Goal: Information Seeking & Learning: Learn about a topic

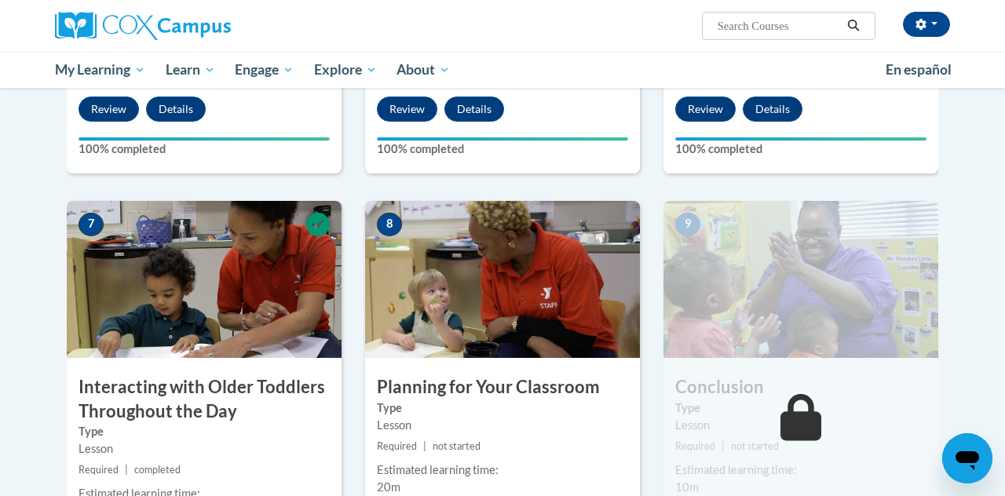
scroll to position [1114, 0]
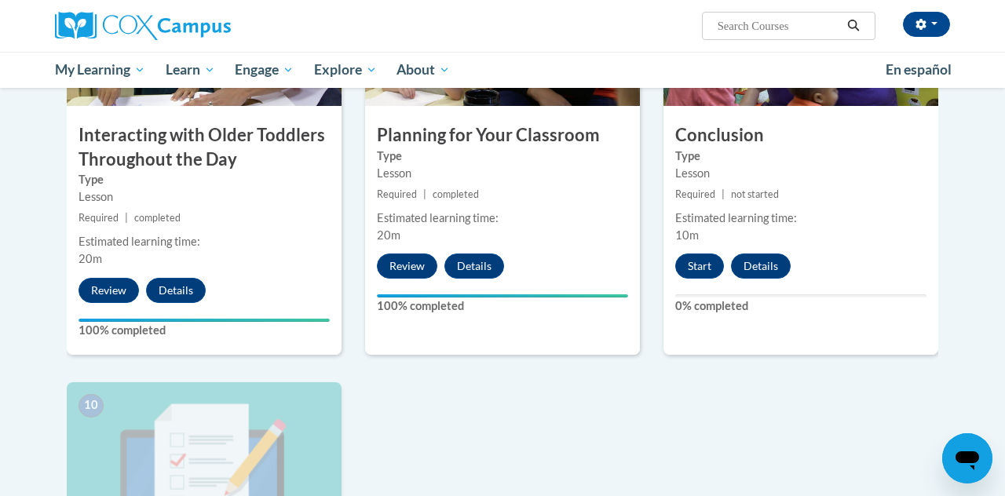
scroll to position [1371, 0]
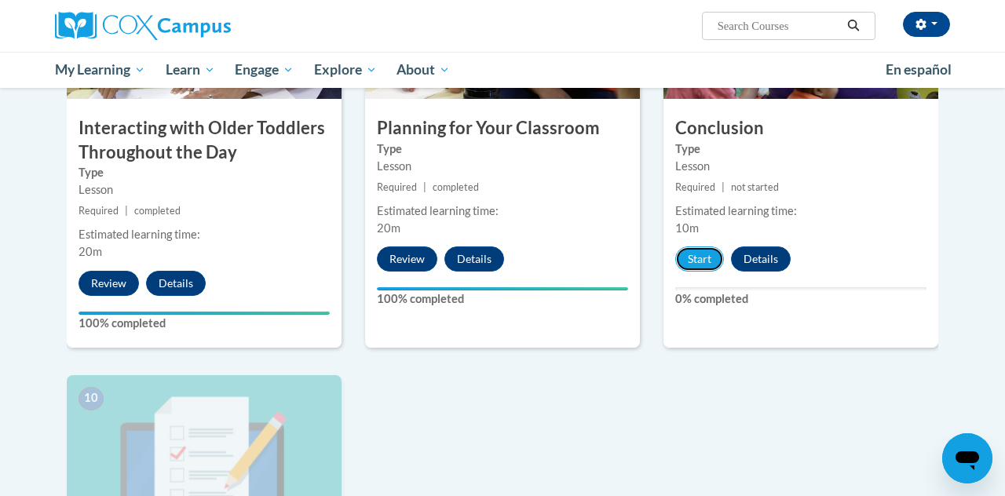
click at [703, 262] on button "Start" at bounding box center [699, 258] width 49 height 25
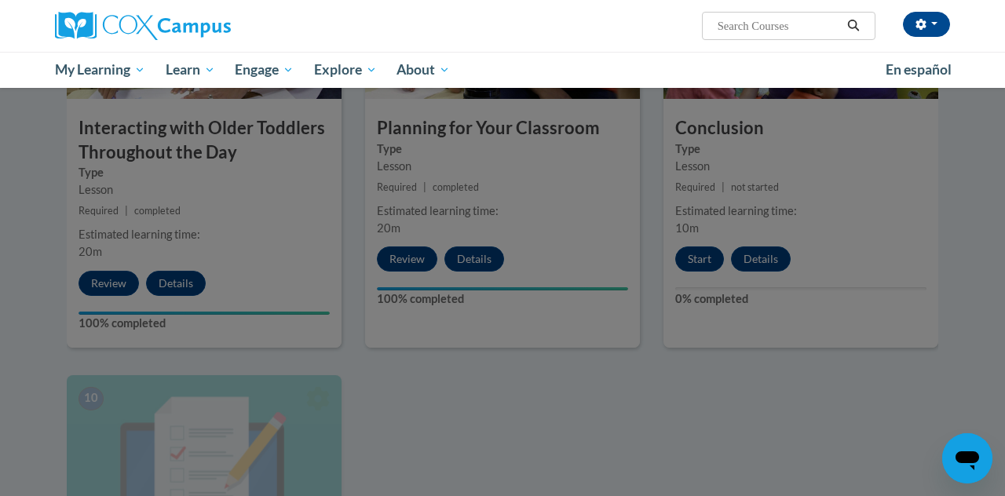
click at [914, 347] on div at bounding box center [502, 248] width 1005 height 496
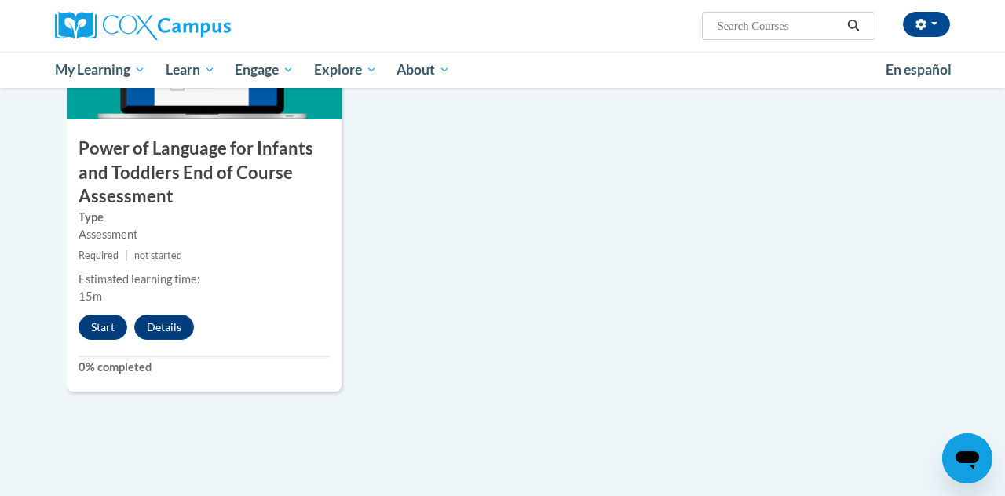
scroll to position [1783, 0]
click at [100, 337] on button "Start" at bounding box center [102, 327] width 49 height 25
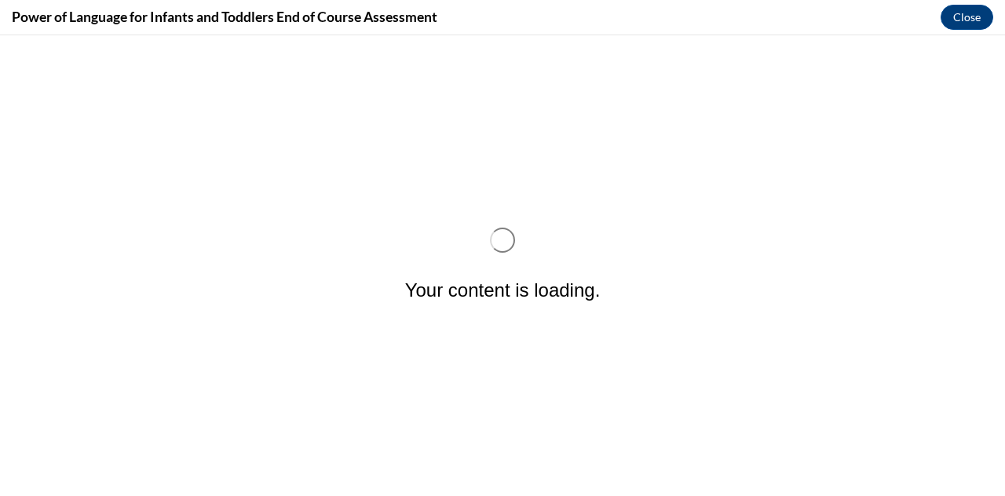
scroll to position [0, 0]
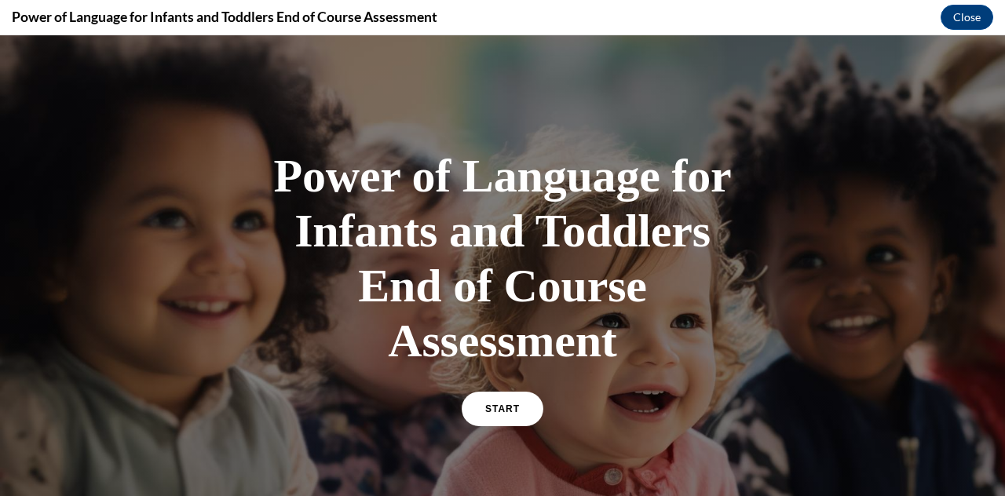
click at [491, 425] on link "START" at bounding box center [502, 409] width 82 height 35
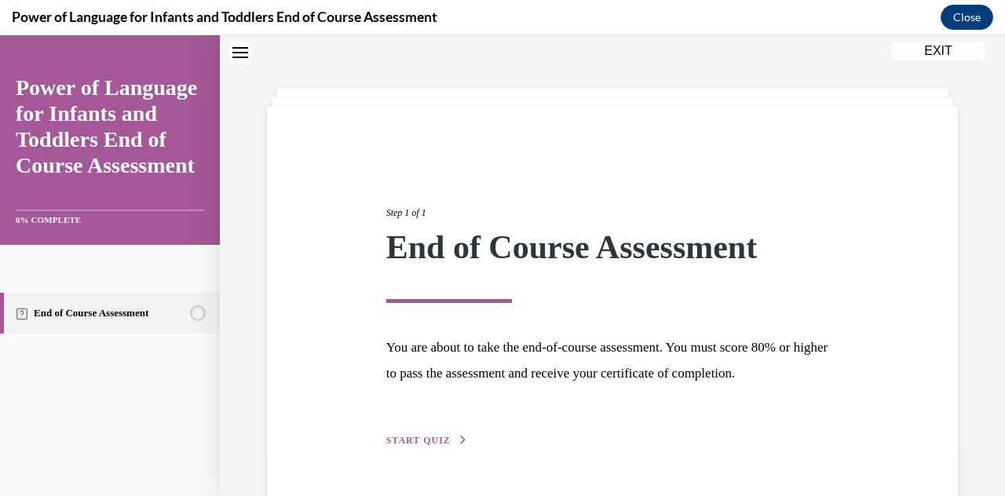
scroll to position [95, 0]
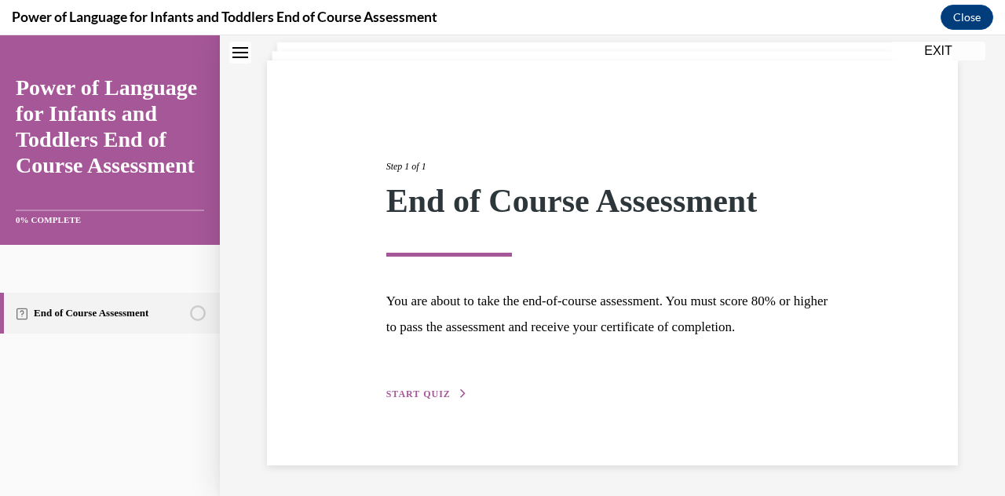
click at [419, 400] on div "Step 1 of 1 End of Course Assessment You are about to take the end-of-course as…" at bounding box center [612, 262] width 476 height 279
click at [414, 395] on span "START QUIZ" at bounding box center [418, 393] width 64 height 11
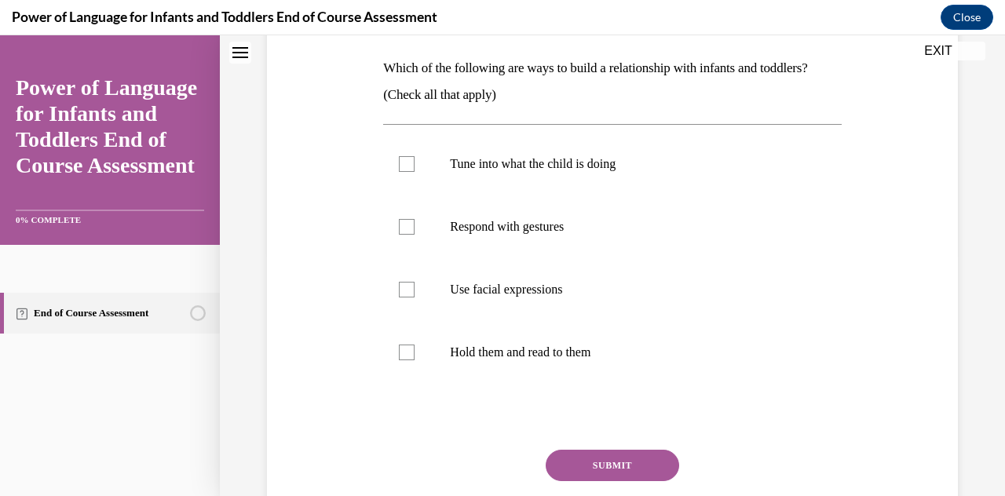
scroll to position [241, 0]
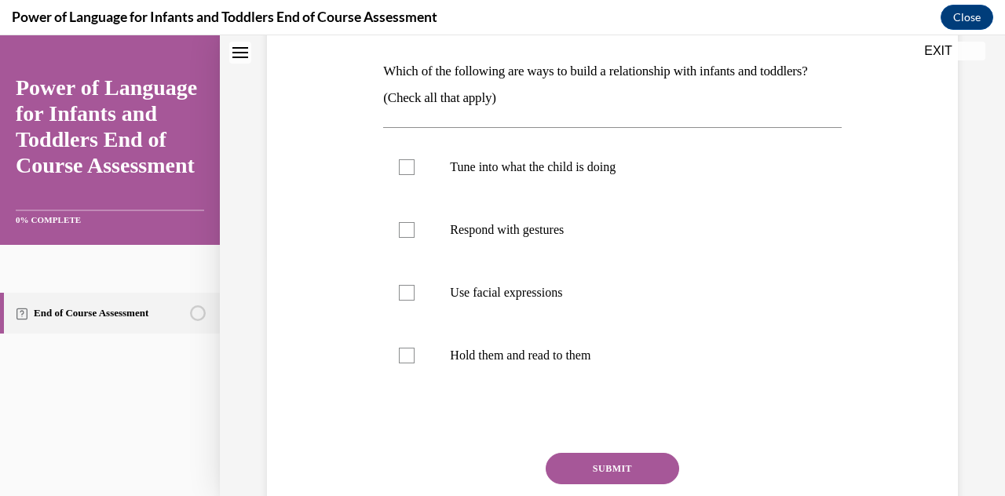
click at [611, 170] on p "Tune into what the child is doing" at bounding box center [626, 167] width 352 height 16
click at [414, 170] on input "Tune into what the child is doing" at bounding box center [407, 167] width 16 height 16
checkbox input "true"
click at [533, 234] on p "Respond with gestures" at bounding box center [626, 230] width 352 height 16
click at [414, 234] on input "Respond with gestures" at bounding box center [407, 230] width 16 height 16
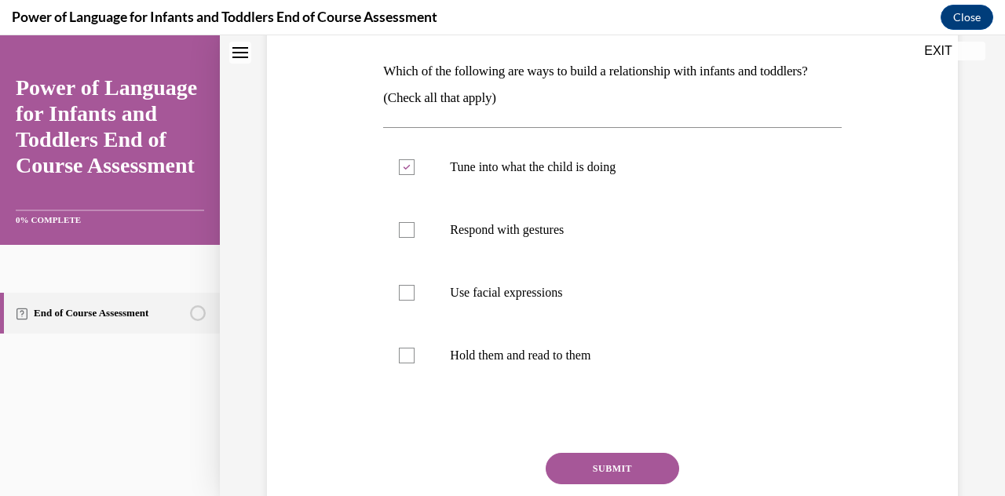
checkbox input "true"
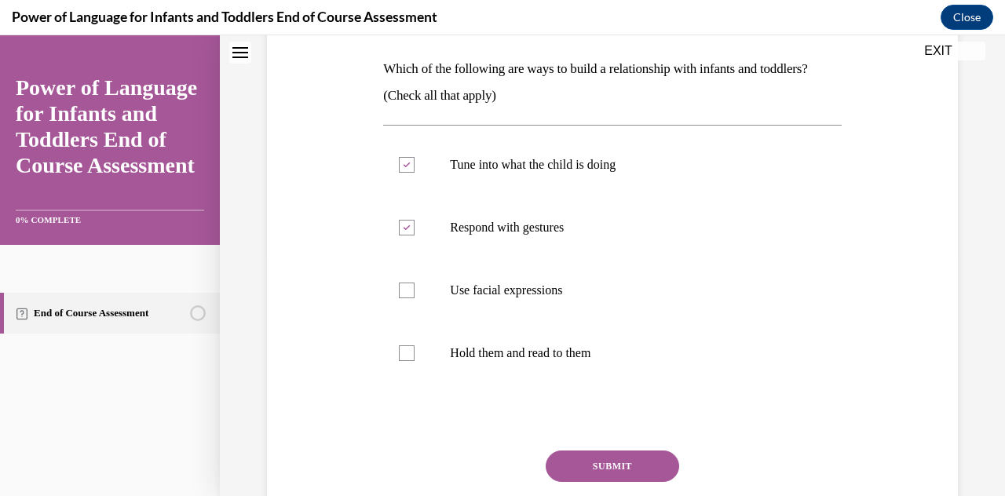
click at [551, 297] on label "Use facial expressions" at bounding box center [612, 290] width 458 height 63
click at [414, 297] on input "Use facial expressions" at bounding box center [407, 291] width 16 height 16
checkbox input "true"
click at [537, 359] on p "Hold them and read to them" at bounding box center [626, 353] width 352 height 16
click at [414, 359] on input "Hold them and read to them" at bounding box center [407, 353] width 16 height 16
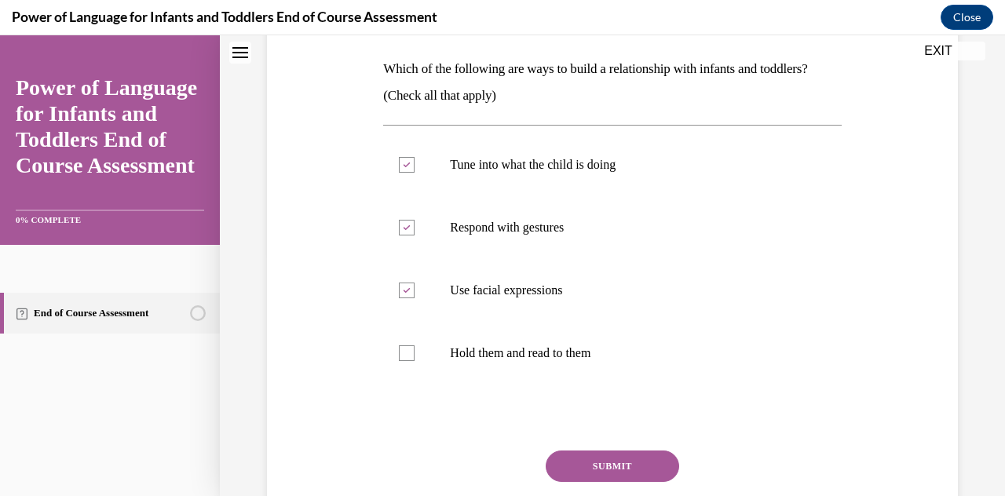
checkbox input "true"
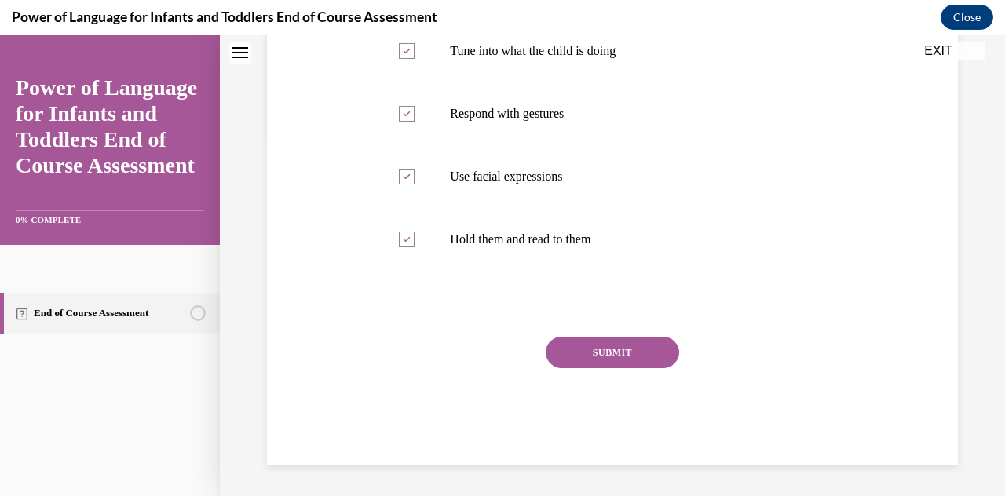
click at [584, 357] on button "SUBMIT" at bounding box center [611, 352] width 133 height 31
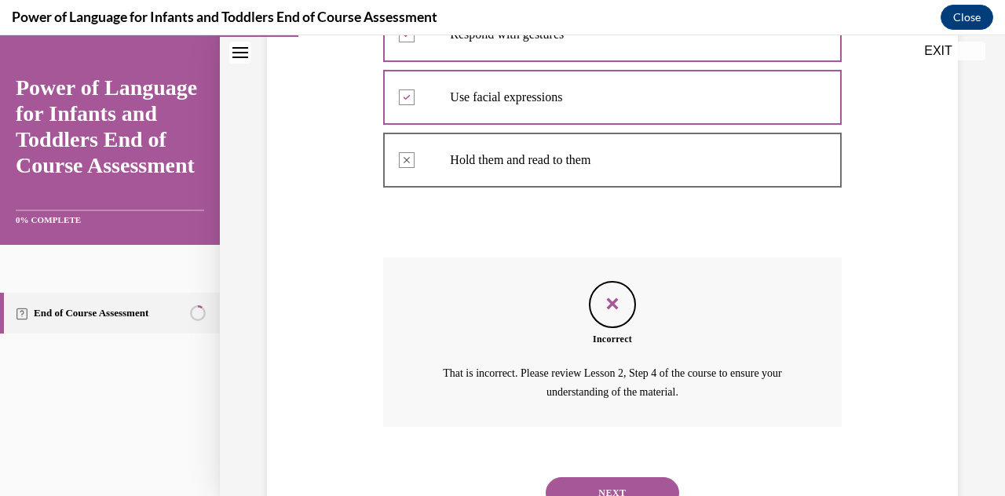
scroll to position [502, 0]
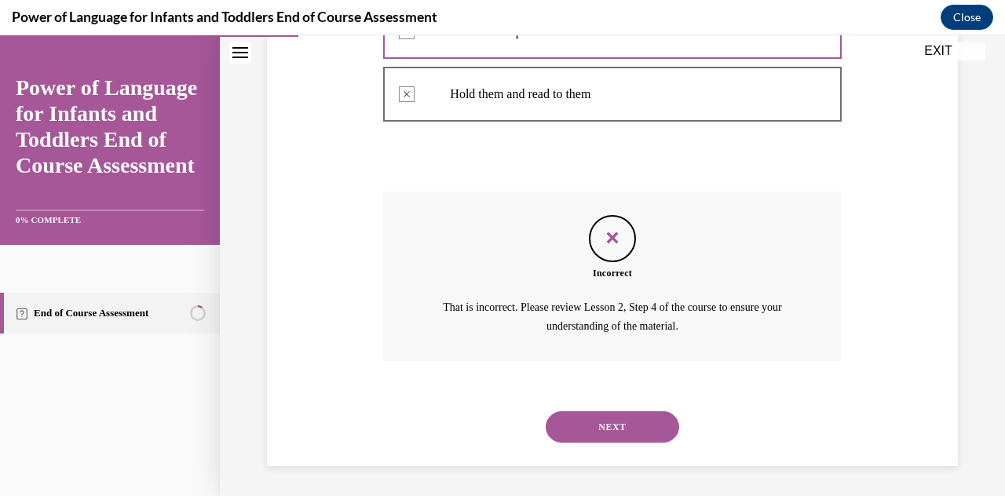
click at [645, 428] on button "NEXT" at bounding box center [611, 426] width 133 height 31
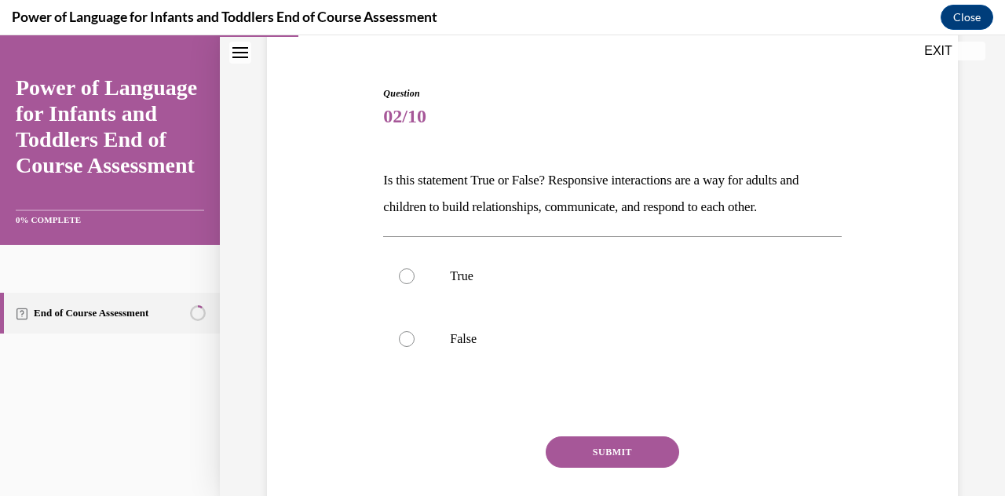
scroll to position [133, 0]
click at [796, 261] on label "True" at bounding box center [612, 274] width 458 height 63
click at [414, 267] on input "True" at bounding box center [407, 275] width 16 height 16
radio input "true"
click at [589, 446] on button "SUBMIT" at bounding box center [611, 450] width 133 height 31
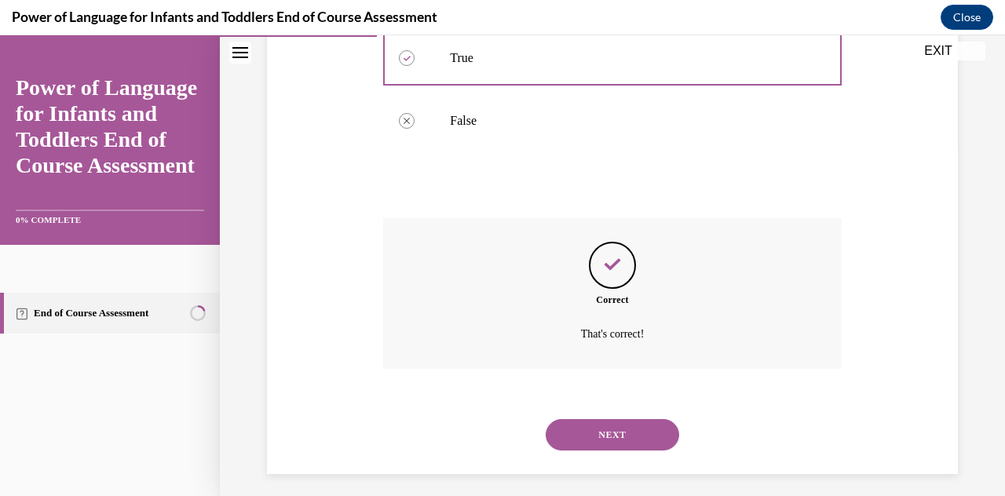
scroll to position [359, 0]
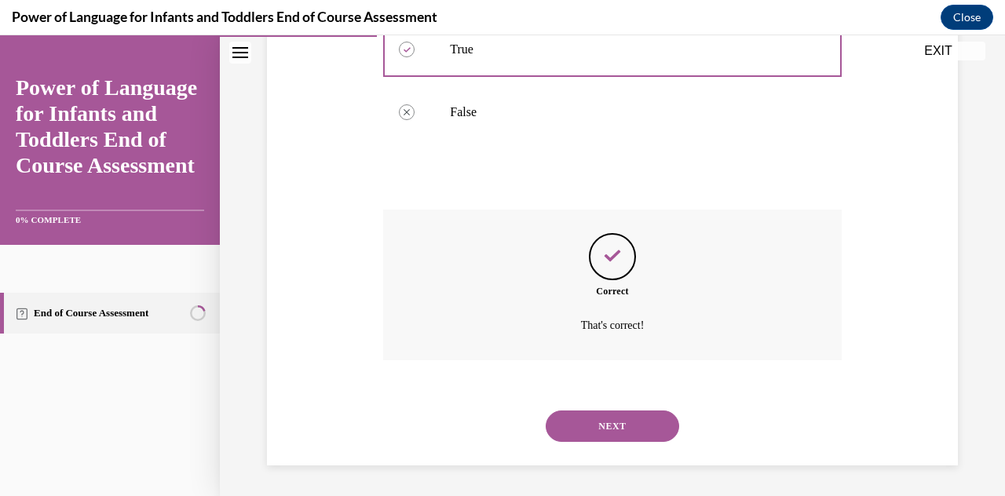
click at [629, 429] on button "NEXT" at bounding box center [611, 425] width 133 height 31
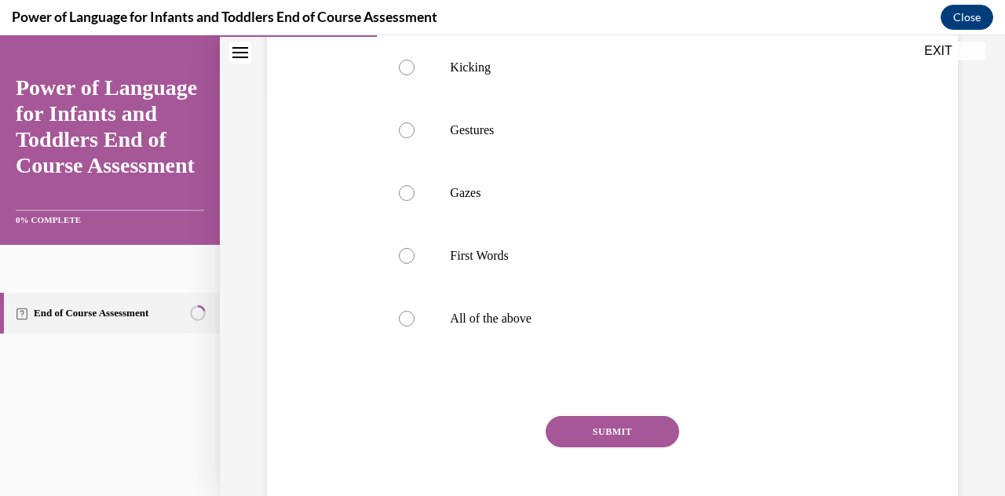
scroll to position [407, 0]
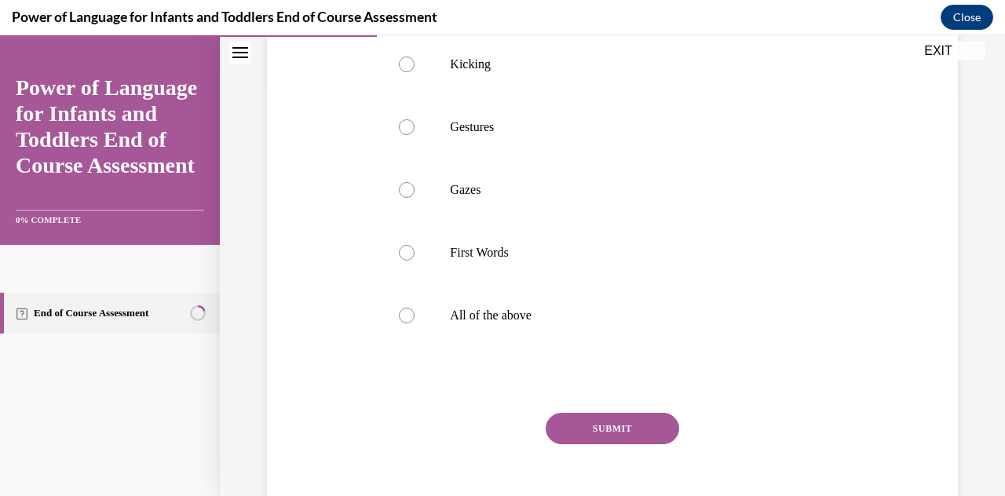
click at [521, 314] on p "All of the above" at bounding box center [626, 316] width 352 height 16
click at [414, 314] on input "All of the above" at bounding box center [407, 316] width 16 height 16
radio input "true"
click at [611, 434] on button "SUBMIT" at bounding box center [611, 428] width 133 height 31
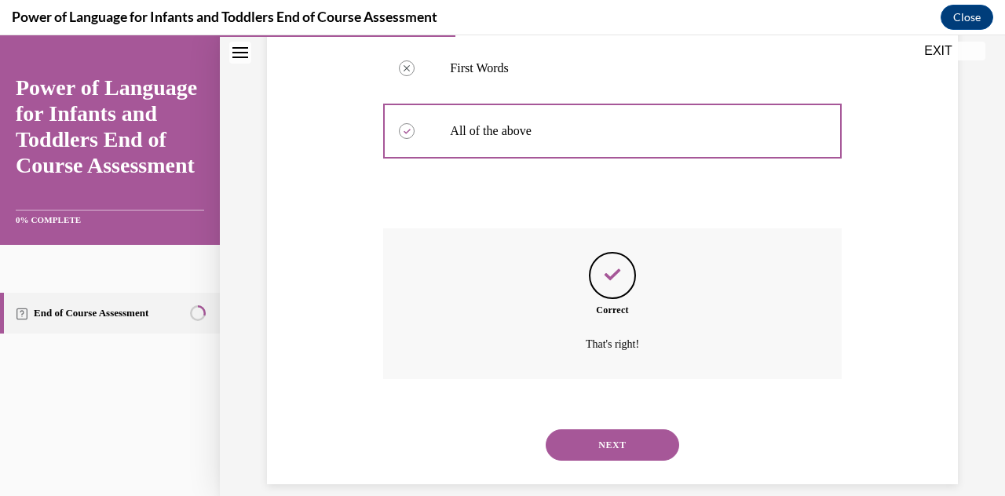
scroll to position [610, 0]
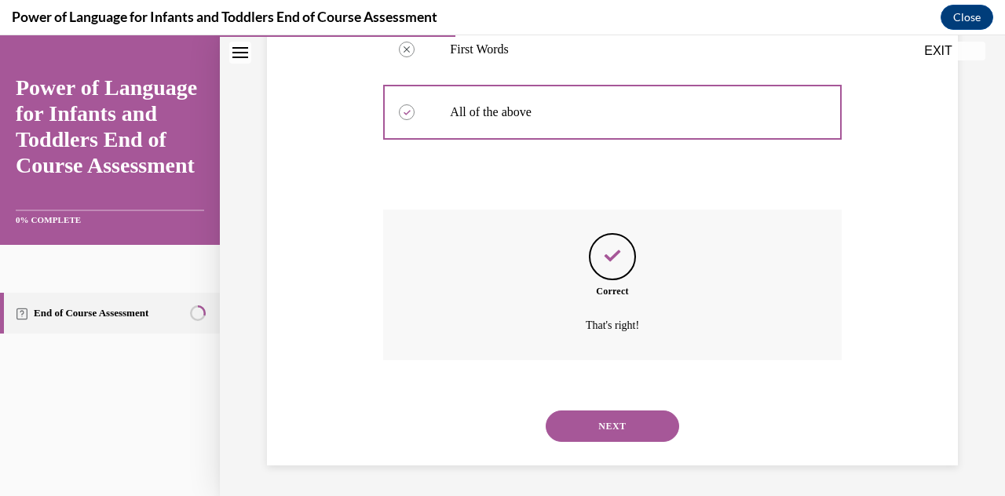
click at [647, 433] on button "NEXT" at bounding box center [611, 425] width 133 height 31
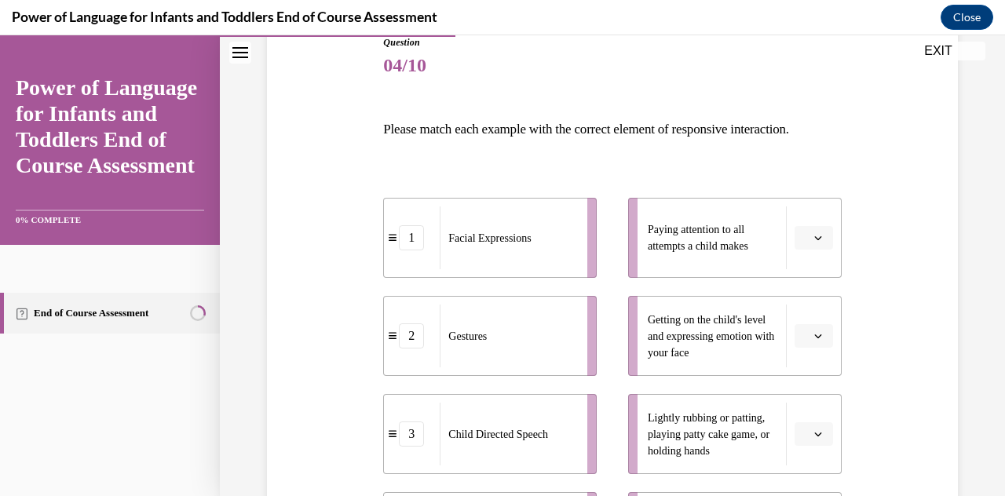
scroll to position [182, 0]
click at [824, 248] on button "button" at bounding box center [813, 239] width 38 height 24
click at [901, 228] on div "Question 04/10 Please match each example with the correct element of responsive…" at bounding box center [612, 427] width 698 height 877
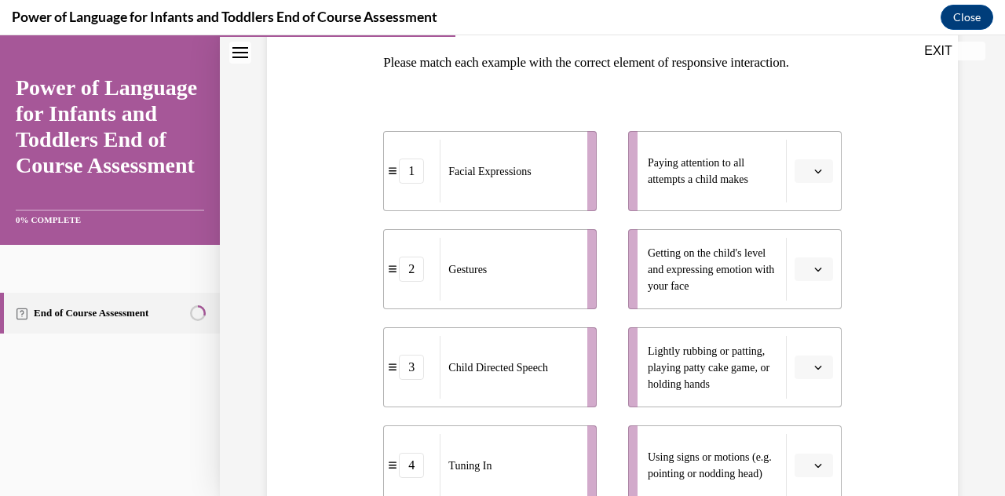
scroll to position [247, 0]
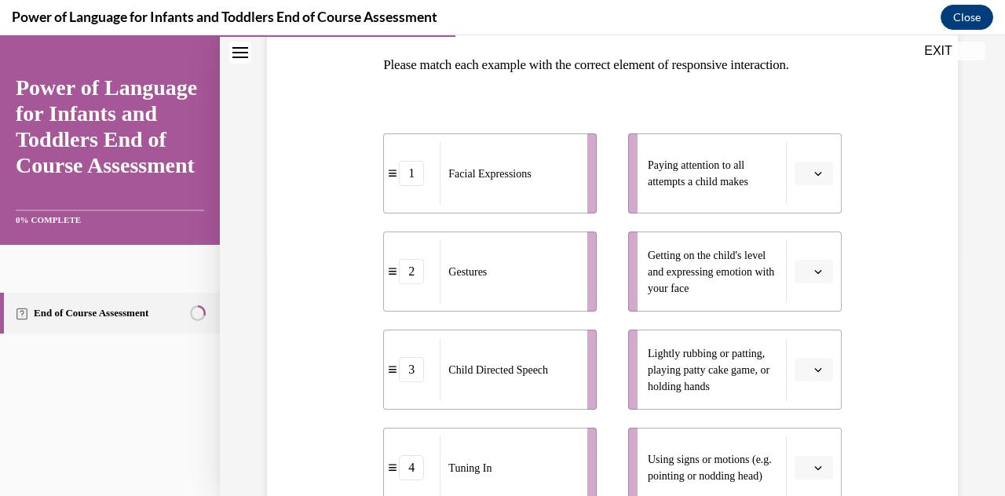
click at [832, 179] on button "button" at bounding box center [813, 174] width 38 height 24
click at [819, 334] on div "4" at bounding box center [811, 333] width 38 height 31
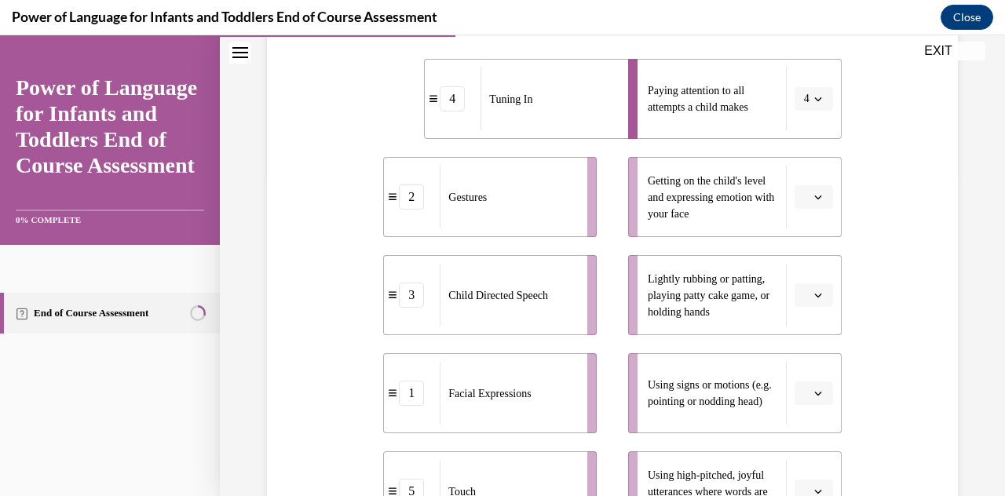
scroll to position [322, 0]
click at [830, 198] on button "button" at bounding box center [813, 197] width 38 height 24
click at [814, 257] on div "1" at bounding box center [811, 262] width 38 height 31
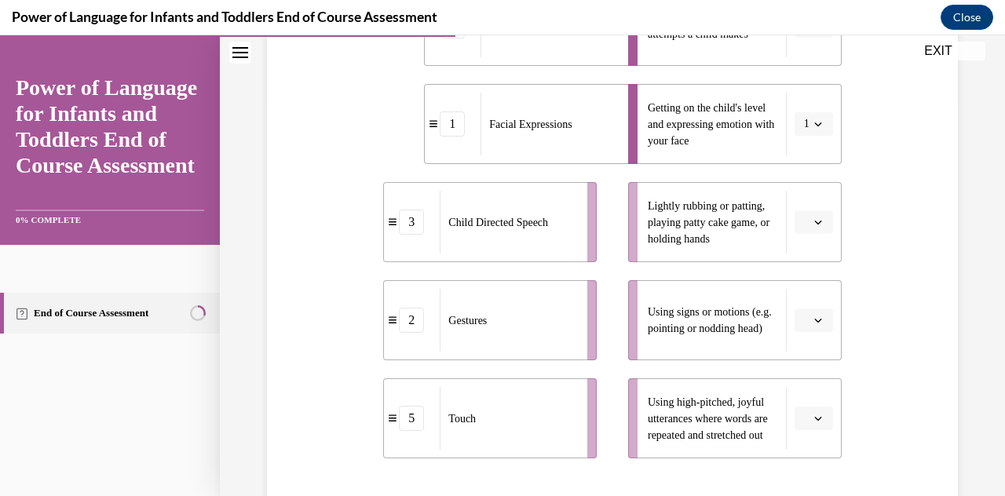
scroll to position [402, 0]
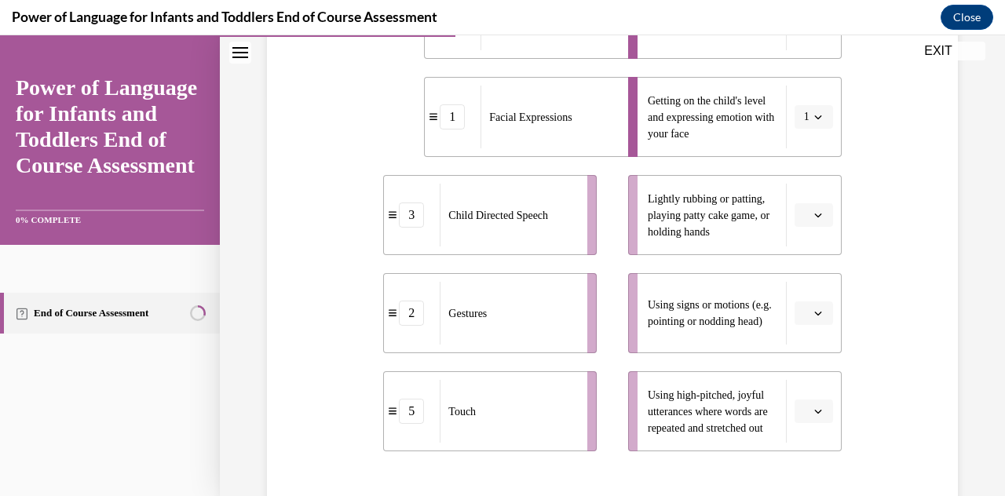
click at [822, 221] on button "button" at bounding box center [813, 215] width 38 height 24
click at [807, 409] on span "5" at bounding box center [806, 406] width 5 height 13
click at [815, 312] on icon "button" at bounding box center [817, 314] width 7 height 4
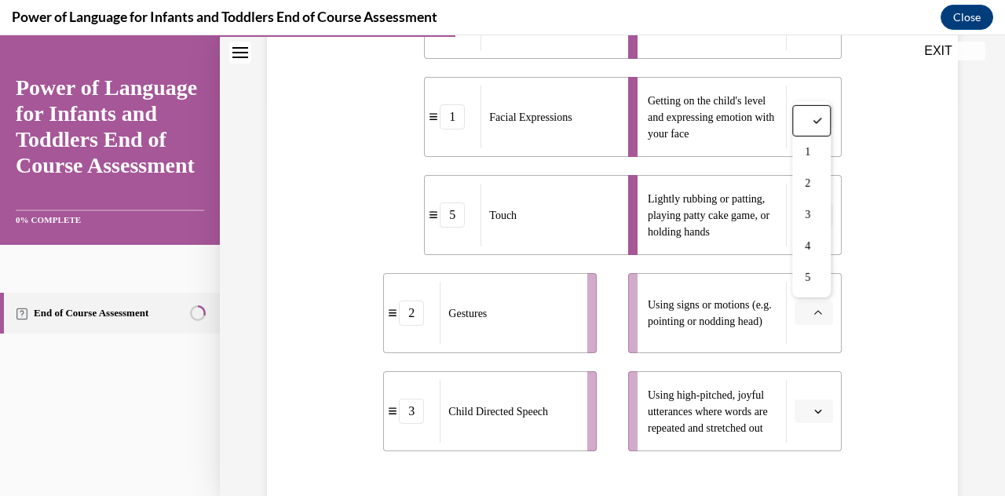
click at [818, 195] on div "2" at bounding box center [811, 183] width 38 height 31
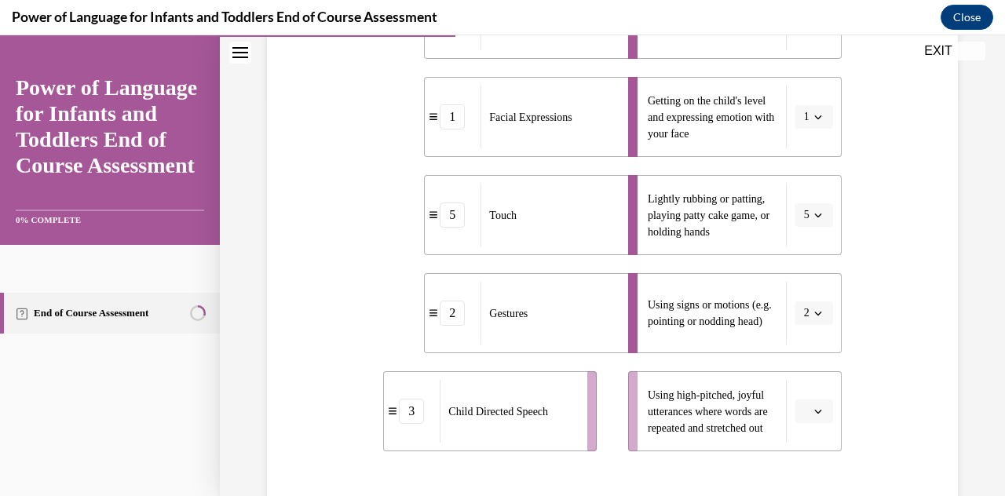
click at [826, 413] on button "button" at bounding box center [813, 411] width 38 height 24
click at [818, 313] on div "3" at bounding box center [811, 312] width 38 height 31
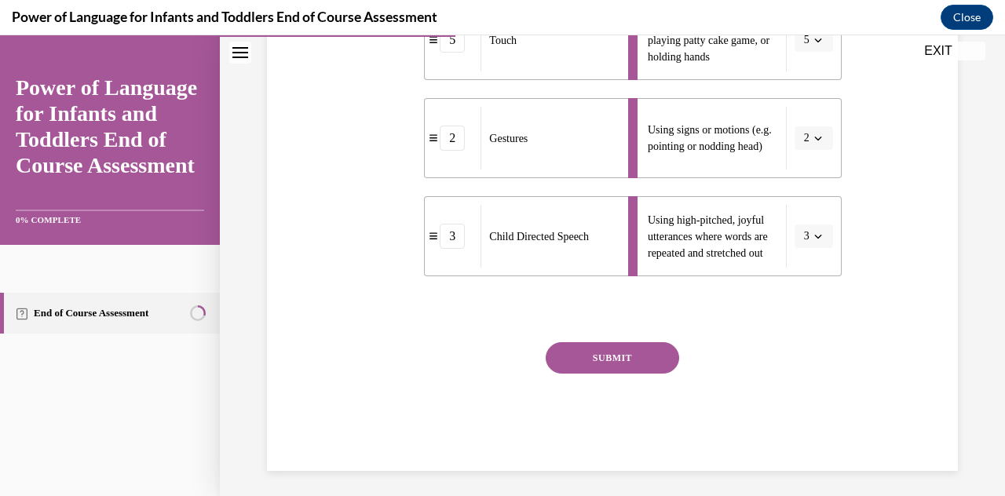
click at [624, 369] on button "SUBMIT" at bounding box center [611, 357] width 133 height 31
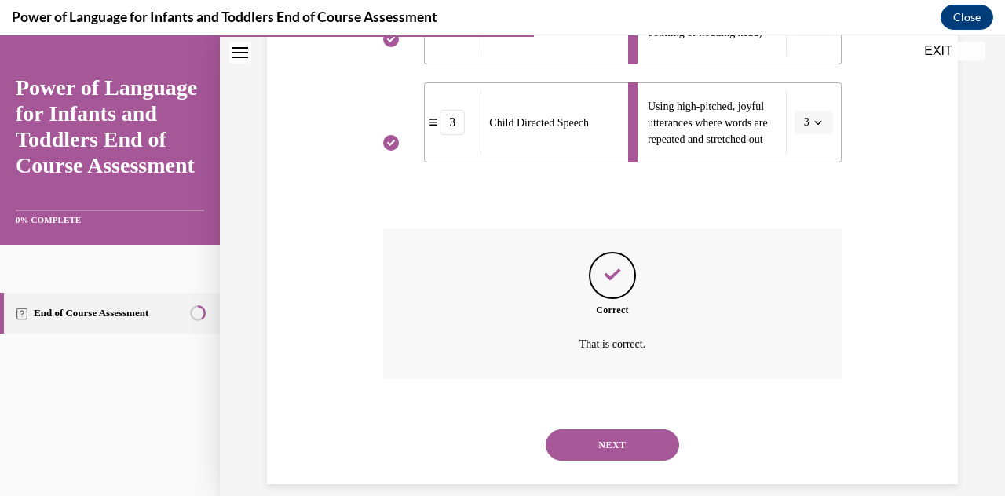
scroll to position [709, 0]
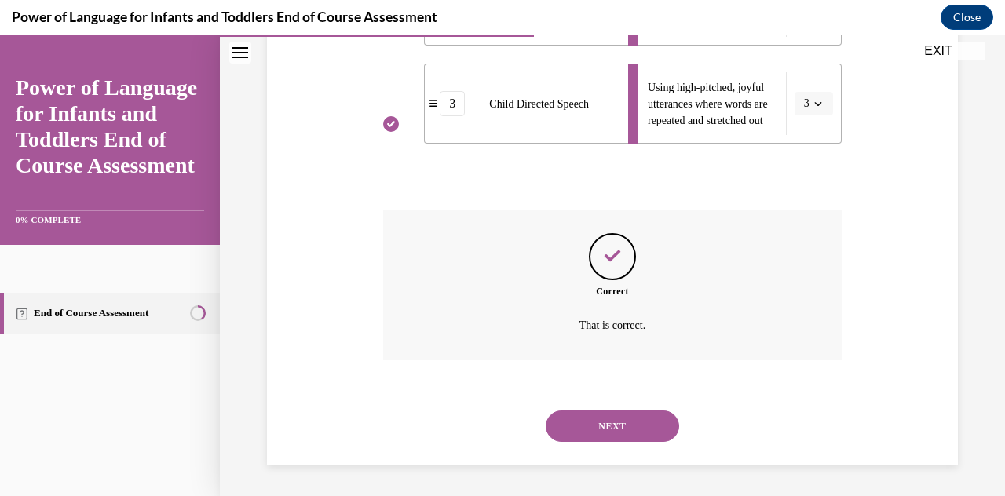
click at [647, 432] on button "NEXT" at bounding box center [611, 425] width 133 height 31
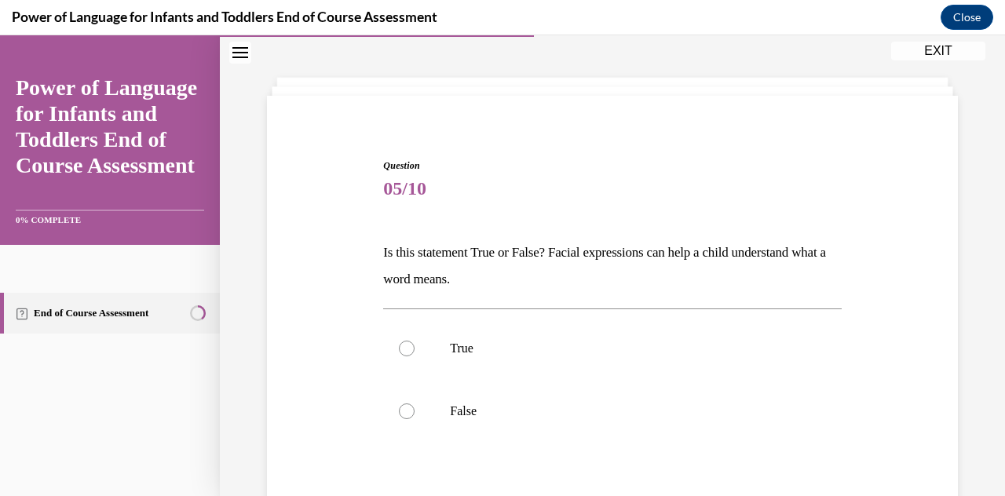
scroll to position [61, 0]
click at [405, 407] on div at bounding box center [407, 410] width 16 height 16
click at [405, 407] on input "False" at bounding box center [407, 410] width 16 height 16
radio input "true"
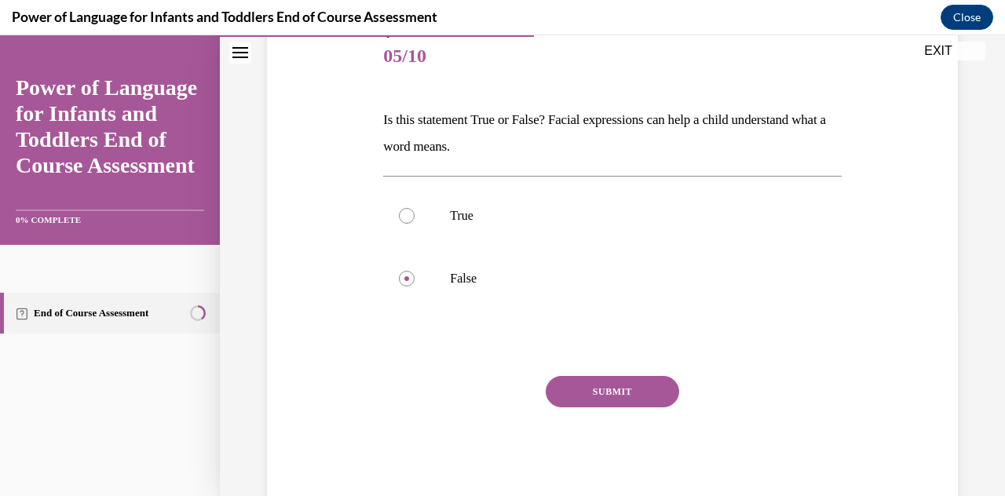
click at [609, 386] on button "SUBMIT" at bounding box center [611, 391] width 133 height 31
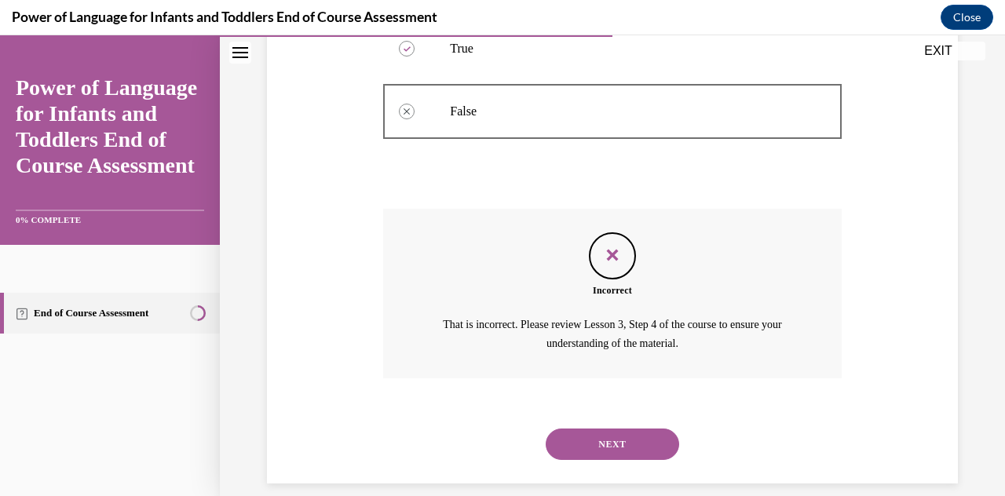
scroll to position [377, 0]
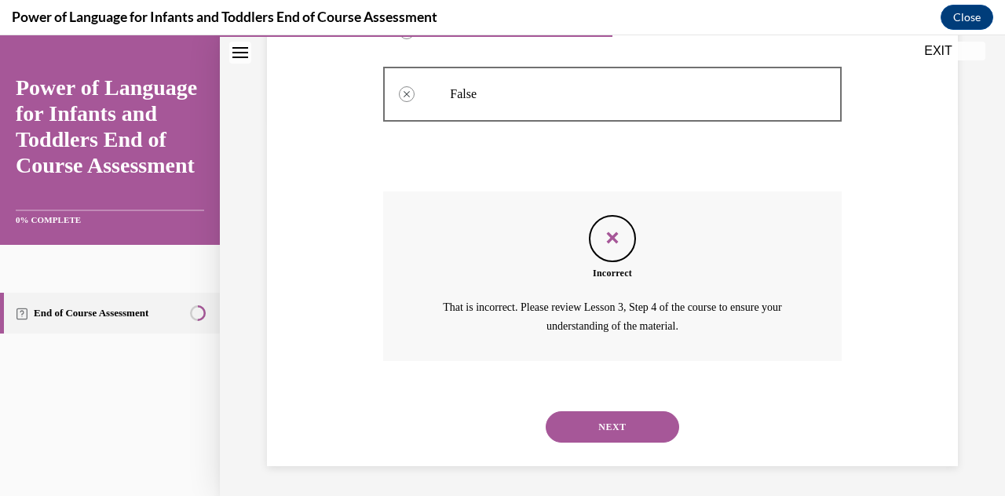
click at [653, 430] on button "NEXT" at bounding box center [611, 426] width 133 height 31
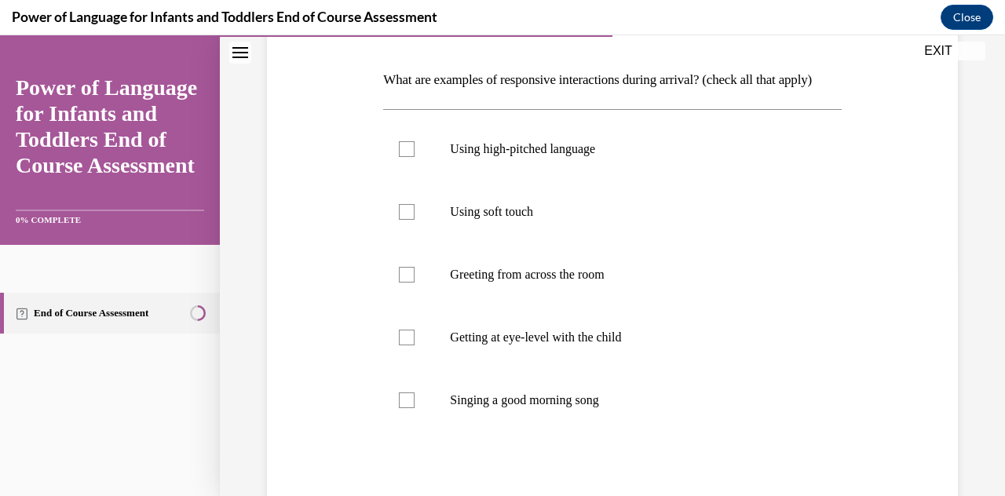
scroll to position [236, 0]
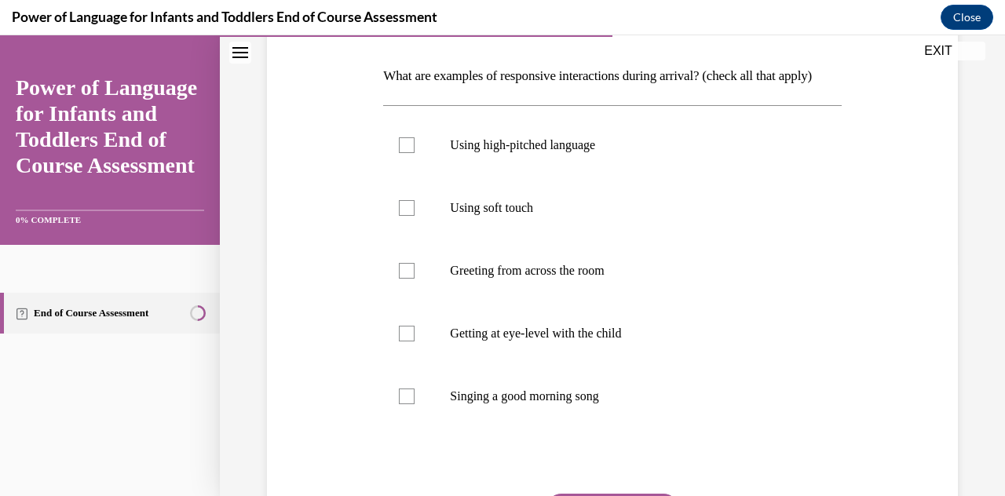
click at [624, 365] on label "Getting at eye-level with the child" at bounding box center [612, 333] width 458 height 63
click at [414, 341] on input "Getting at eye-level with the child" at bounding box center [407, 334] width 16 height 16
checkbox input "true"
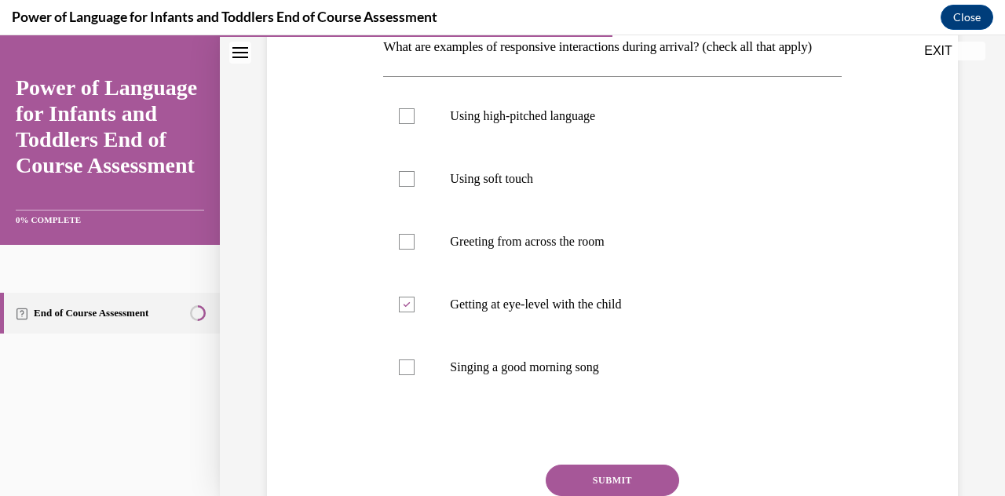
scroll to position [272, 0]
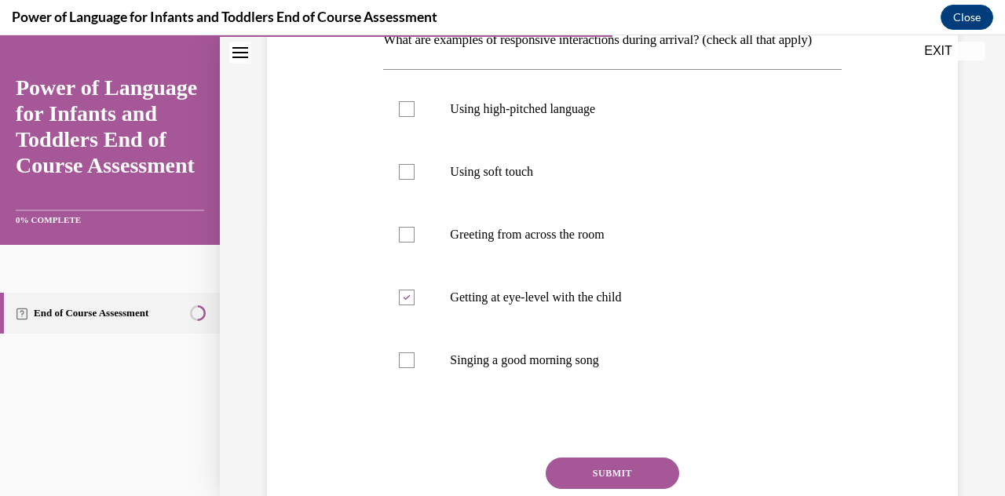
click at [596, 392] on label "Singing a good morning song" at bounding box center [612, 360] width 458 height 63
click at [414, 368] on input "Singing a good morning song" at bounding box center [407, 360] width 16 height 16
checkbox input "true"
click at [666, 140] on label "Using high-pitched language" at bounding box center [612, 109] width 458 height 63
click at [414, 117] on input "Using high-pitched language" at bounding box center [407, 109] width 16 height 16
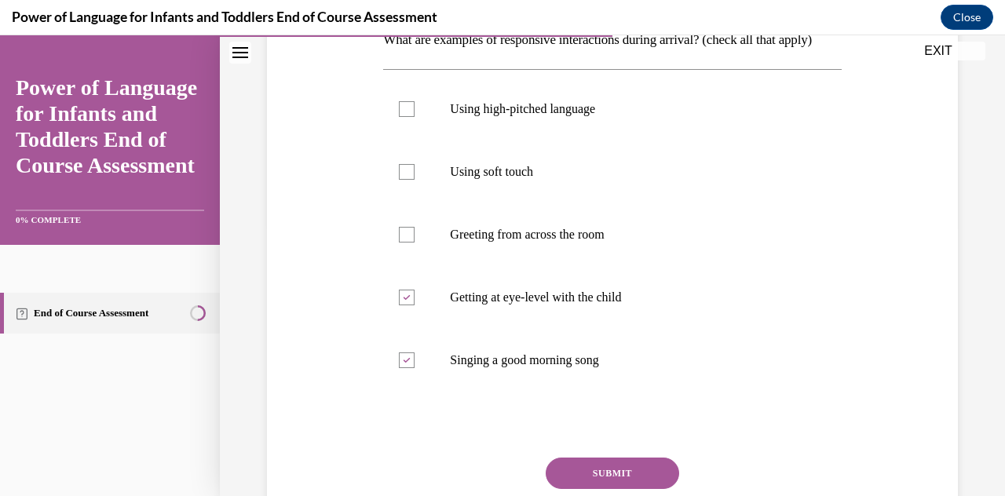
checkbox input "true"
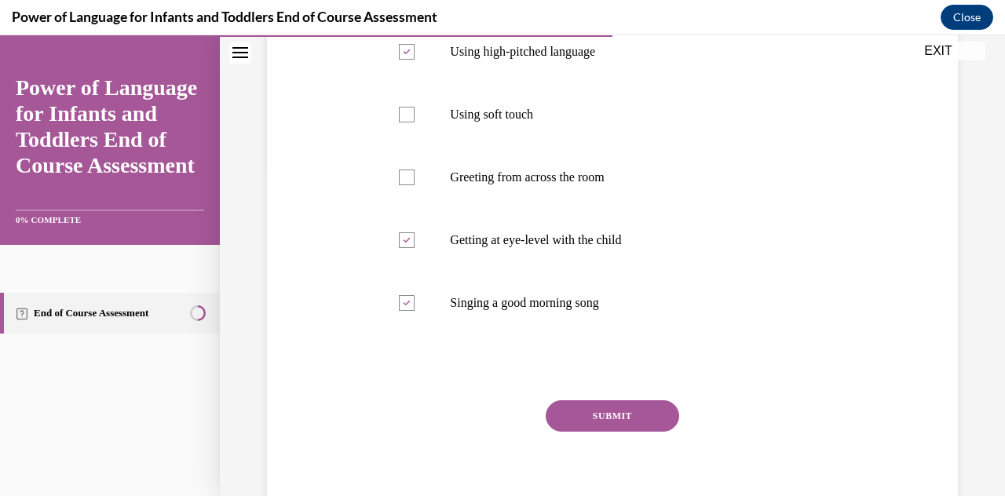
scroll to position [374, 0]
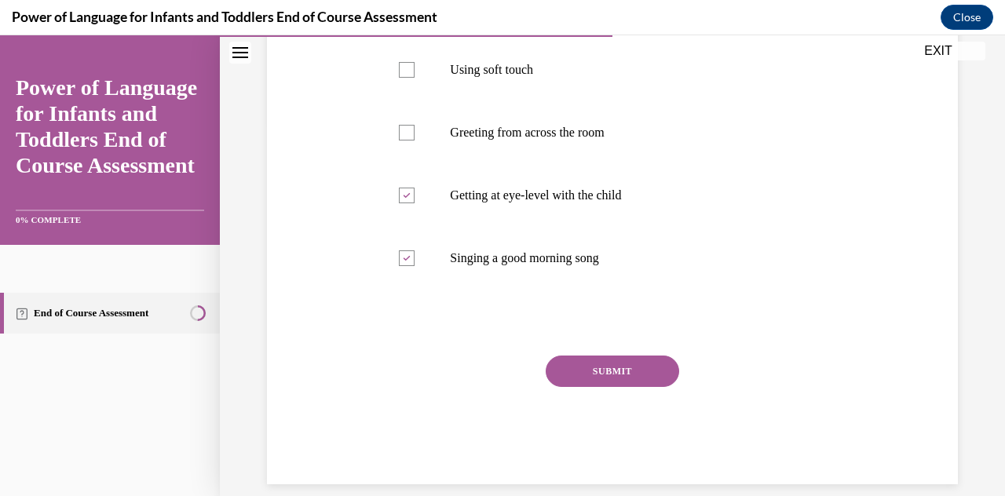
click at [692, 101] on label "Using soft touch" at bounding box center [612, 69] width 458 height 63
click at [414, 78] on input "Using soft touch" at bounding box center [407, 70] width 16 height 16
checkbox input "true"
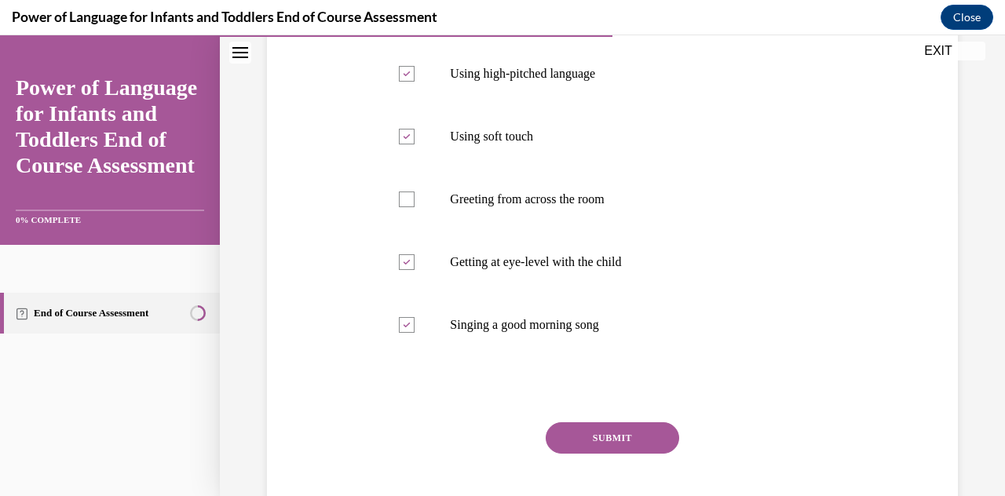
scroll to position [279, 0]
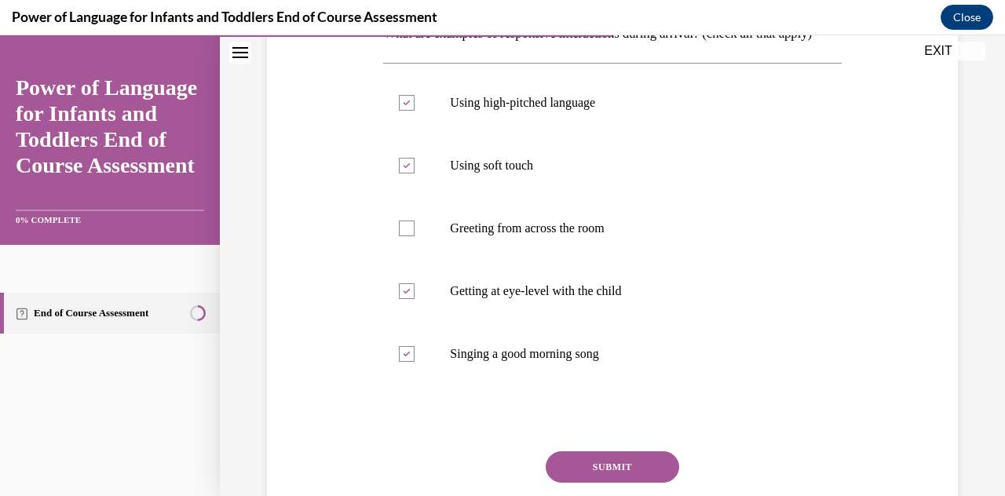
click at [714, 111] on p "Using high-pitched language" at bounding box center [626, 103] width 352 height 16
click at [414, 111] on input "Using high-pitched language" at bounding box center [407, 103] width 16 height 16
click at [692, 111] on p "Using high-pitched language" at bounding box center [626, 103] width 352 height 16
click at [414, 111] on input "Using high-pitched language" at bounding box center [407, 103] width 16 height 16
checkbox input "true"
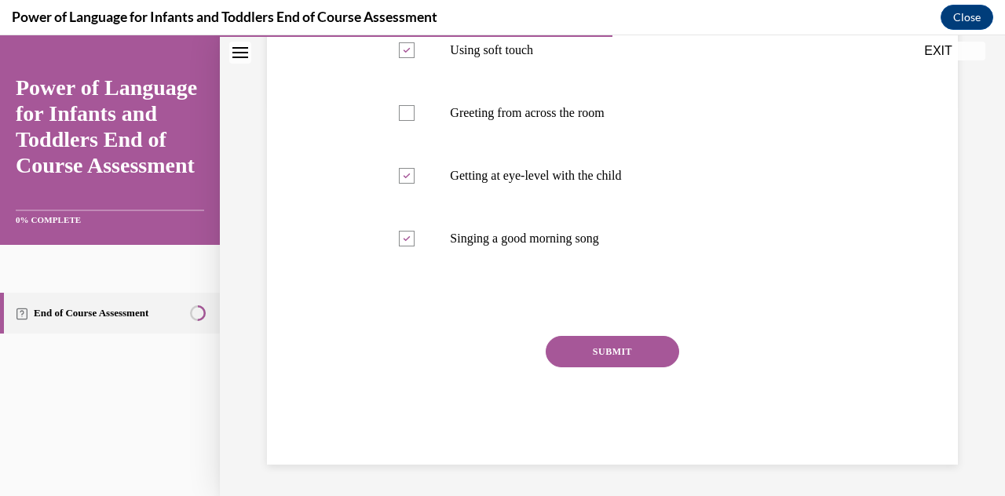
click at [633, 367] on button "SUBMIT" at bounding box center [611, 351] width 133 height 31
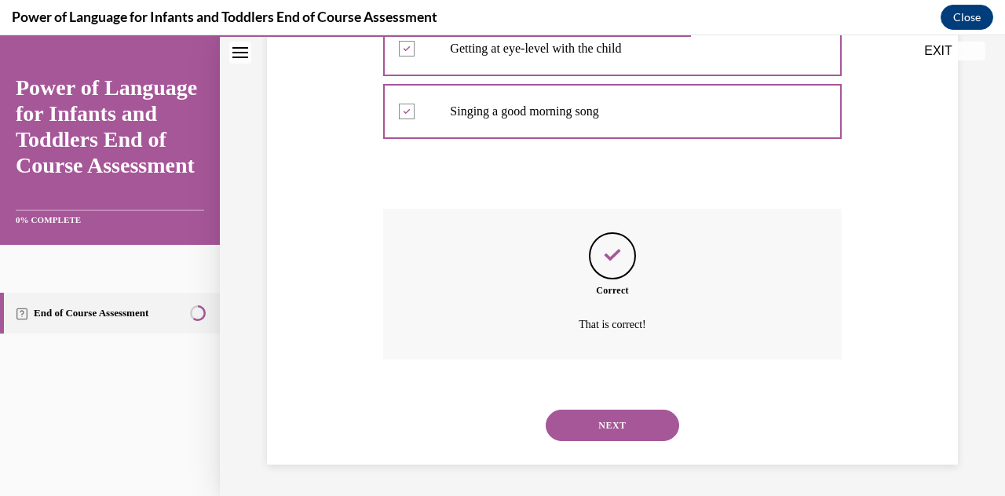
scroll to position [523, 0]
click at [644, 441] on button "NEXT" at bounding box center [611, 425] width 133 height 31
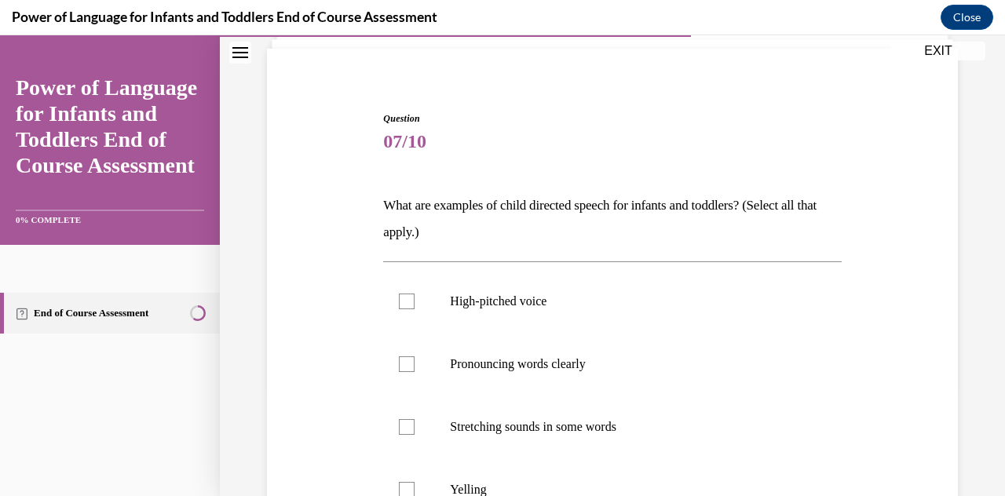
scroll to position [106, 0]
click at [541, 300] on p "High-pitched voice" at bounding box center [626, 302] width 352 height 16
click at [414, 300] on input "High-pitched voice" at bounding box center [407, 302] width 16 height 16
checkbox input "true"
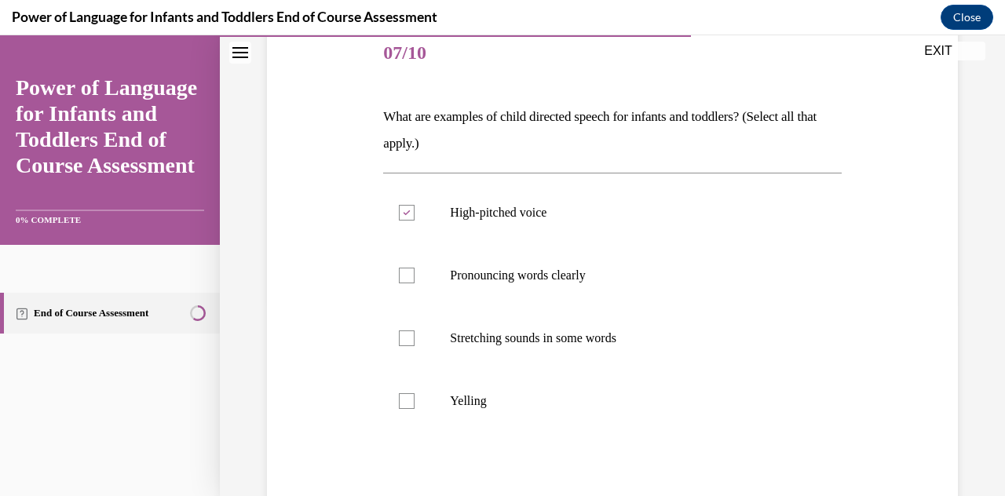
scroll to position [201, 0]
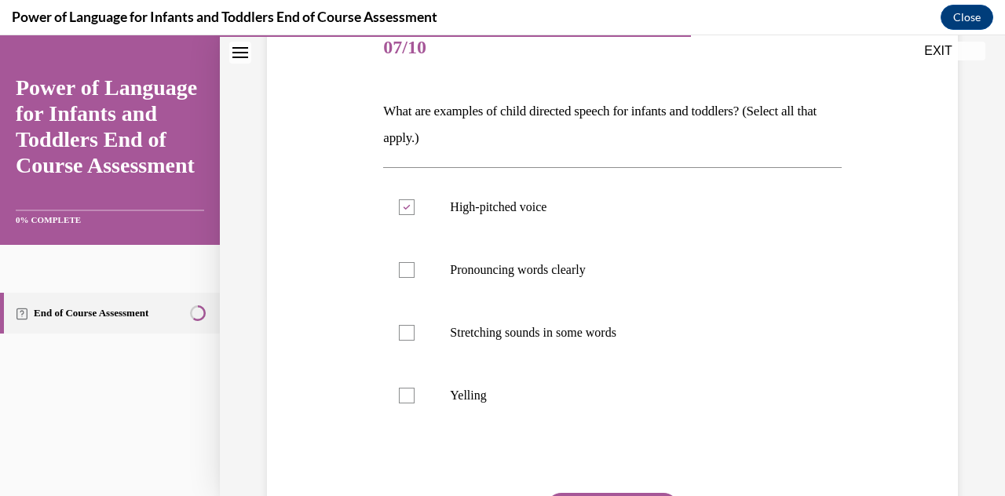
click at [586, 261] on label "Pronouncing words clearly" at bounding box center [612, 270] width 458 height 63
click at [414, 262] on input "Pronouncing words clearly" at bounding box center [407, 270] width 16 height 16
checkbox input "true"
click at [620, 336] on p "Stretching sounds in some words" at bounding box center [626, 333] width 352 height 16
click at [414, 336] on input "Stretching sounds in some words" at bounding box center [407, 333] width 16 height 16
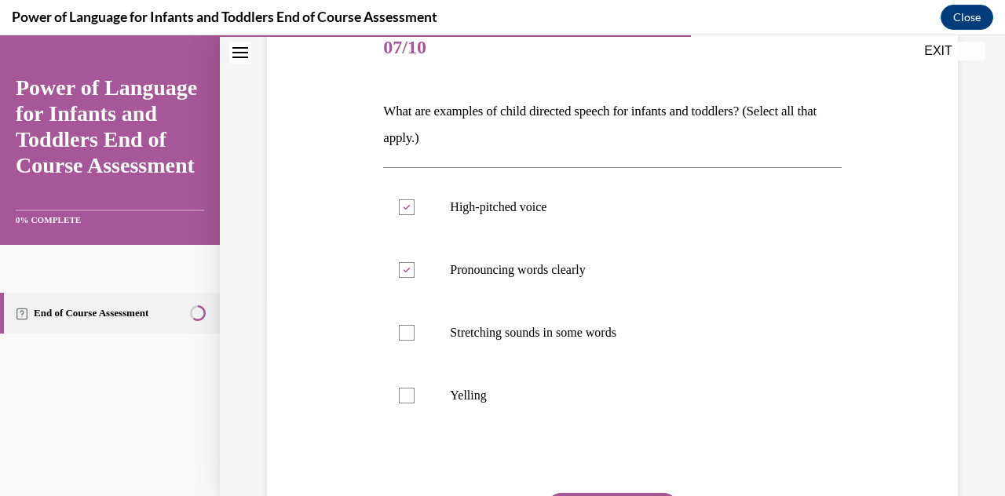
checkbox input "true"
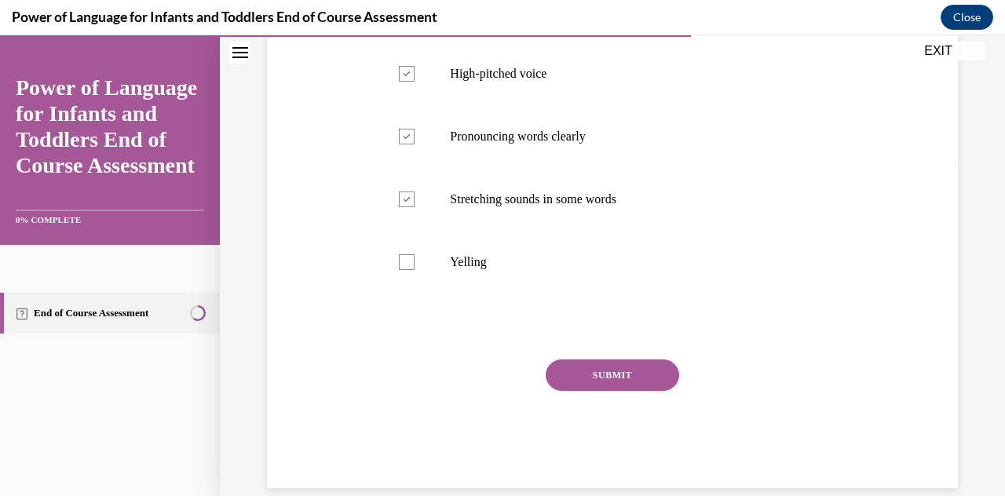
click at [633, 370] on button "SUBMIT" at bounding box center [611, 374] width 133 height 31
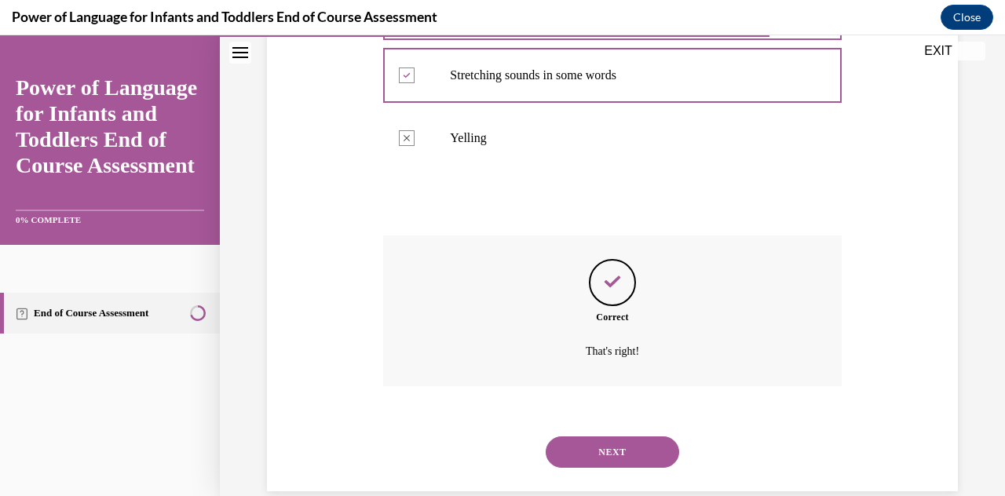
scroll to position [484, 0]
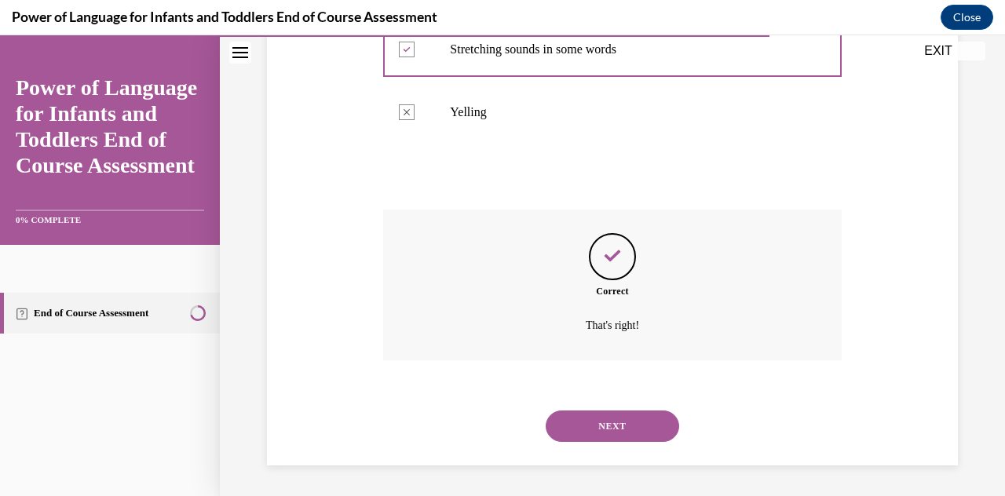
click at [640, 432] on button "NEXT" at bounding box center [611, 425] width 133 height 31
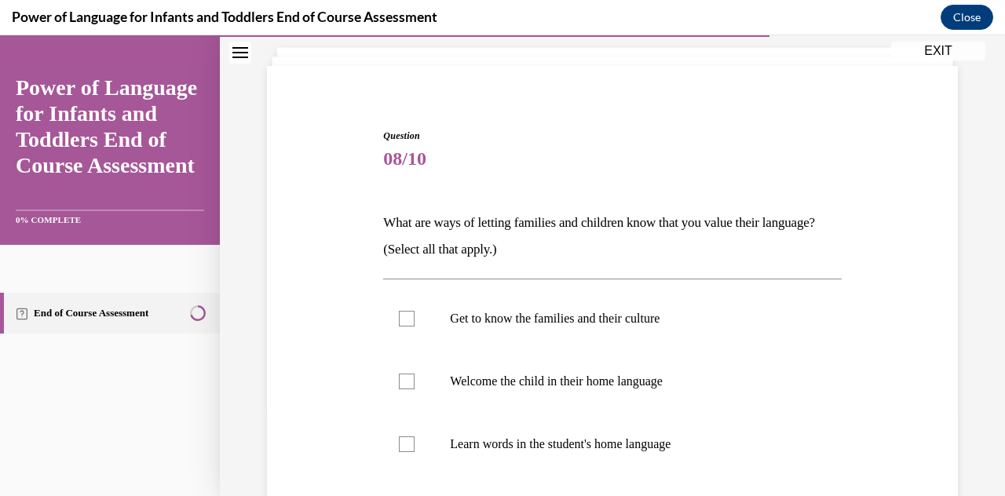
scroll to position [92, 0]
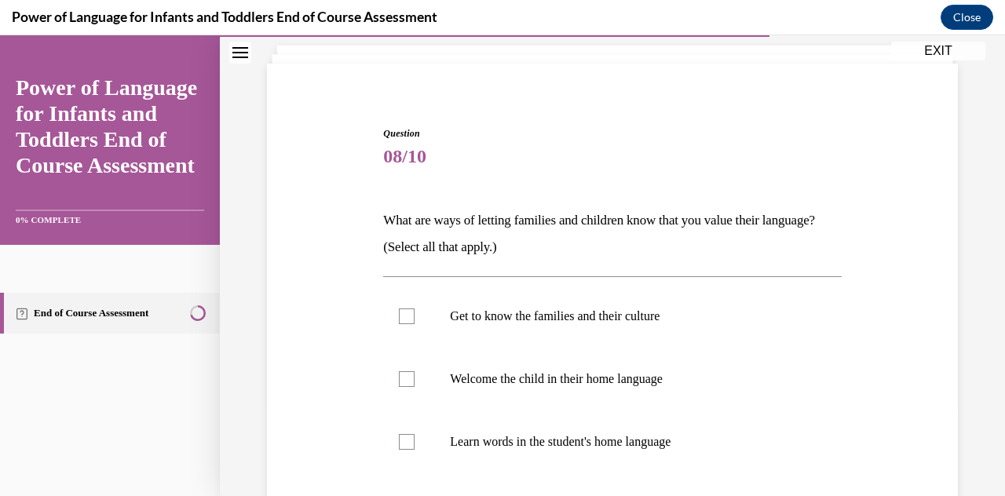
click at [650, 320] on p "Get to know the families and their culture" at bounding box center [626, 316] width 352 height 16
click at [414, 320] on input "Get to know the families and their culture" at bounding box center [407, 316] width 16 height 16
checkbox input "true"
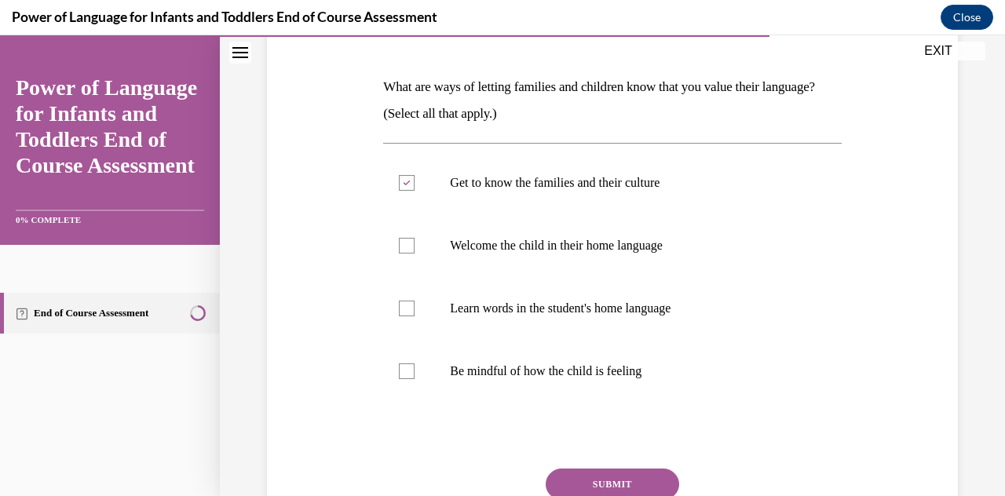
scroll to position [228, 0]
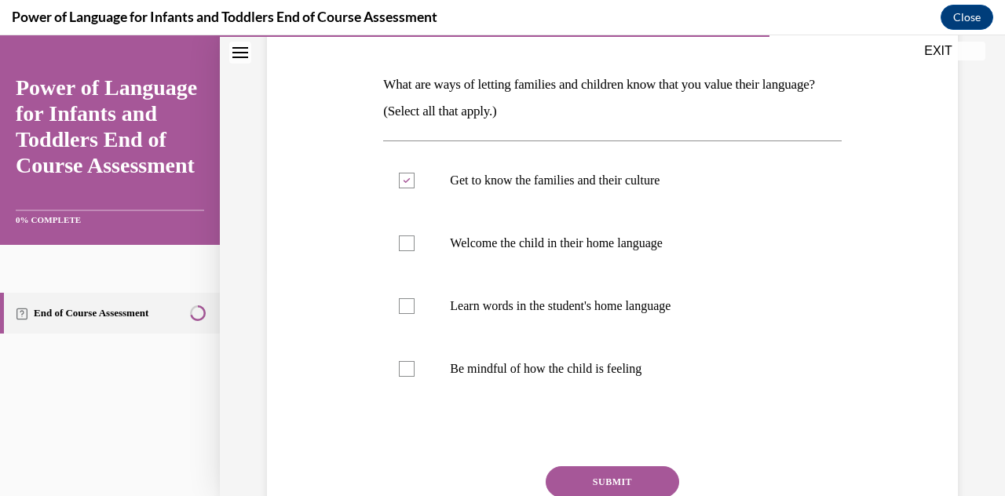
click at [658, 250] on label "Welcome the child in their home language" at bounding box center [612, 243] width 458 height 63
click at [414, 250] on input "Welcome the child in their home language" at bounding box center [407, 243] width 16 height 16
checkbox input "true"
click at [669, 308] on p "Learn words in the student's home language" at bounding box center [626, 306] width 352 height 16
click at [414, 308] on input "Learn words in the student's home language" at bounding box center [407, 306] width 16 height 16
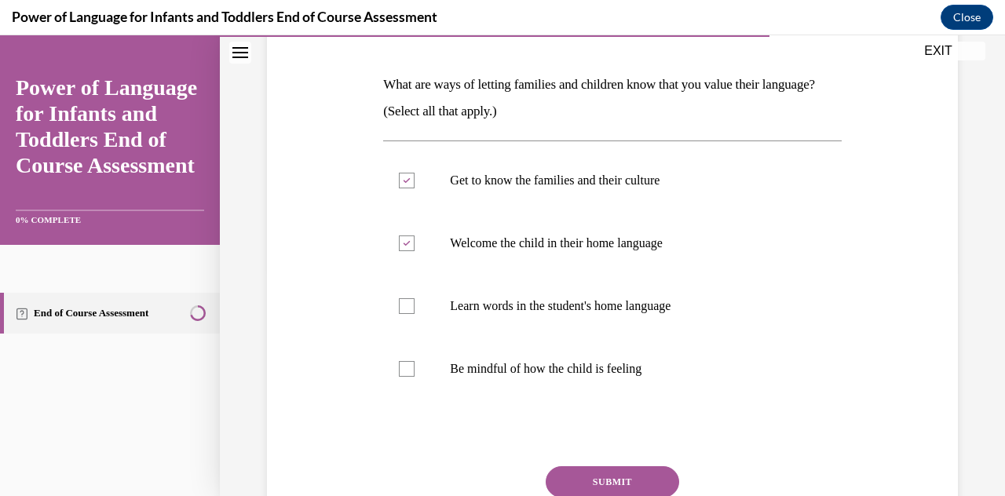
checkbox input "true"
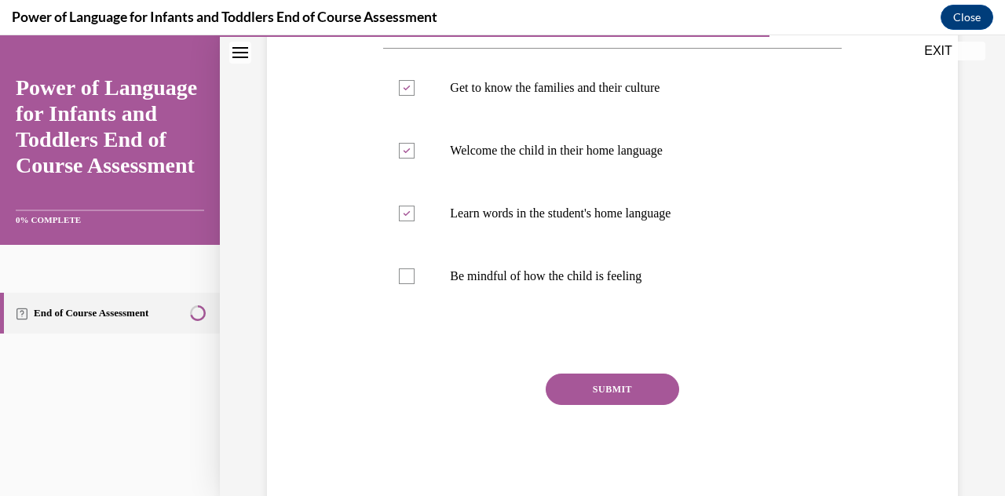
click at [636, 391] on button "SUBMIT" at bounding box center [611, 389] width 133 height 31
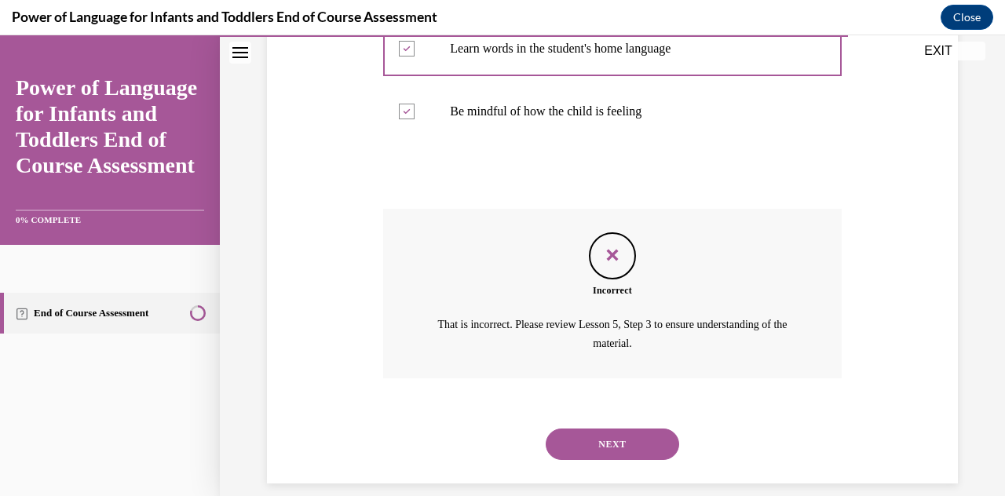
scroll to position [502, 0]
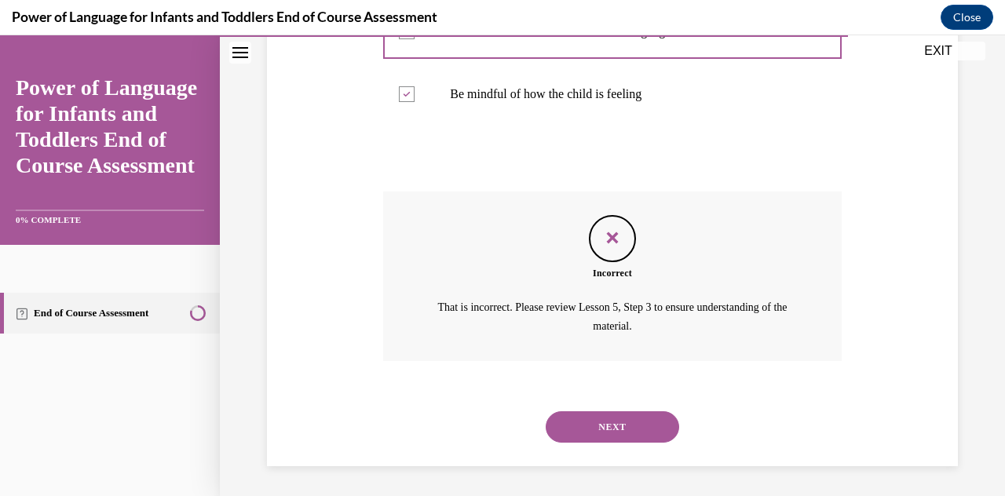
click at [657, 425] on button "NEXT" at bounding box center [611, 426] width 133 height 31
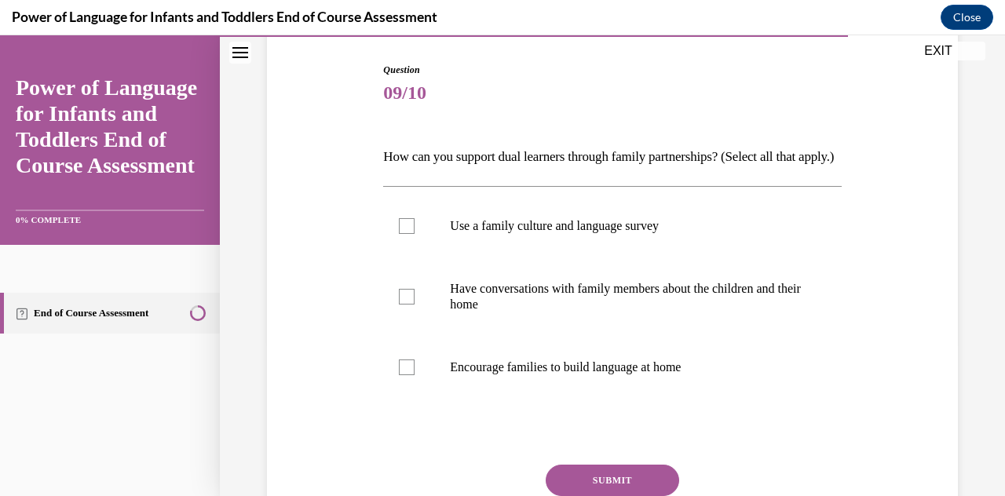
scroll to position [164, 0]
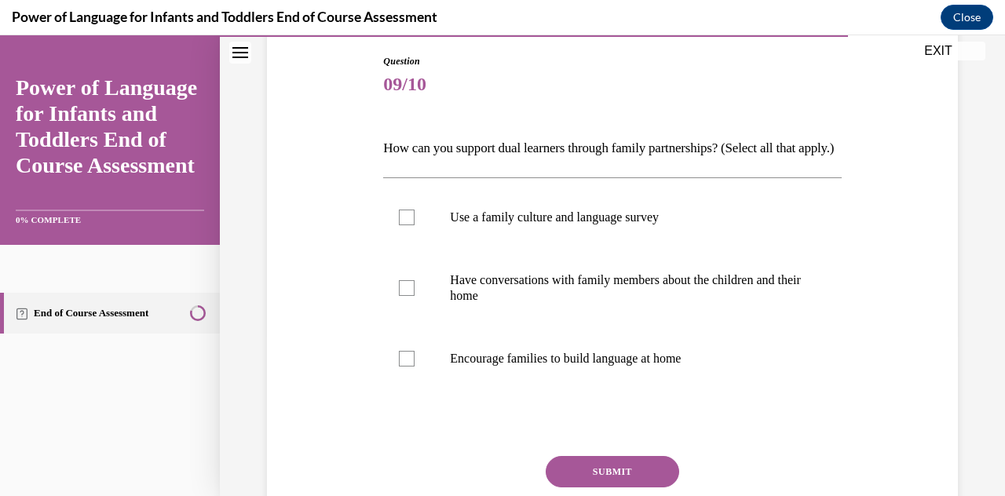
click at [762, 301] on p "Have conversations with family members about the children and their home" at bounding box center [626, 287] width 352 height 31
click at [414, 296] on input "Have conversations with family members about the children and their home" at bounding box center [407, 288] width 16 height 16
checkbox input "true"
click at [700, 367] on p "Encourage families to build language at home" at bounding box center [626, 359] width 352 height 16
click at [414, 367] on input "Encourage families to build language at home" at bounding box center [407, 359] width 16 height 16
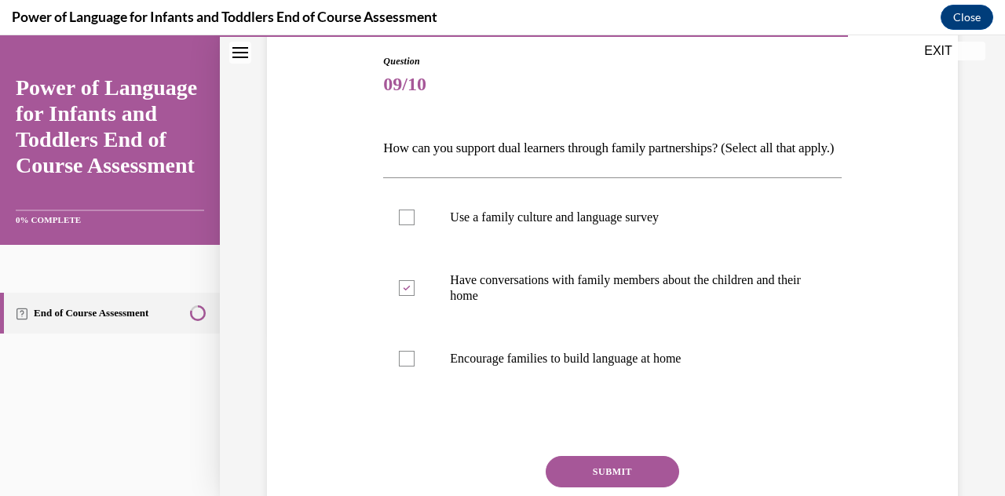
checkbox input "true"
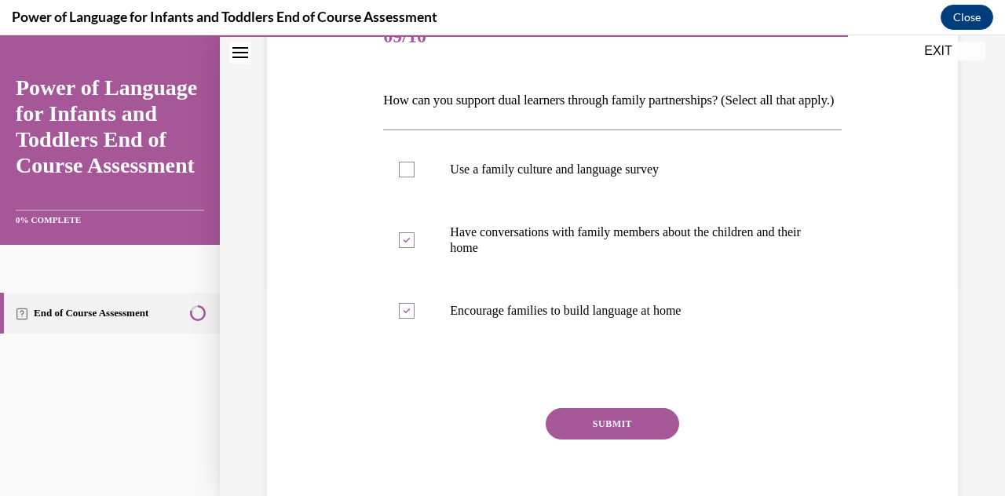
scroll to position [223, 0]
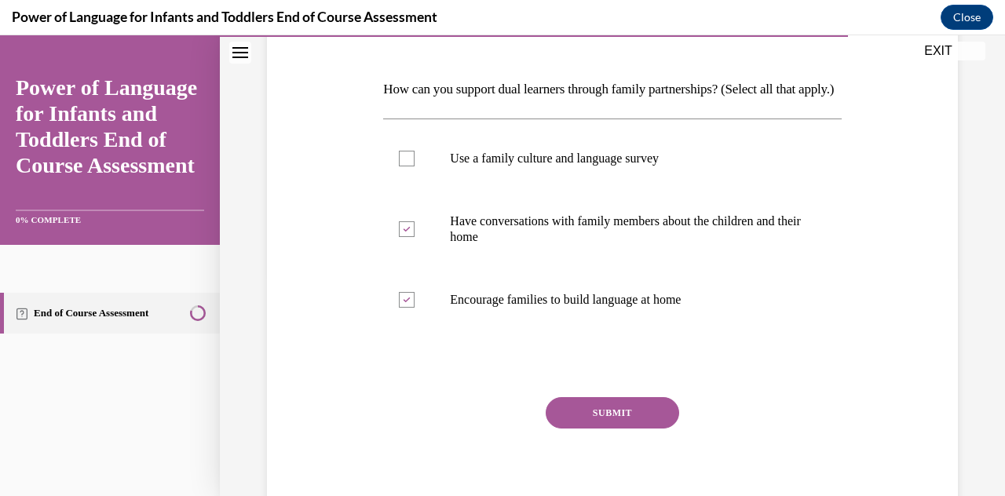
click at [636, 429] on button "SUBMIT" at bounding box center [611, 412] width 133 height 31
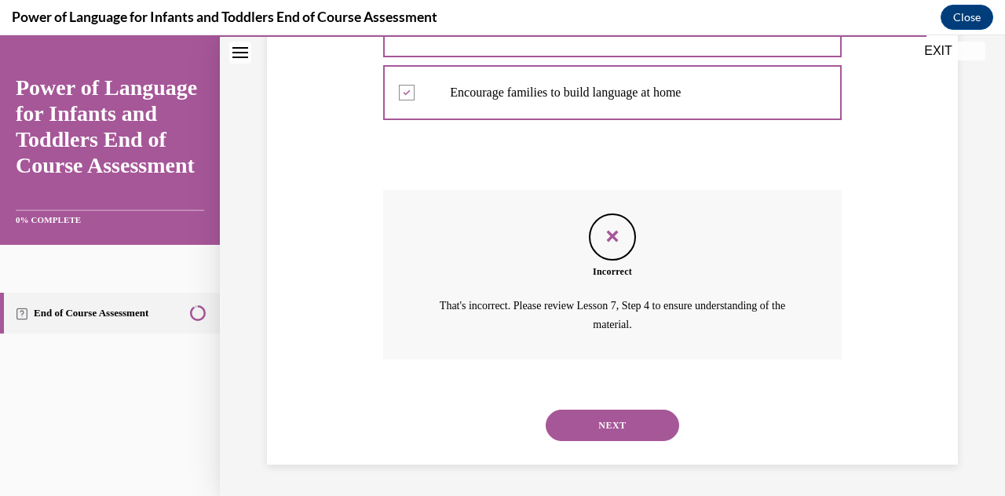
scroll to position [455, 0]
click at [650, 427] on button "NEXT" at bounding box center [611, 425] width 133 height 31
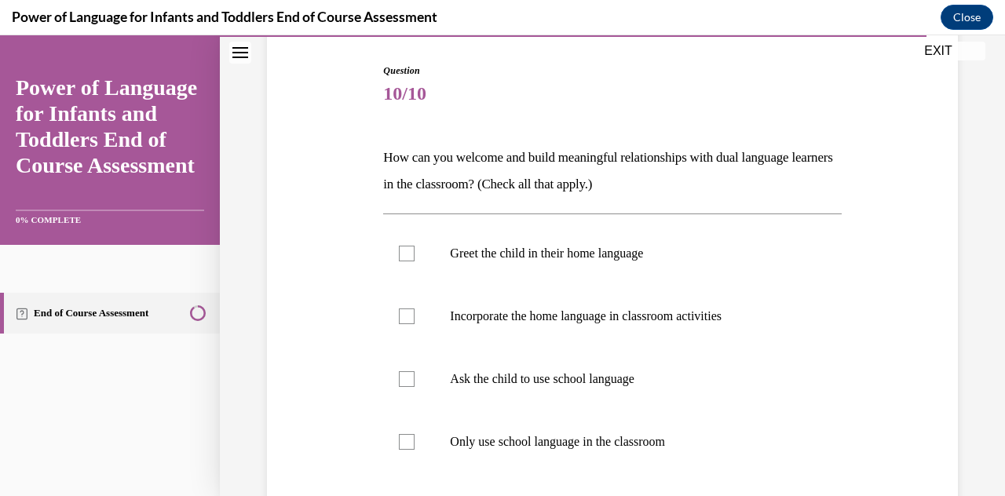
scroll to position [155, 0]
click at [658, 251] on p "Greet the child in their home language" at bounding box center [626, 253] width 352 height 16
click at [414, 251] on input "Greet the child in their home language" at bounding box center [407, 253] width 16 height 16
checkbox input "true"
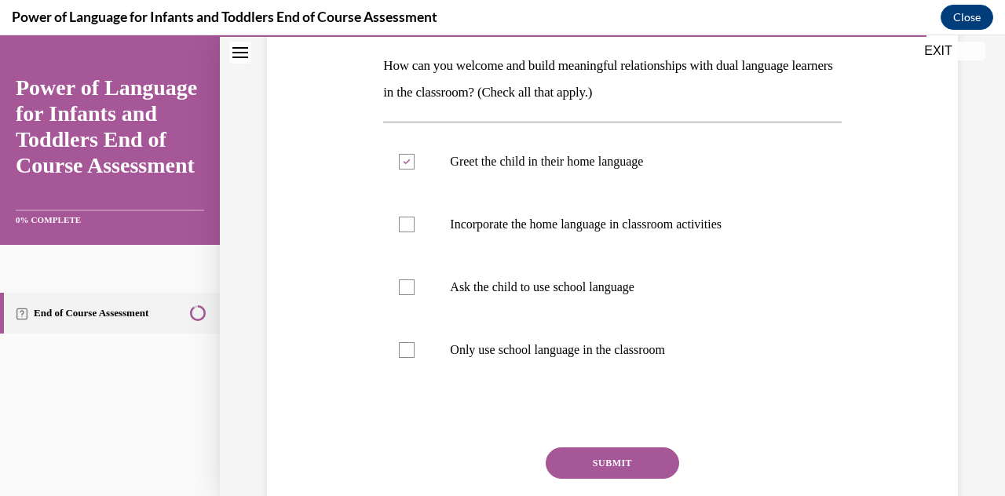
scroll to position [243, 0]
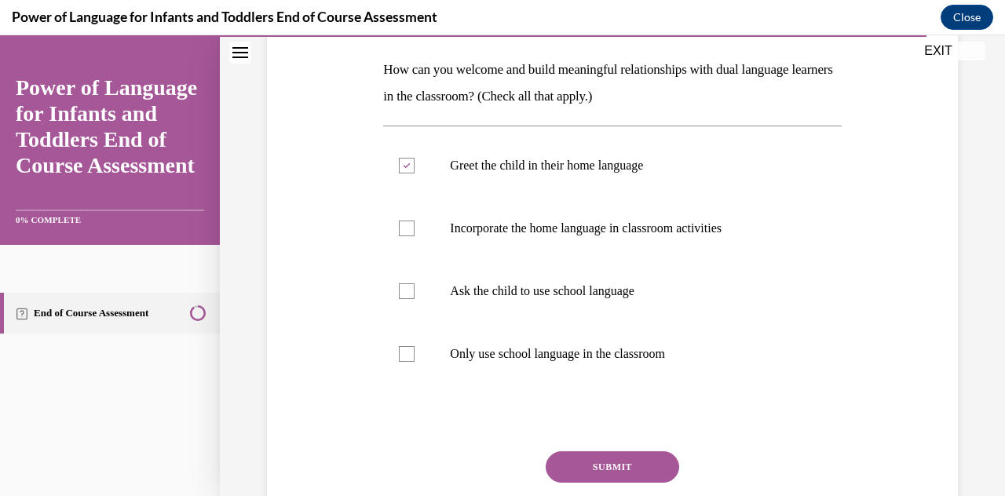
click at [662, 244] on label "Incorporate the home language in classroom activities" at bounding box center [612, 228] width 458 height 63
click at [414, 236] on input "Incorporate the home language in classroom activities" at bounding box center [407, 229] width 16 height 16
checkbox input "true"
click at [614, 466] on button "SUBMIT" at bounding box center [611, 466] width 133 height 31
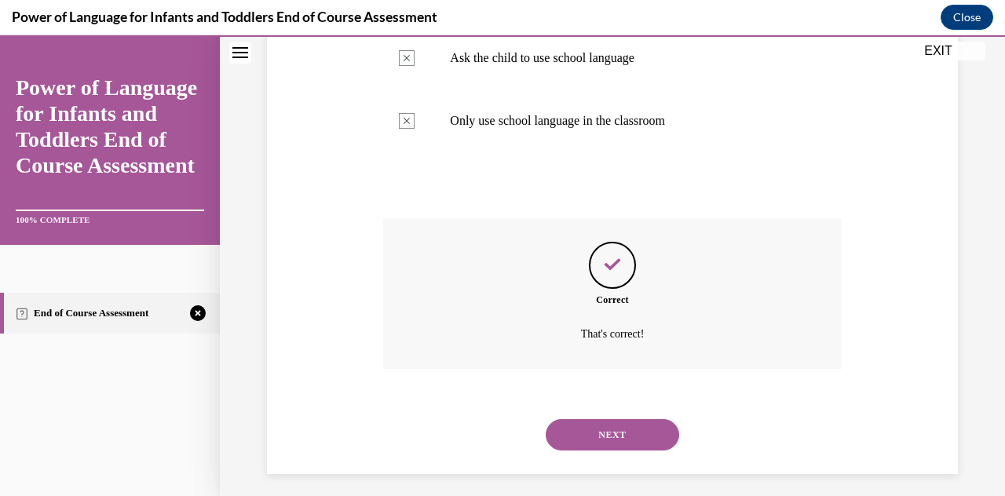
scroll to position [484, 0]
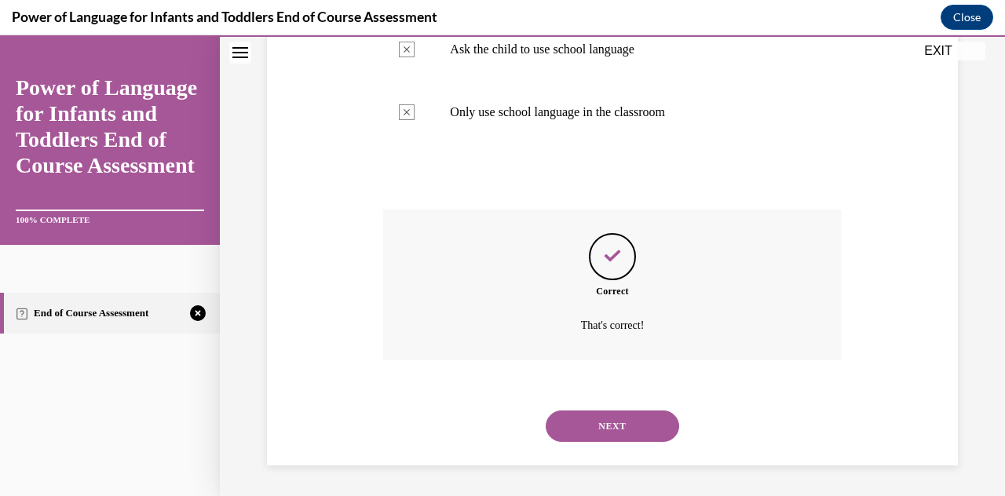
click at [644, 429] on button "NEXT" at bounding box center [611, 425] width 133 height 31
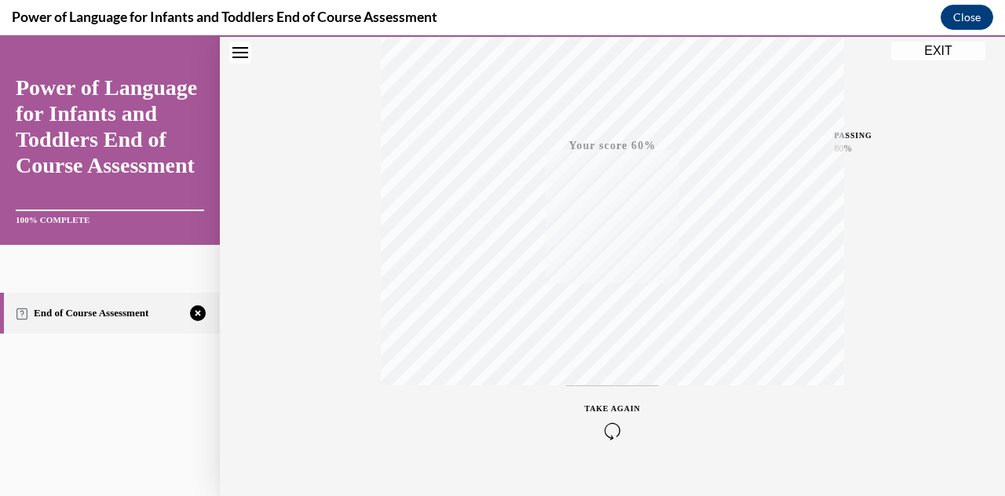
scroll to position [343, 0]
click at [605, 401] on icon "button" at bounding box center [613, 400] width 56 height 17
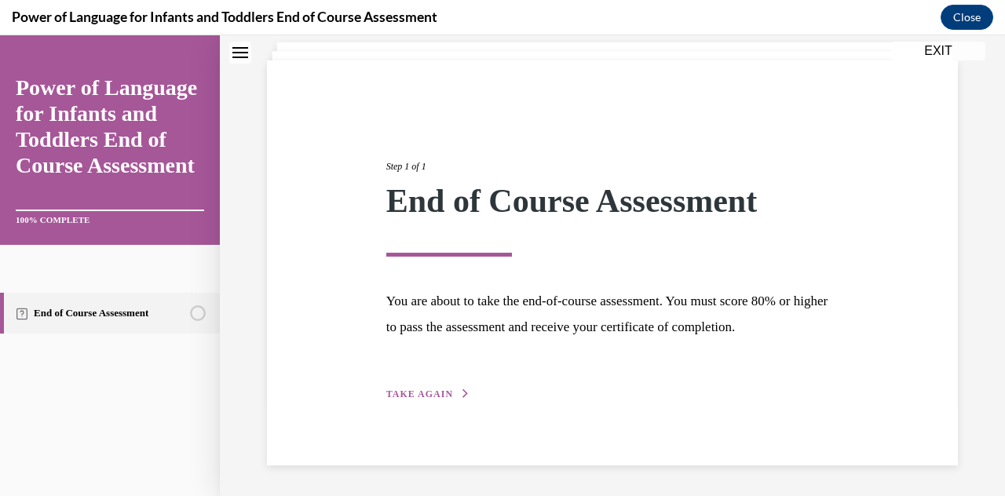
click at [440, 396] on span "TAKE AGAIN" at bounding box center [419, 393] width 67 height 11
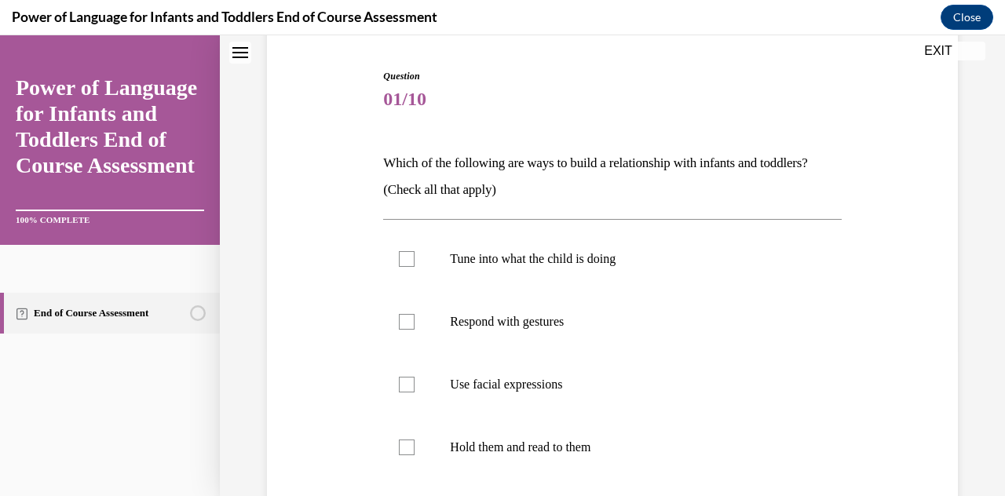
scroll to position [148, 0]
click at [588, 252] on p "Tune into what the child is doing" at bounding box center [626, 260] width 352 height 16
click at [414, 252] on input "Tune into what the child is doing" at bounding box center [407, 260] width 16 height 16
checkbox input "true"
click at [529, 381] on p "Use facial expressions" at bounding box center [626, 386] width 352 height 16
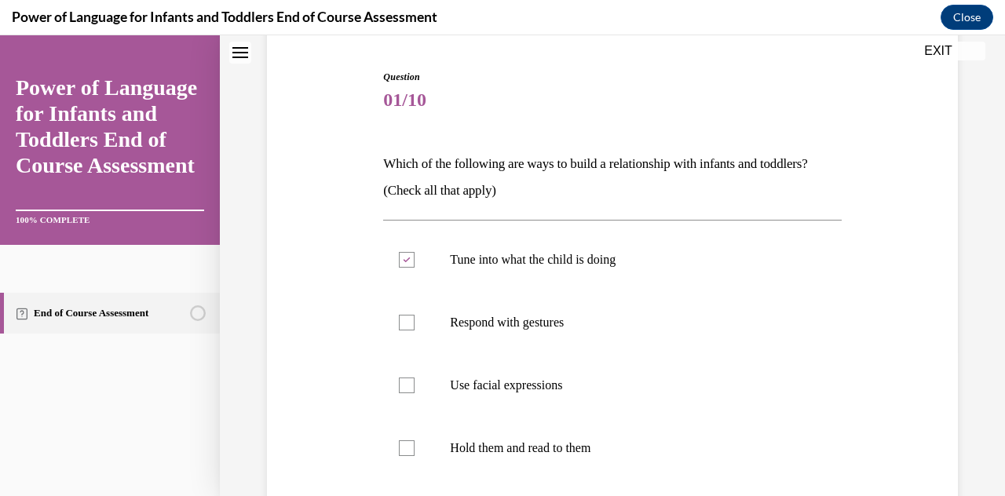
click at [414, 381] on input "Use facial expressions" at bounding box center [407, 386] width 16 height 16
checkbox input "true"
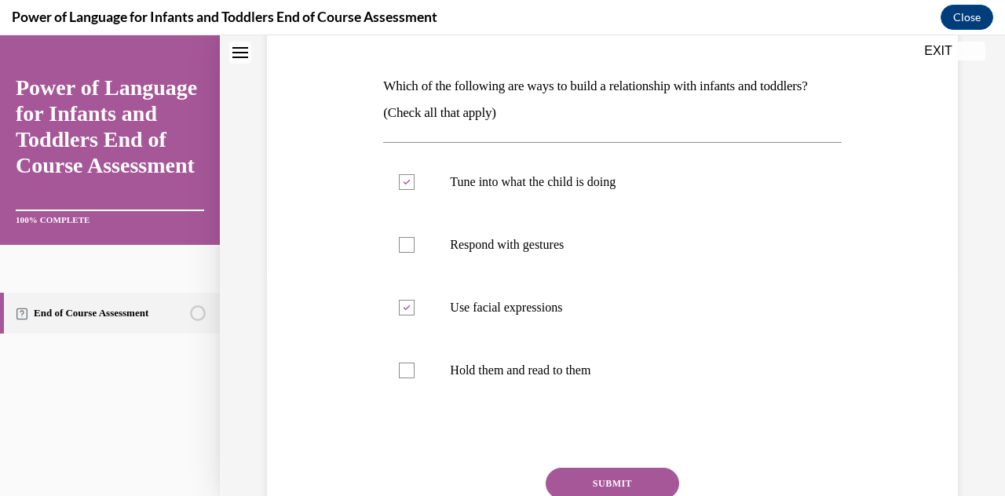
scroll to position [224, 0]
click at [577, 372] on p "Hold them and read to them" at bounding box center [626, 372] width 352 height 16
click at [414, 372] on input "Hold them and read to them" at bounding box center [407, 372] width 16 height 16
checkbox input "true"
click at [626, 479] on button "SUBMIT" at bounding box center [611, 484] width 133 height 31
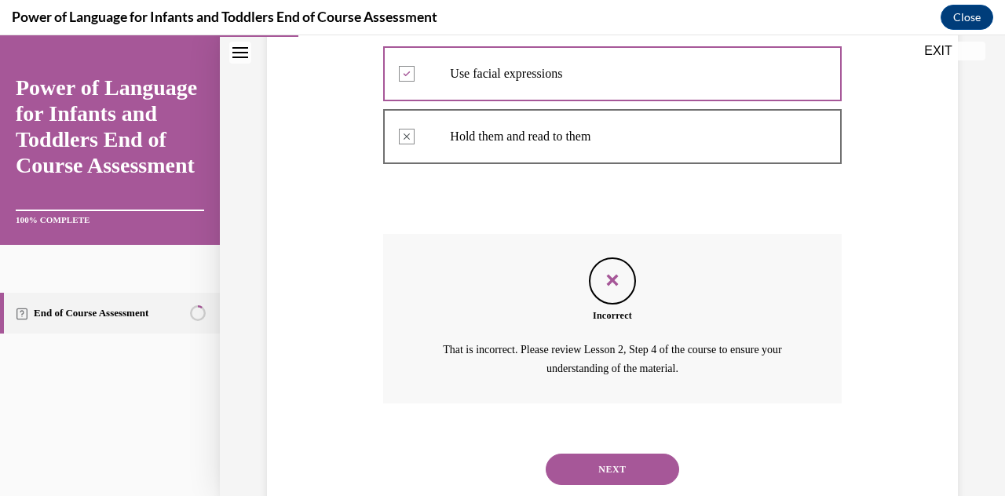
scroll to position [461, 0]
click at [625, 468] on button "NEXT" at bounding box center [611, 468] width 133 height 31
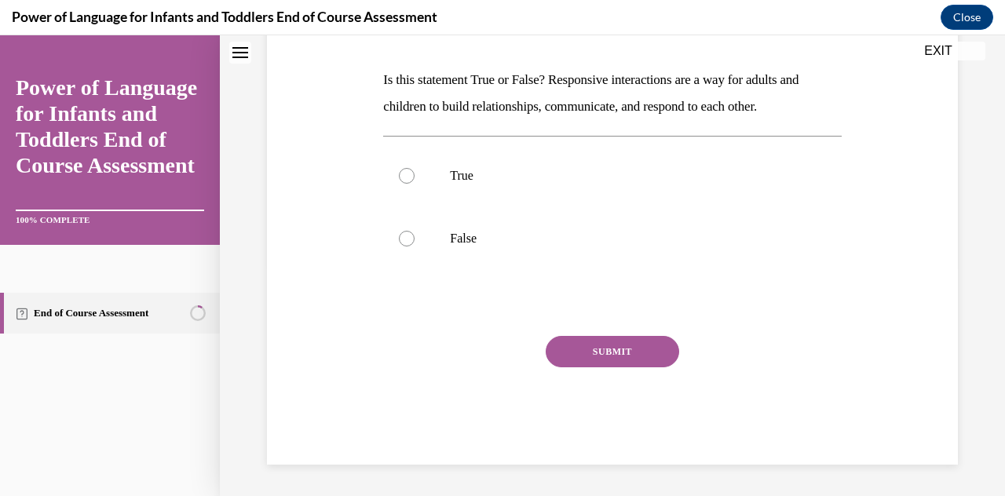
scroll to position [0, 0]
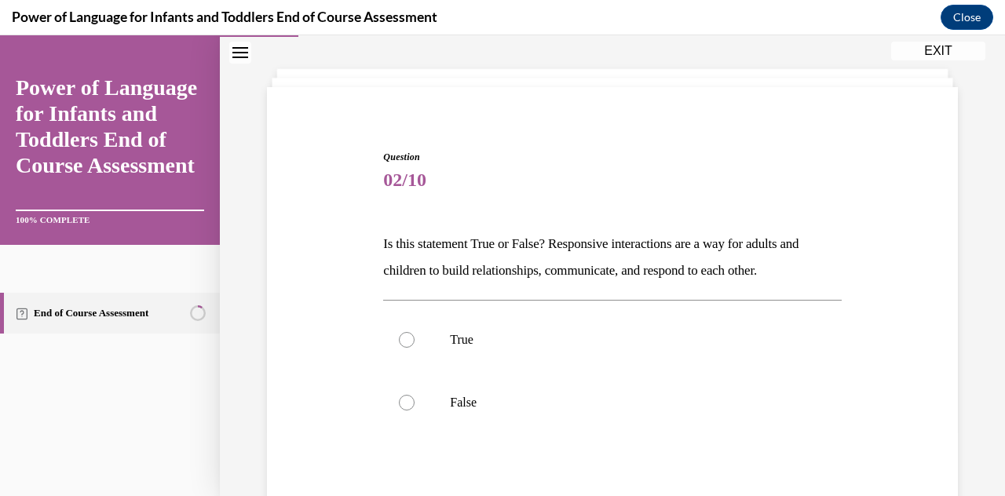
click at [797, 329] on label "True" at bounding box center [612, 339] width 458 height 63
click at [414, 332] on input "True" at bounding box center [407, 340] width 16 height 16
radio input "true"
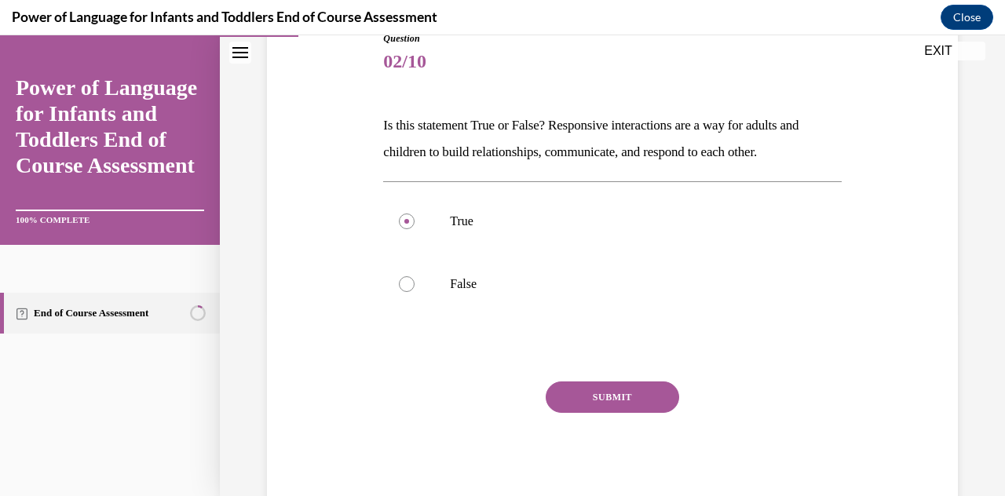
click at [655, 399] on button "SUBMIT" at bounding box center [611, 396] width 133 height 31
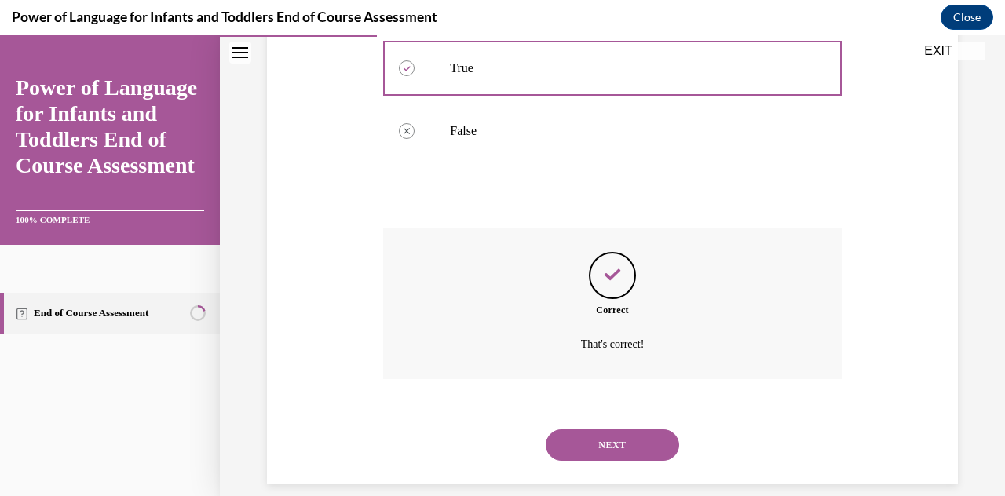
scroll to position [359, 0]
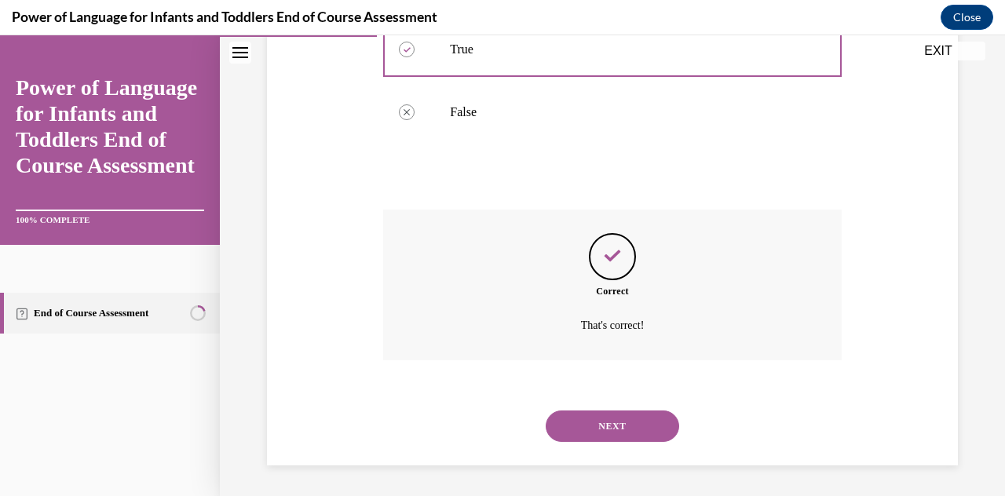
click at [653, 432] on button "NEXT" at bounding box center [611, 425] width 133 height 31
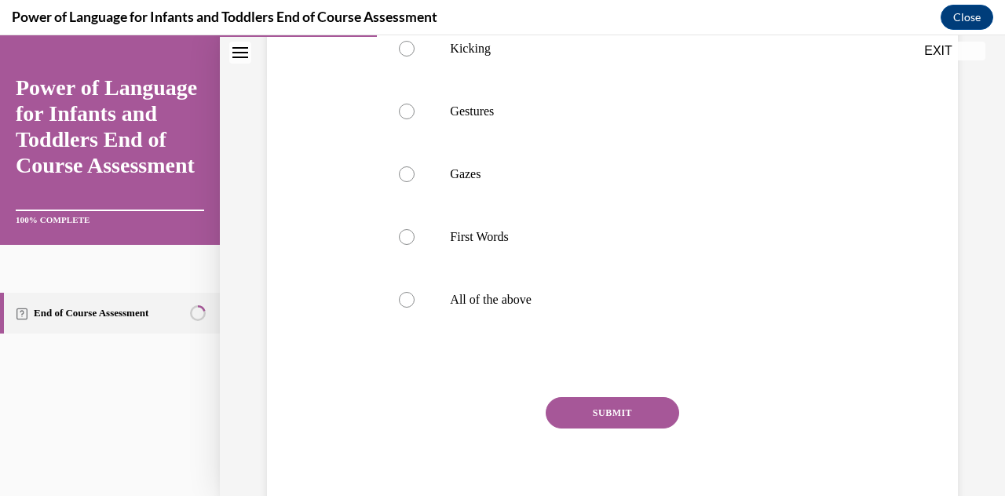
scroll to position [433, 0]
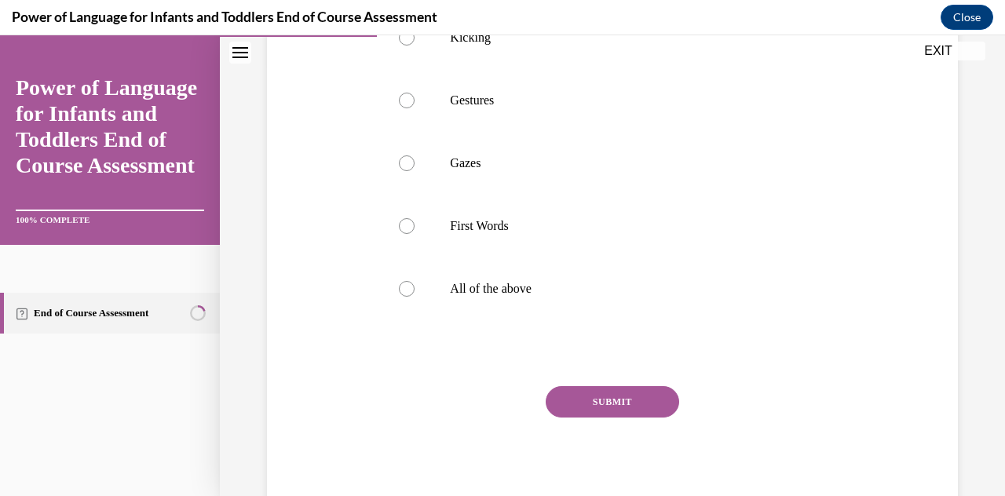
click at [582, 298] on label "All of the above" at bounding box center [612, 288] width 458 height 63
click at [414, 297] on input "All of the above" at bounding box center [407, 289] width 16 height 16
radio input "true"
click at [610, 414] on button "SUBMIT" at bounding box center [611, 401] width 133 height 31
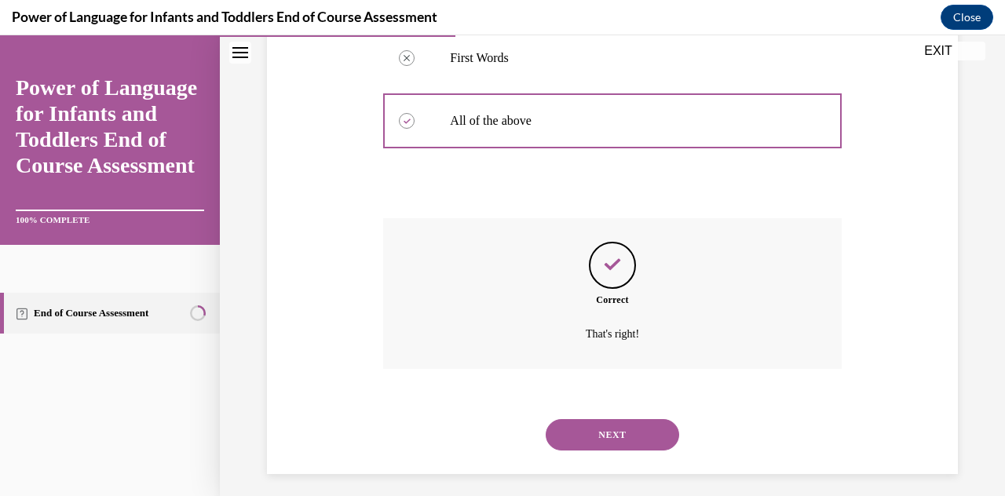
scroll to position [610, 0]
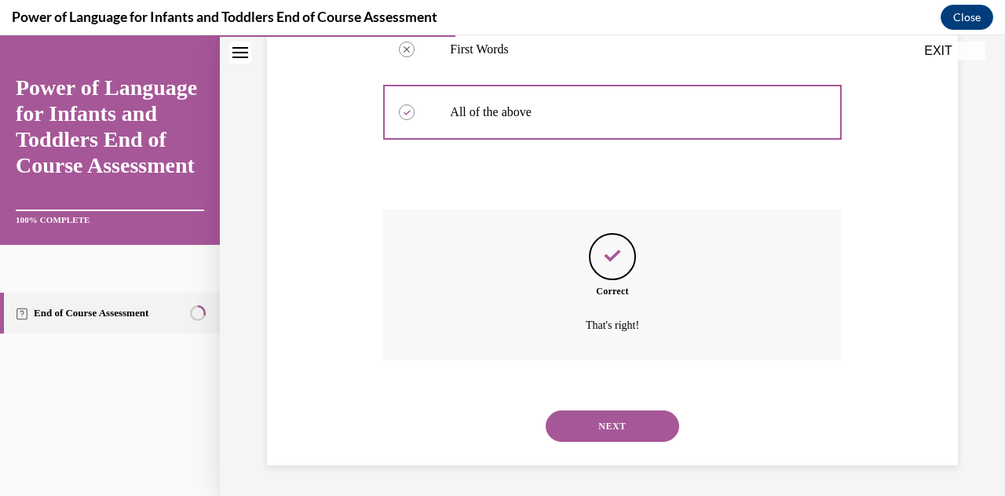
click at [597, 418] on button "NEXT" at bounding box center [611, 425] width 133 height 31
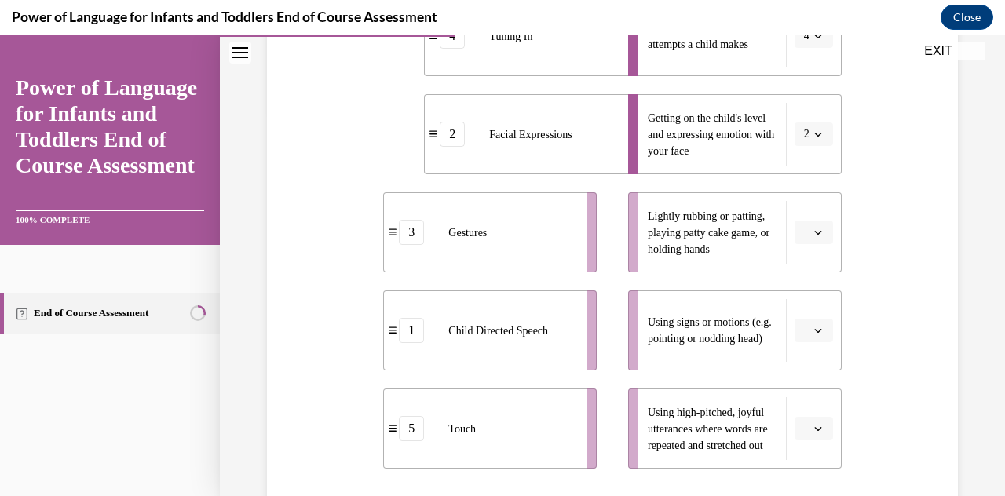
scroll to position [401, 0]
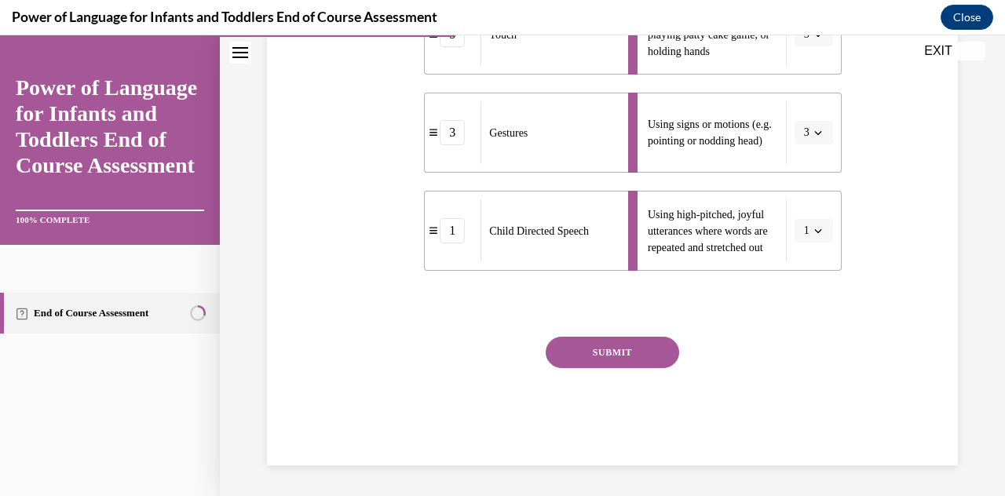
click at [622, 354] on button "SUBMIT" at bounding box center [611, 352] width 133 height 31
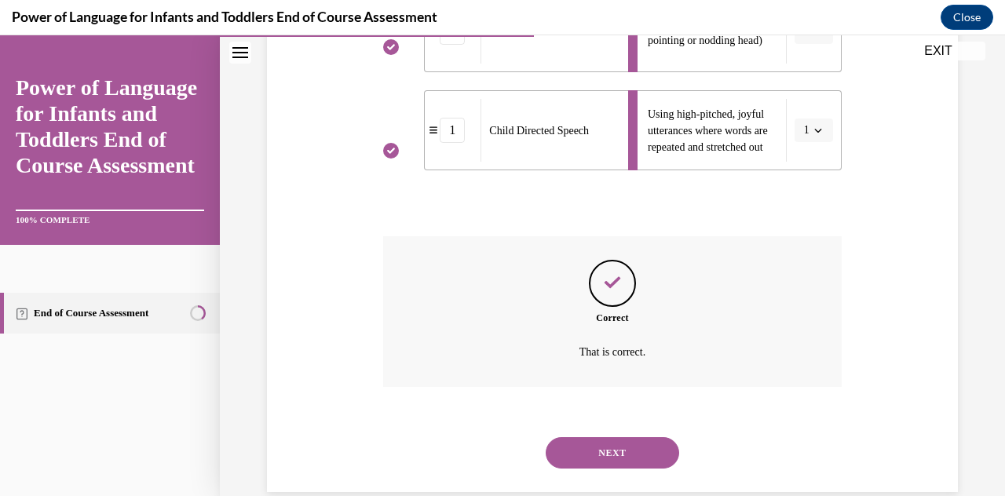
scroll to position [709, 0]
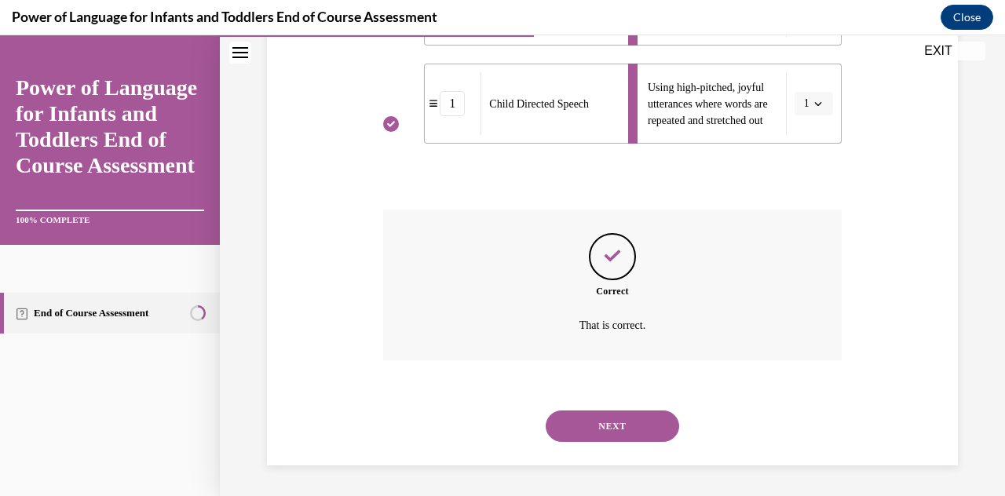
click at [653, 439] on button "NEXT" at bounding box center [611, 425] width 133 height 31
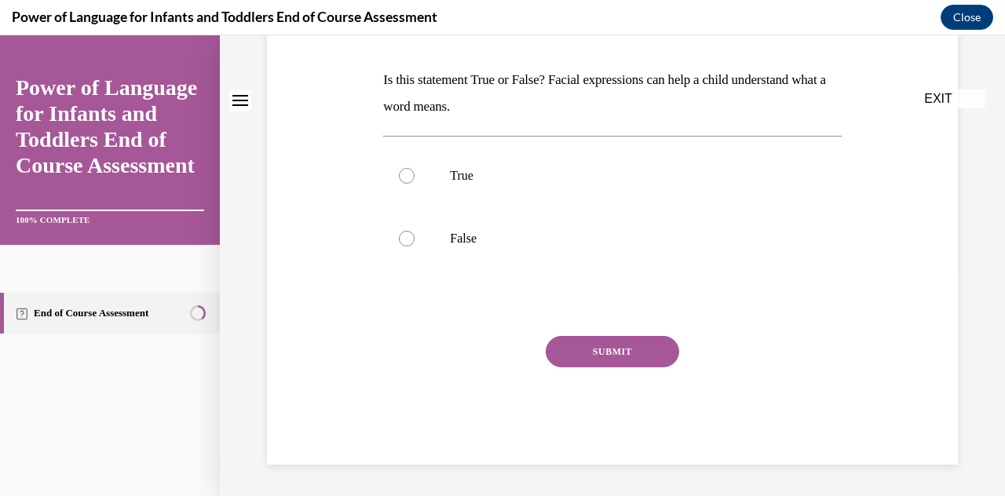
scroll to position [0, 0]
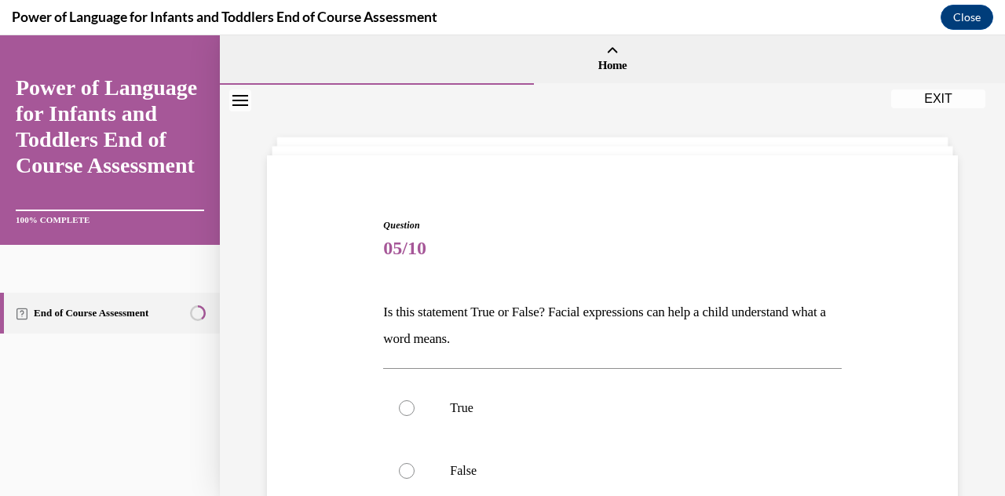
click at [470, 399] on label "True" at bounding box center [612, 408] width 458 height 63
click at [414, 400] on input "True" at bounding box center [407, 408] width 16 height 16
radio input "true"
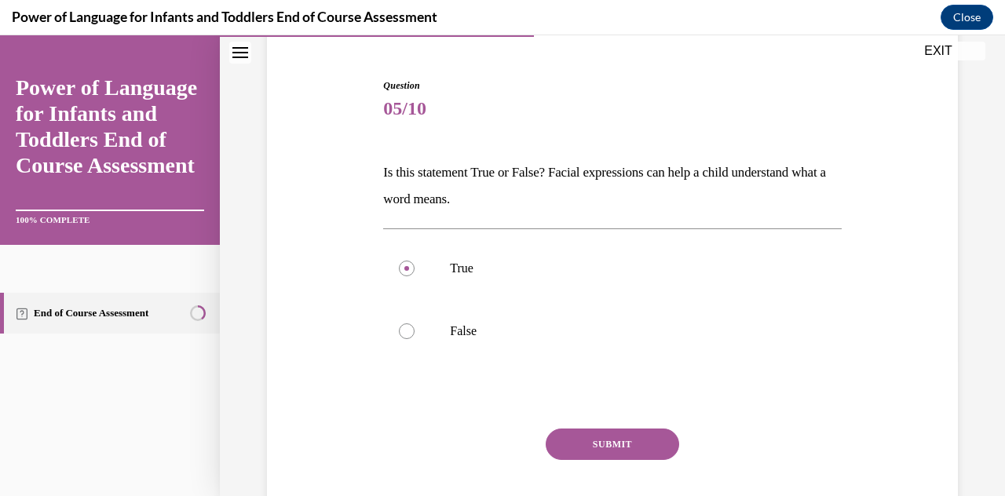
click at [608, 436] on button "SUBMIT" at bounding box center [611, 444] width 133 height 31
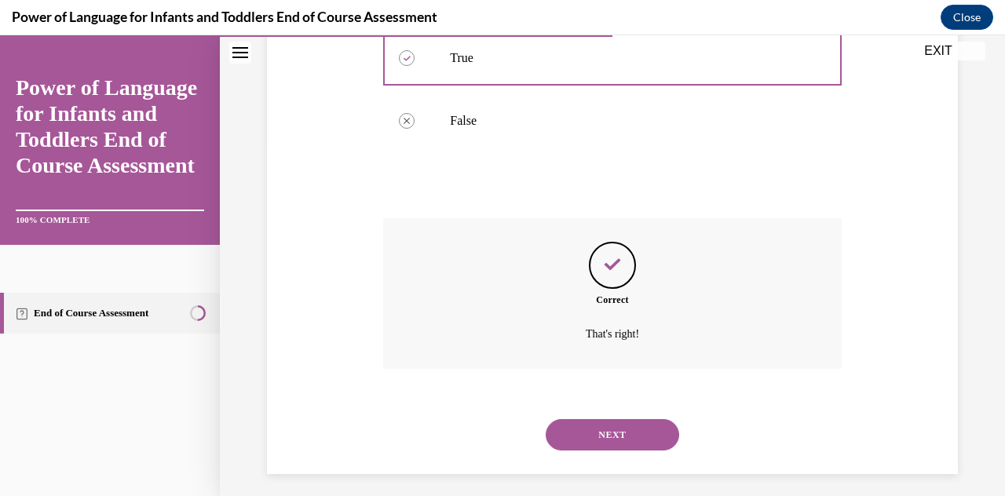
scroll to position [359, 0]
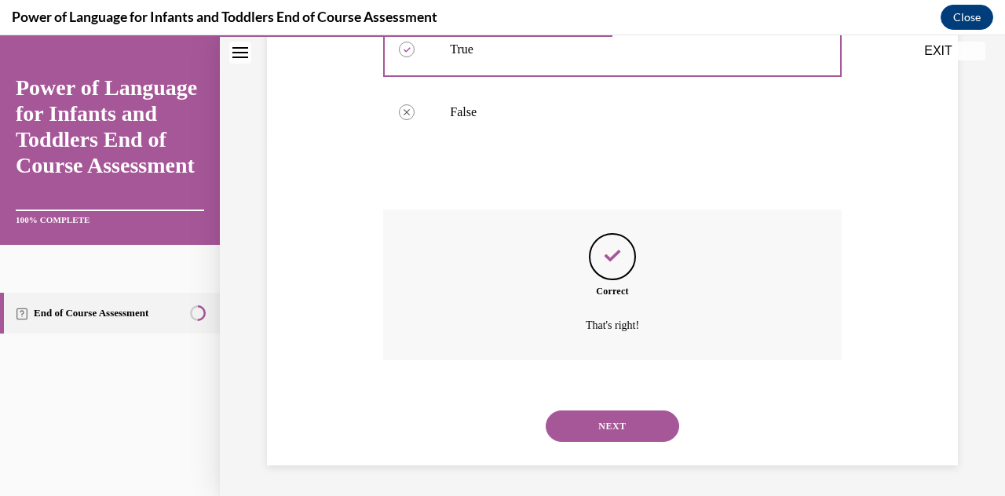
click at [625, 418] on button "NEXT" at bounding box center [611, 425] width 133 height 31
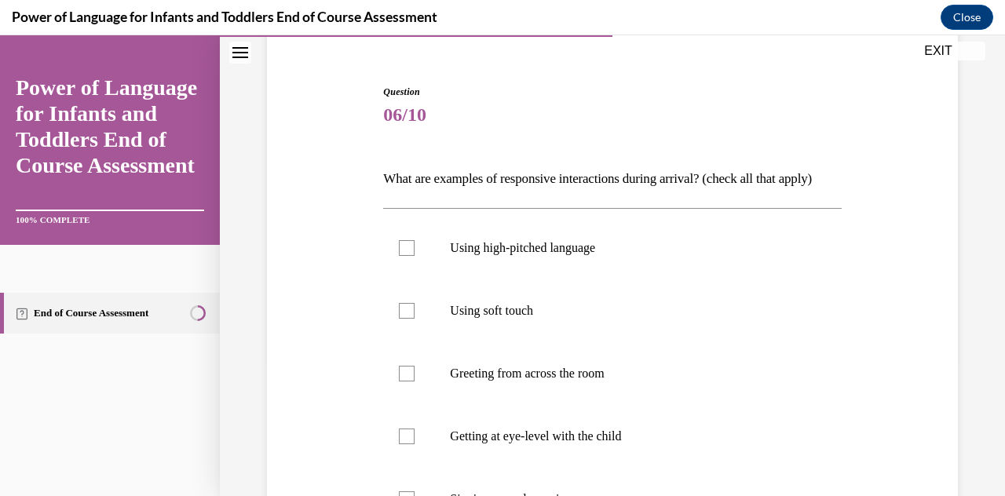
scroll to position [148, 0]
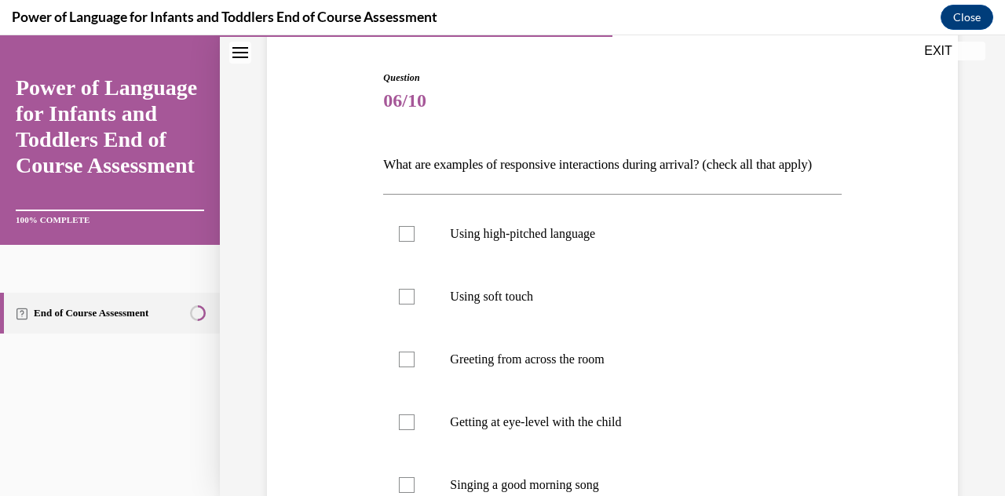
click at [659, 265] on label "Using high-pitched language" at bounding box center [612, 233] width 458 height 63
click at [414, 242] on input "Using high-pitched language" at bounding box center [407, 234] width 16 height 16
checkbox input "true"
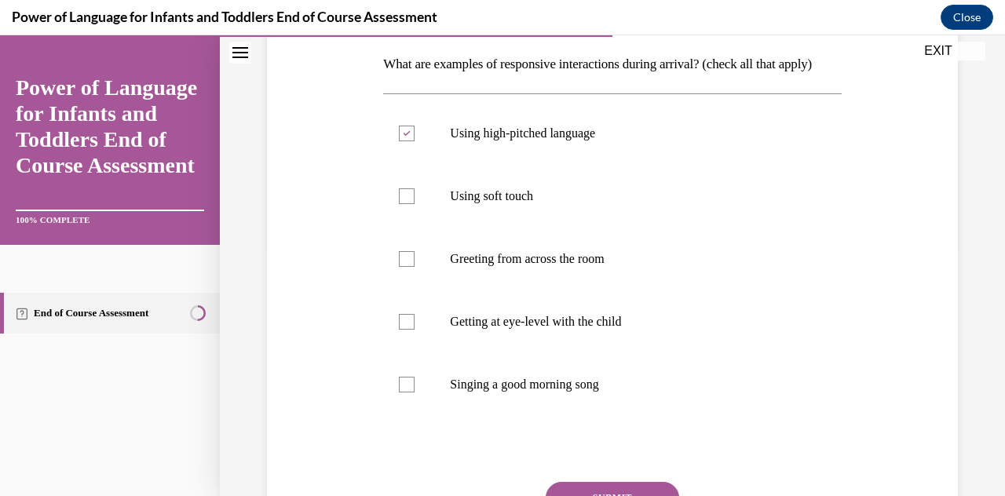
scroll to position [250, 0]
click at [650, 289] on label "Greeting from across the room" at bounding box center [612, 257] width 458 height 63
click at [414, 265] on input "Greeting from across the room" at bounding box center [407, 258] width 16 height 16
click at [645, 265] on p "Greeting from across the room" at bounding box center [626, 258] width 352 height 16
click at [414, 265] on input "Greeting from across the room" at bounding box center [407, 258] width 16 height 16
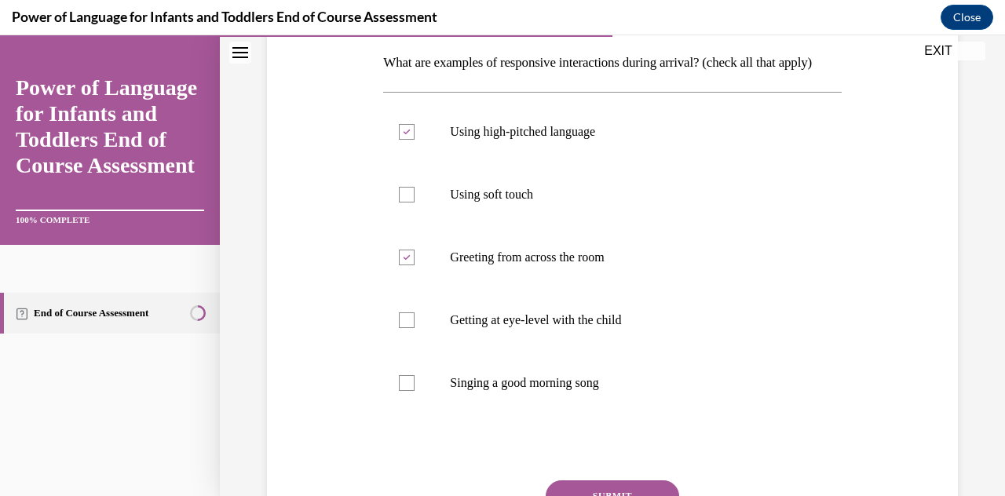
checkbox input "false"
click at [624, 352] on label "Getting at eye-level with the child" at bounding box center [612, 320] width 458 height 63
click at [414, 328] on input "Getting at eye-level with the child" at bounding box center [407, 320] width 16 height 16
checkbox input "true"
click at [603, 391] on p "Singing a good morning song" at bounding box center [626, 383] width 352 height 16
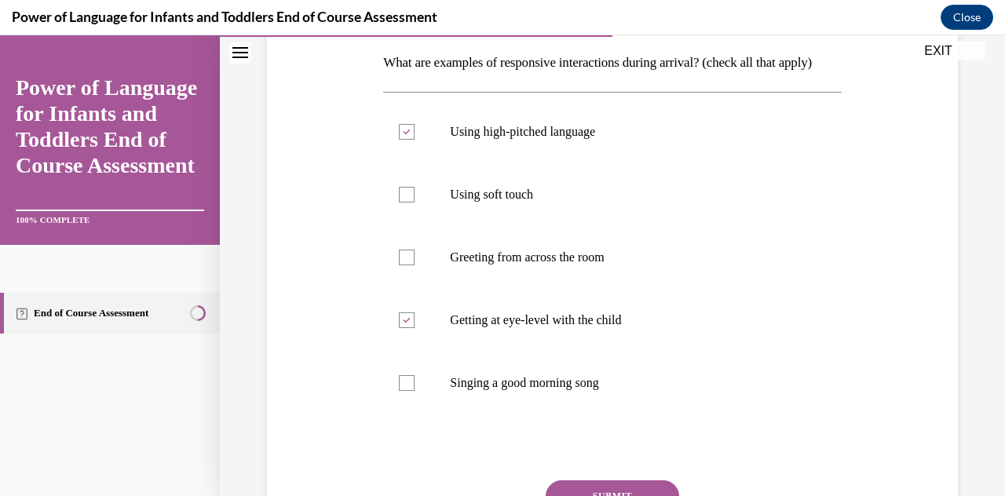
click at [414, 391] on input "Singing a good morning song" at bounding box center [407, 383] width 16 height 16
checkbox input "true"
click at [684, 202] on p "Using soft touch" at bounding box center [626, 195] width 352 height 16
click at [414, 202] on input "Using soft touch" at bounding box center [407, 195] width 16 height 16
checkbox input "true"
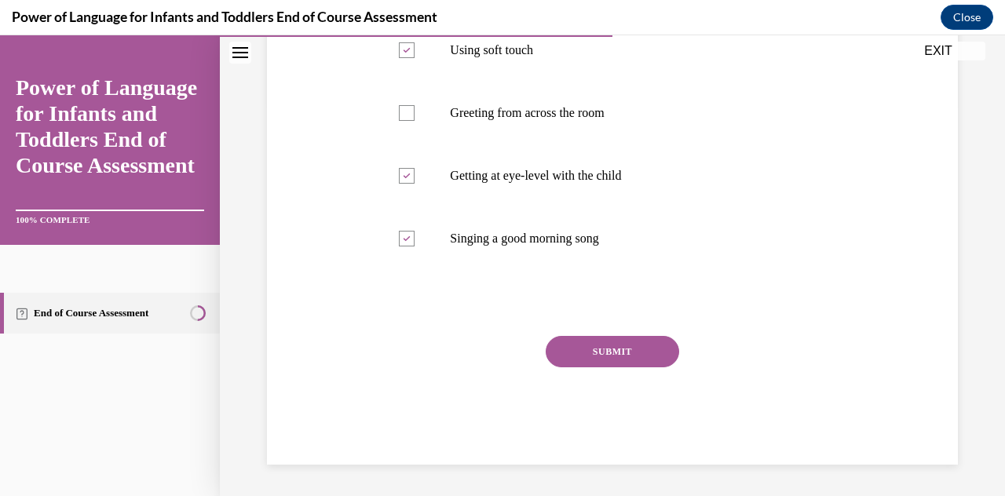
click at [636, 367] on button "SUBMIT" at bounding box center [611, 351] width 133 height 31
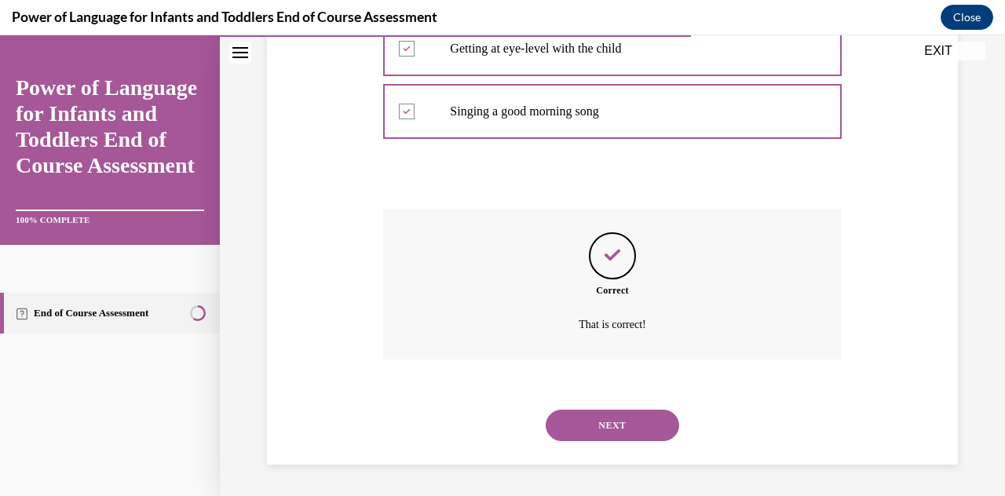
scroll to position [547, 0]
click at [634, 414] on button "NEXT" at bounding box center [611, 425] width 133 height 31
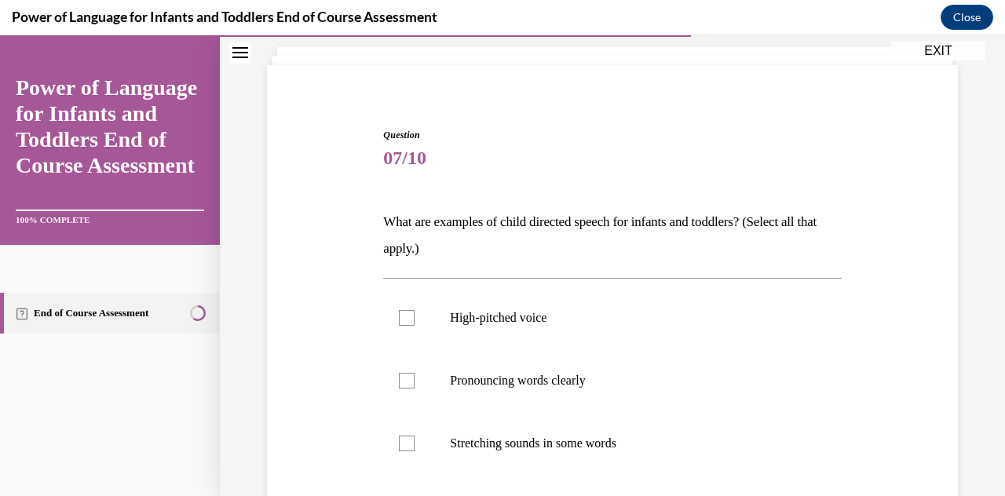
scroll to position [151, 0]
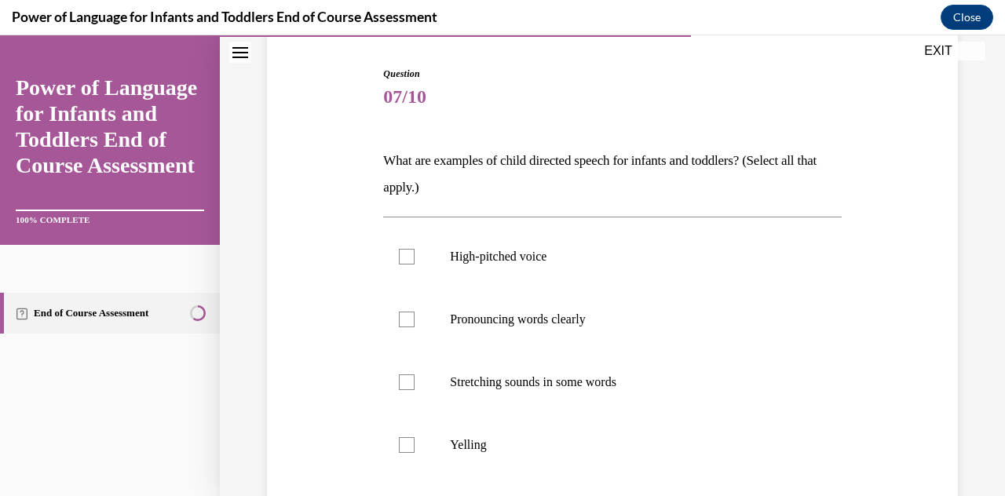
click at [655, 257] on p "High-pitched voice" at bounding box center [626, 257] width 352 height 16
click at [414, 257] on input "High-pitched voice" at bounding box center [407, 257] width 16 height 16
checkbox input "true"
click at [623, 319] on p "Pronouncing words clearly" at bounding box center [626, 320] width 352 height 16
click at [414, 319] on input "Pronouncing words clearly" at bounding box center [407, 320] width 16 height 16
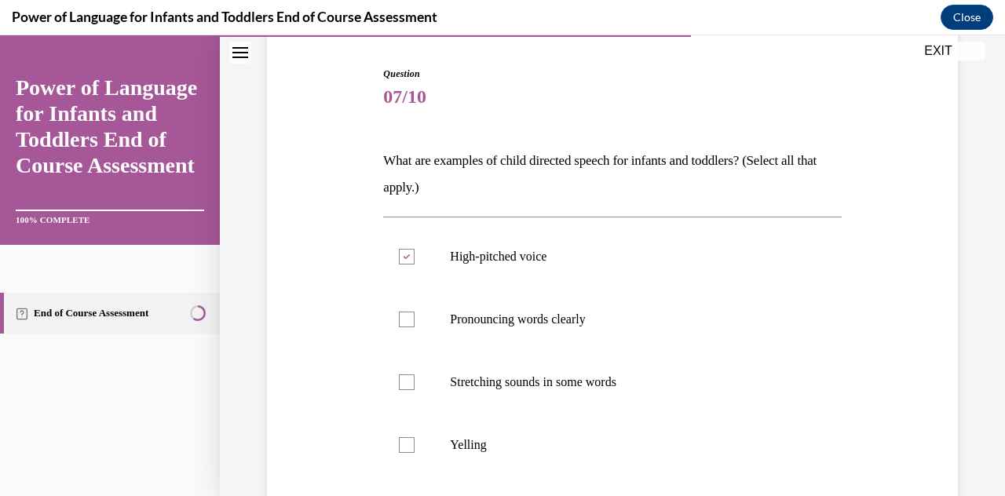
checkbox input "true"
click at [607, 385] on p "Stretching sounds in some words" at bounding box center [626, 382] width 352 height 16
click at [414, 385] on input "Stretching sounds in some words" at bounding box center [407, 382] width 16 height 16
checkbox input "true"
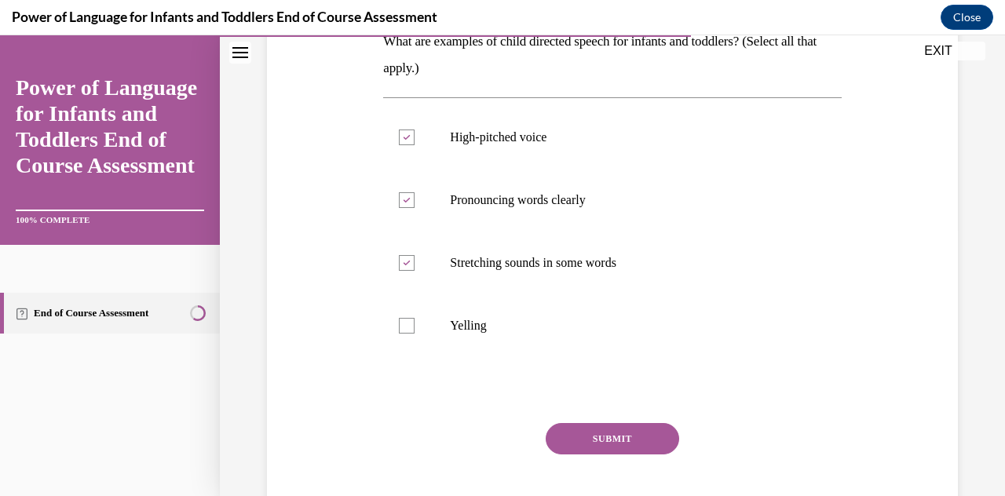
click at [600, 433] on button "SUBMIT" at bounding box center [611, 438] width 133 height 31
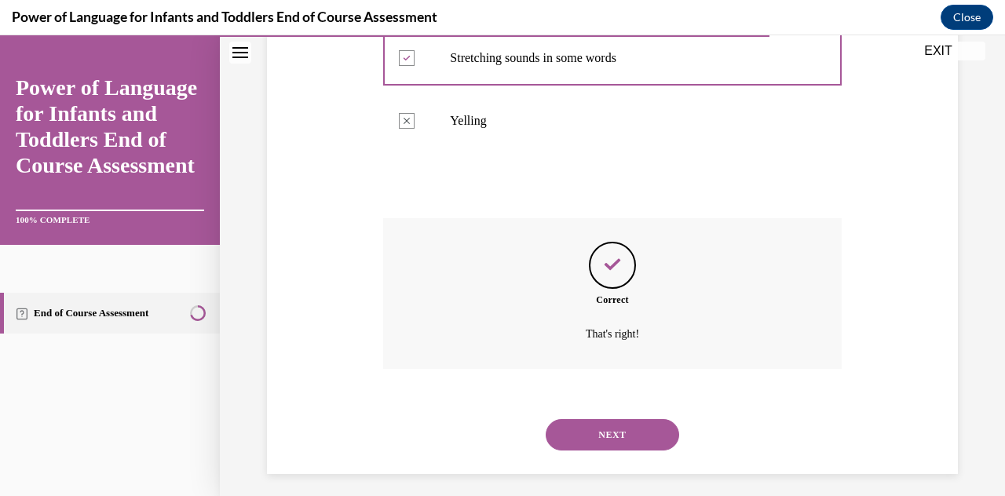
scroll to position [484, 0]
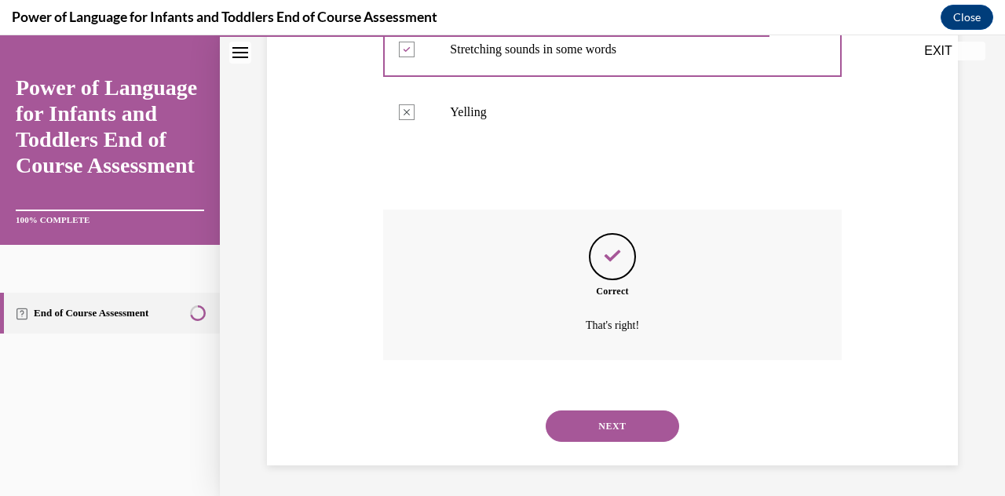
click at [625, 418] on button "NEXT" at bounding box center [611, 425] width 133 height 31
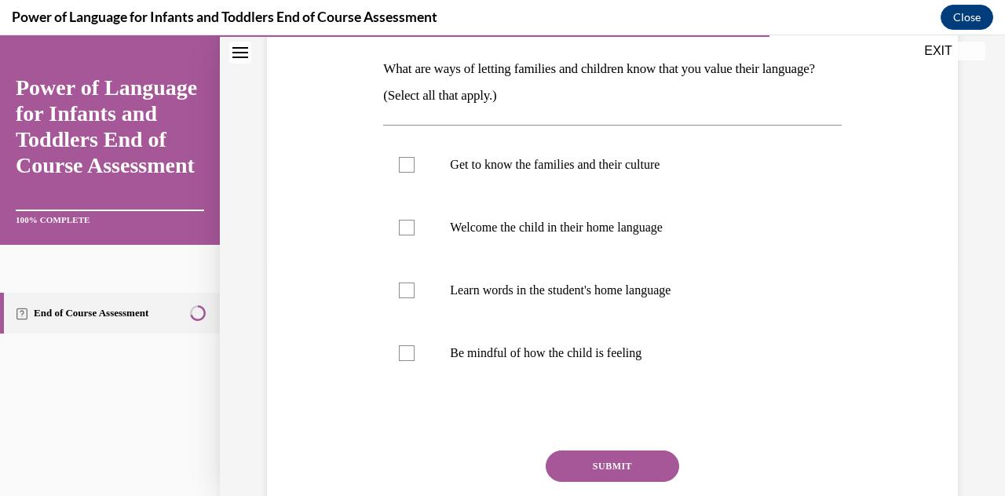
scroll to position [245, 0]
click at [639, 286] on p "Learn words in the student's home language" at bounding box center [626, 289] width 352 height 16
click at [414, 286] on input "Learn words in the student's home language" at bounding box center [407, 289] width 16 height 16
checkbox input "true"
click at [706, 231] on p "Welcome the child in their home language" at bounding box center [626, 226] width 352 height 16
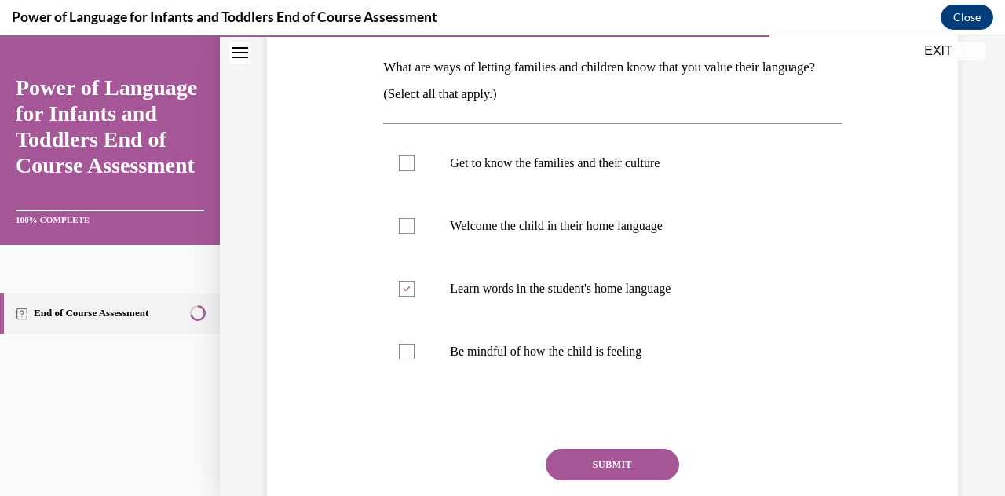
click at [414, 231] on input "Welcome the child in their home language" at bounding box center [407, 226] width 16 height 16
checkbox input "true"
click at [607, 464] on button "SUBMIT" at bounding box center [611, 464] width 133 height 31
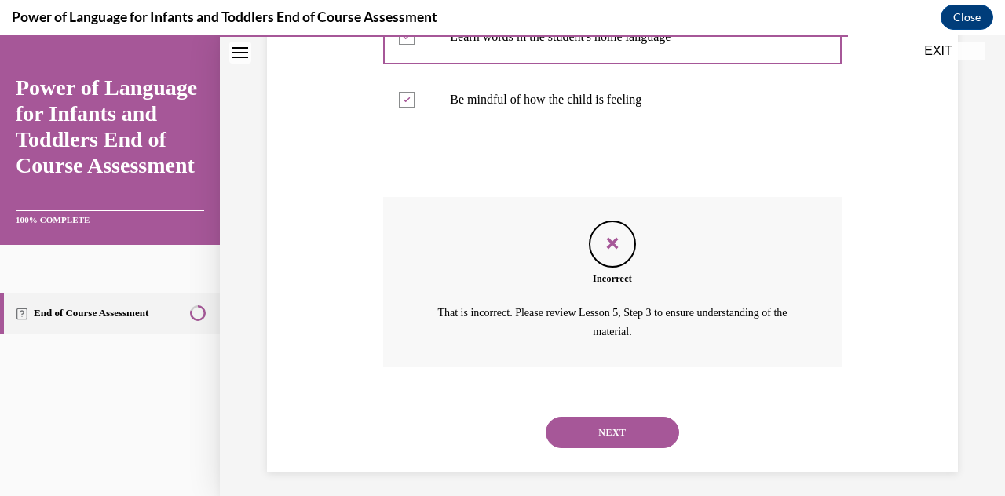
scroll to position [494, 0]
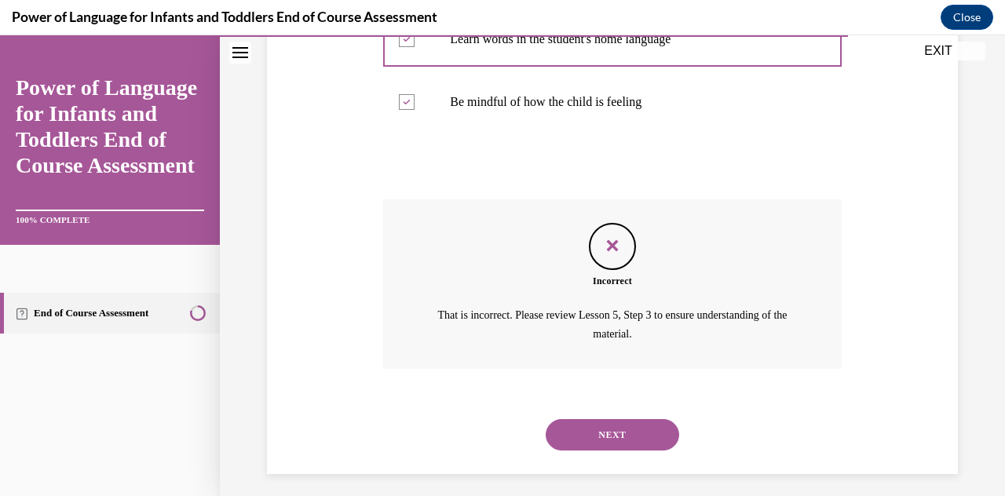
click at [615, 442] on button "NEXT" at bounding box center [611, 434] width 133 height 31
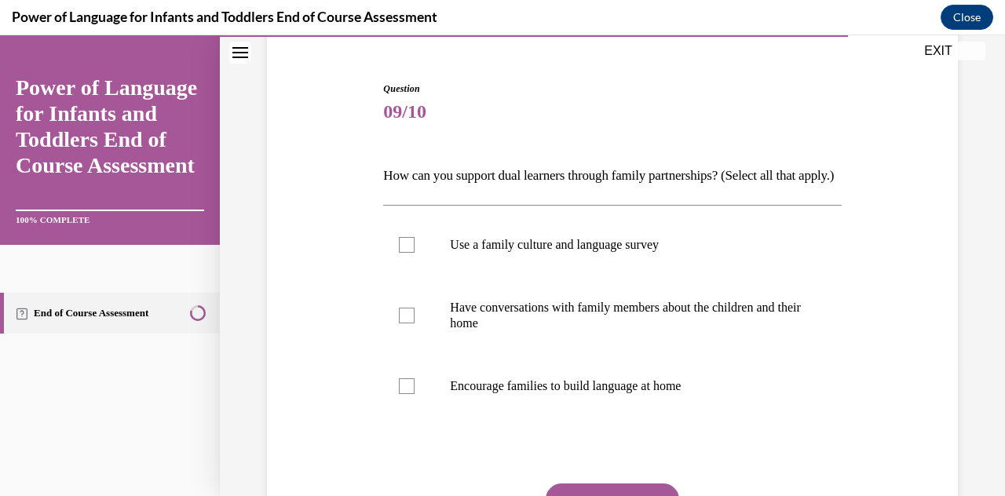
scroll to position [137, 0]
click at [661, 252] on p "Use a family culture and language survey" at bounding box center [626, 244] width 352 height 16
click at [414, 252] on input "Use a family culture and language survey" at bounding box center [407, 244] width 16 height 16
checkbox input "true"
click at [609, 330] on p "Have conversations with family members about the children and their home" at bounding box center [626, 314] width 352 height 31
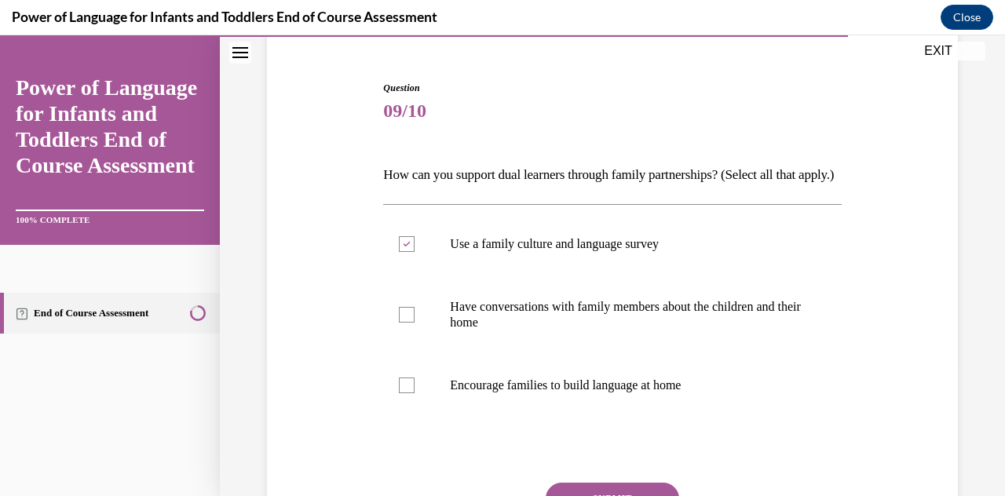
click at [414, 323] on input "Have conversations with family members about the children and their home" at bounding box center [407, 315] width 16 height 16
checkbox input "true"
click at [587, 393] on p "Encourage families to build language at home" at bounding box center [626, 386] width 352 height 16
click at [414, 393] on input "Encourage families to build language at home" at bounding box center [407, 386] width 16 height 16
checkbox input "true"
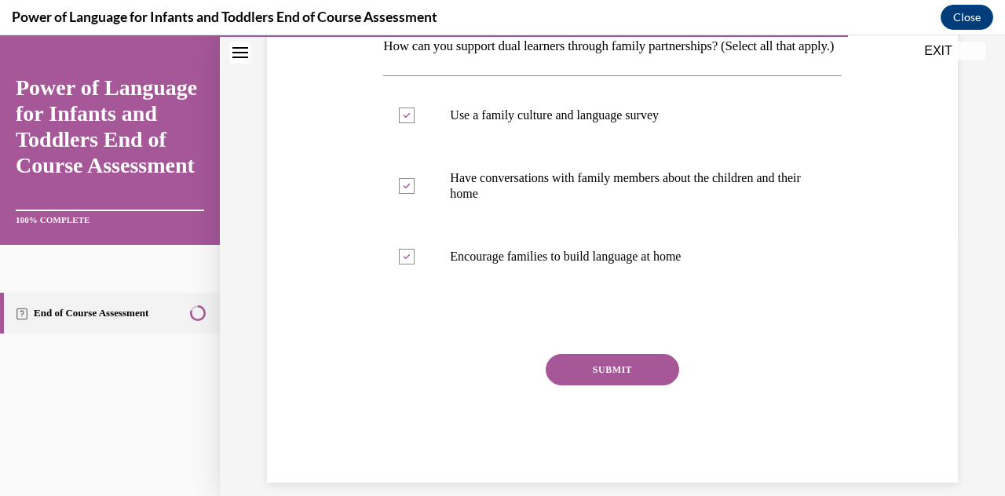
click at [614, 385] on button "SUBMIT" at bounding box center [611, 369] width 133 height 31
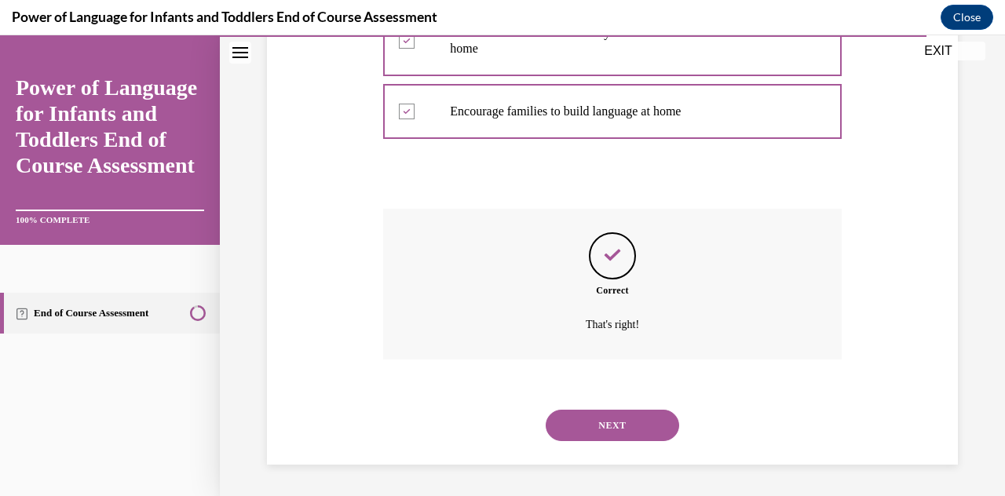
scroll to position [437, 0]
click at [607, 433] on button "NEXT" at bounding box center [611, 425] width 133 height 31
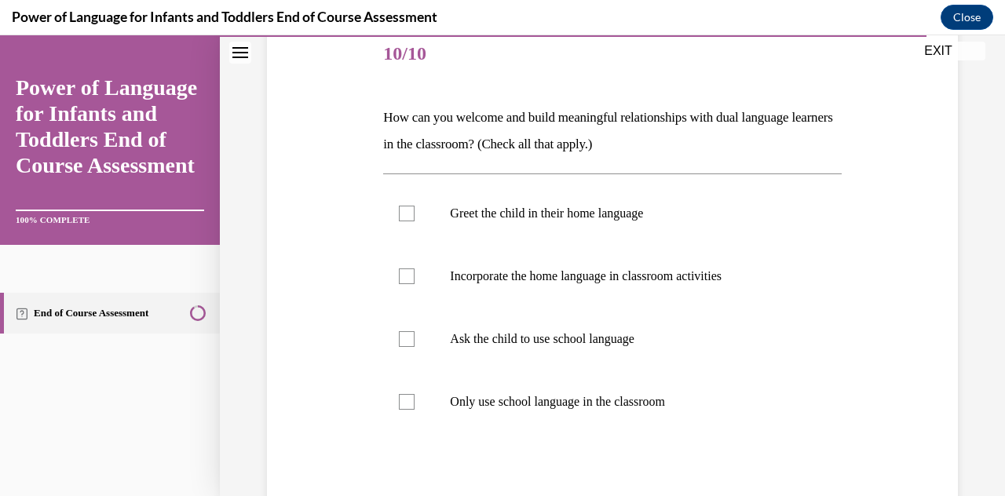
scroll to position [212, 0]
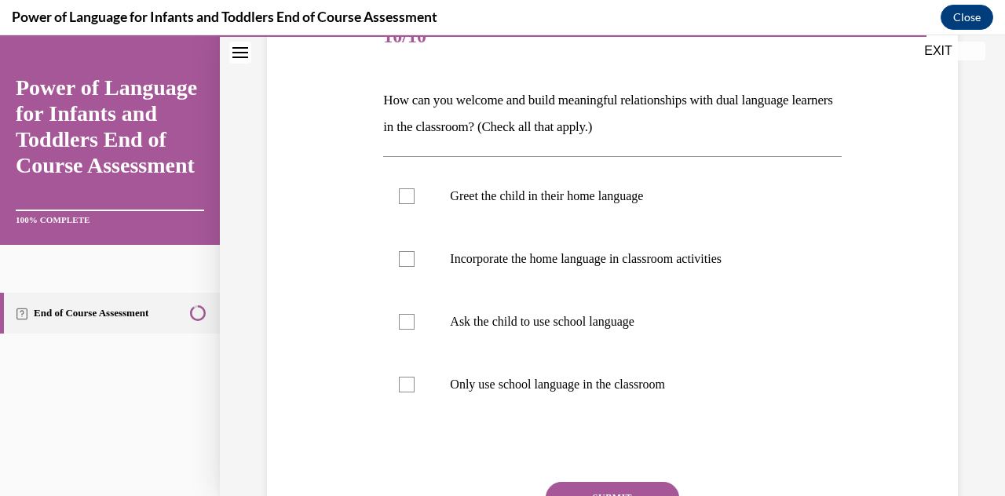
click at [675, 199] on p "Greet the child in their home language" at bounding box center [626, 196] width 352 height 16
click at [414, 199] on input "Greet the child in their home language" at bounding box center [407, 196] width 16 height 16
checkbox input "true"
click at [684, 270] on label "Incorporate the home language in classroom activities" at bounding box center [612, 259] width 458 height 63
click at [414, 267] on input "Incorporate the home language in classroom activities" at bounding box center [407, 259] width 16 height 16
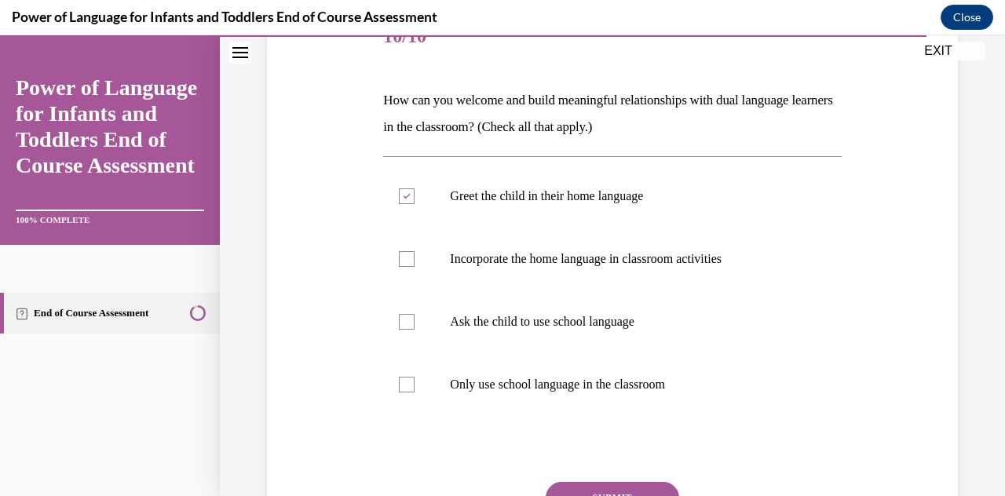
checkbox input "true"
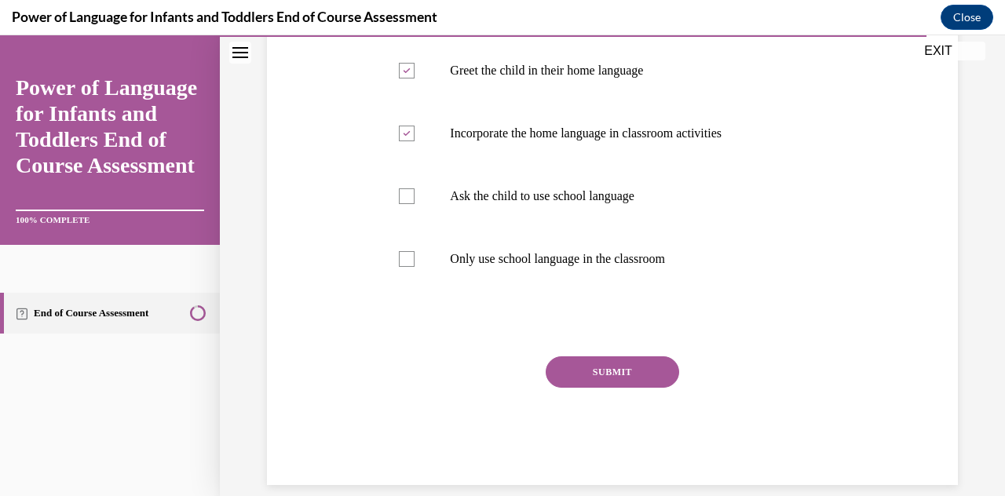
click at [620, 380] on button "SUBMIT" at bounding box center [611, 371] width 133 height 31
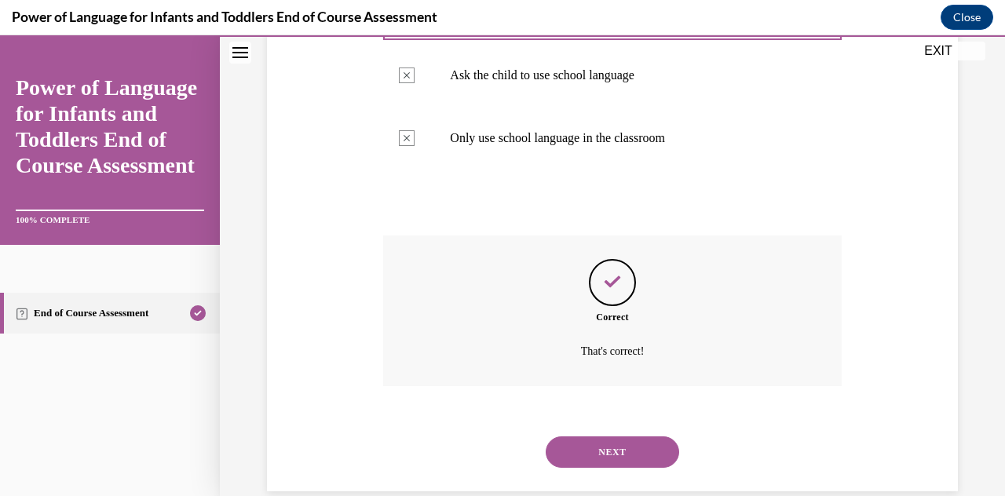
scroll to position [484, 0]
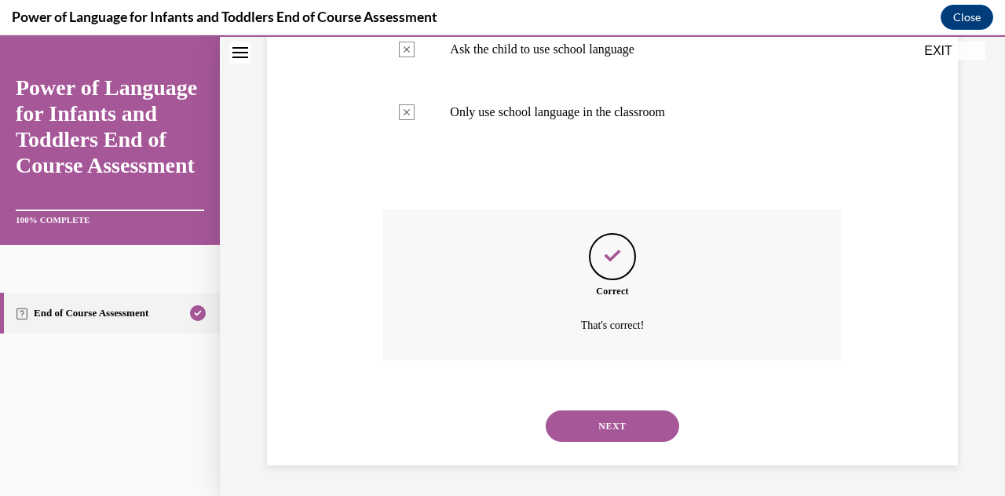
click at [606, 421] on button "NEXT" at bounding box center [611, 425] width 133 height 31
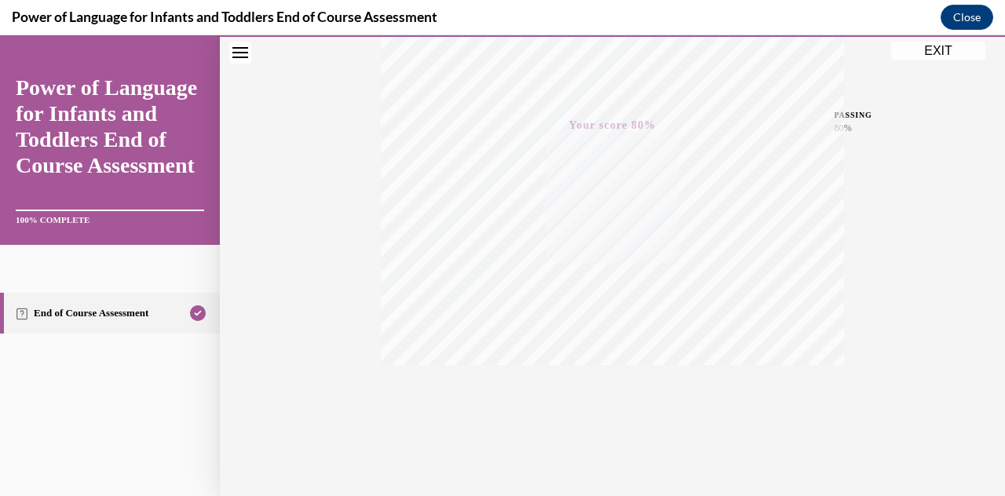
scroll to position [343, 0]
click at [951, 53] on button "EXIT" at bounding box center [938, 51] width 94 height 19
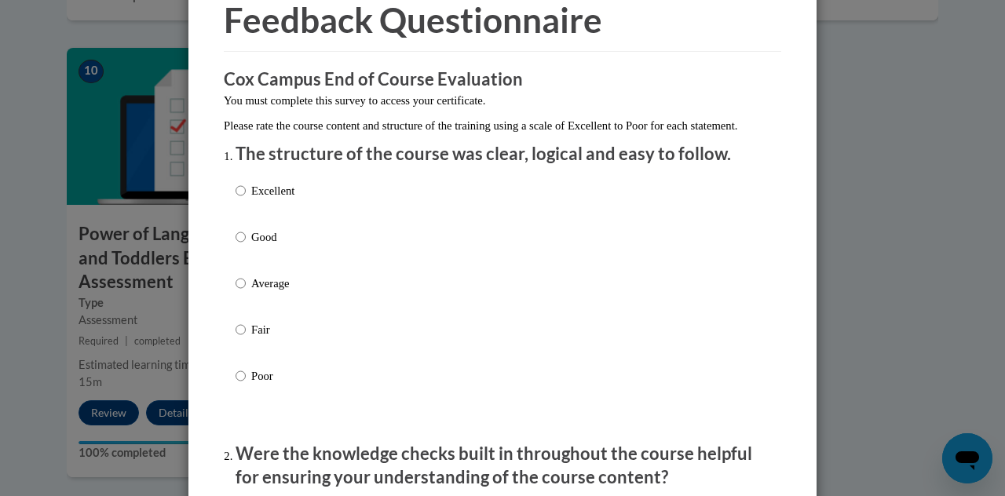
scroll to position [77, 0]
click at [239, 246] on input "Good" at bounding box center [240, 236] width 10 height 17
radio input "true"
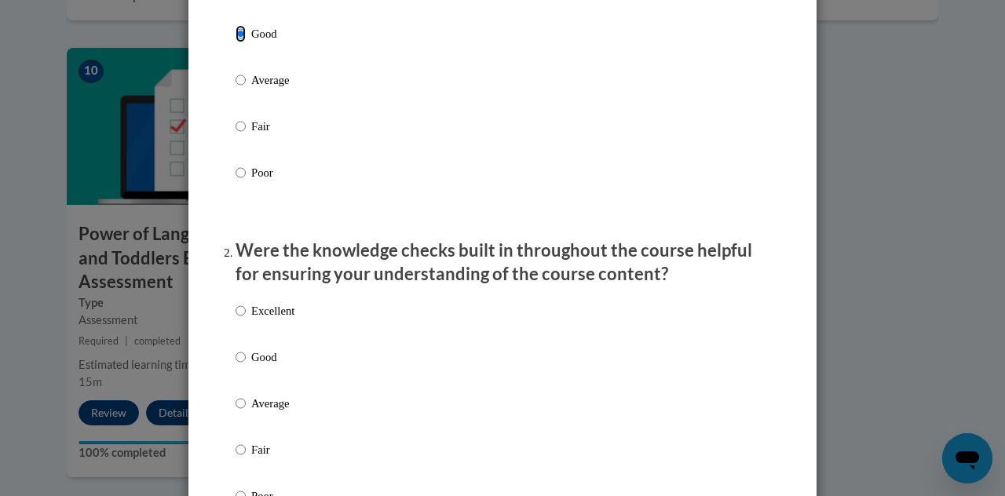
scroll to position [282, 0]
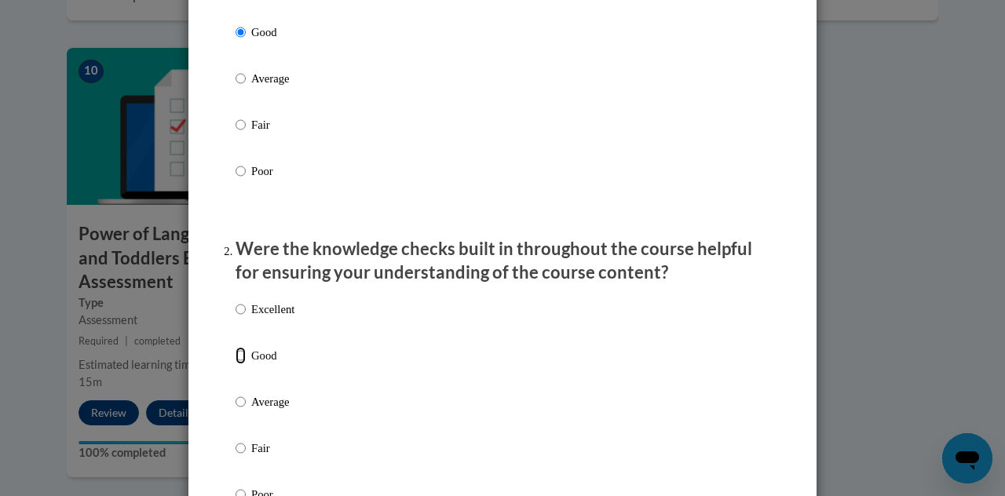
click at [239, 364] on input "Good" at bounding box center [240, 355] width 10 height 17
radio input "true"
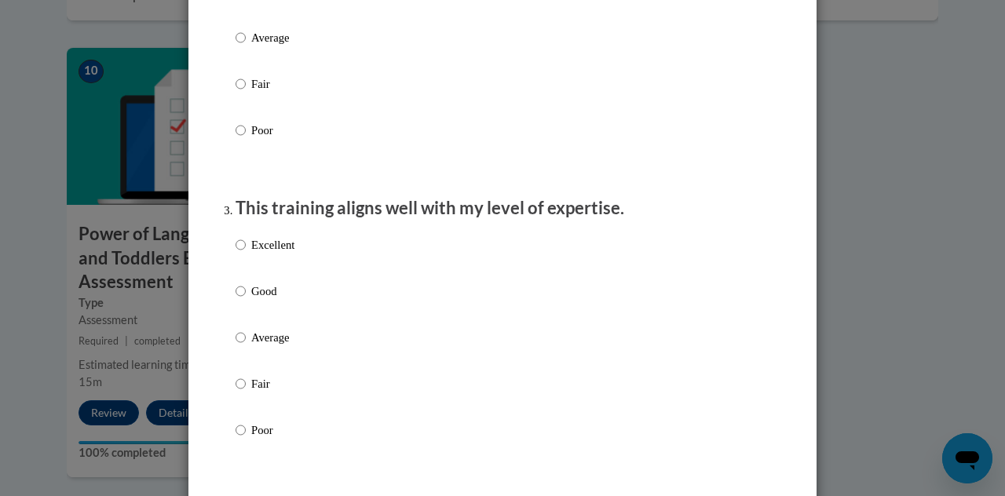
scroll to position [648, 0]
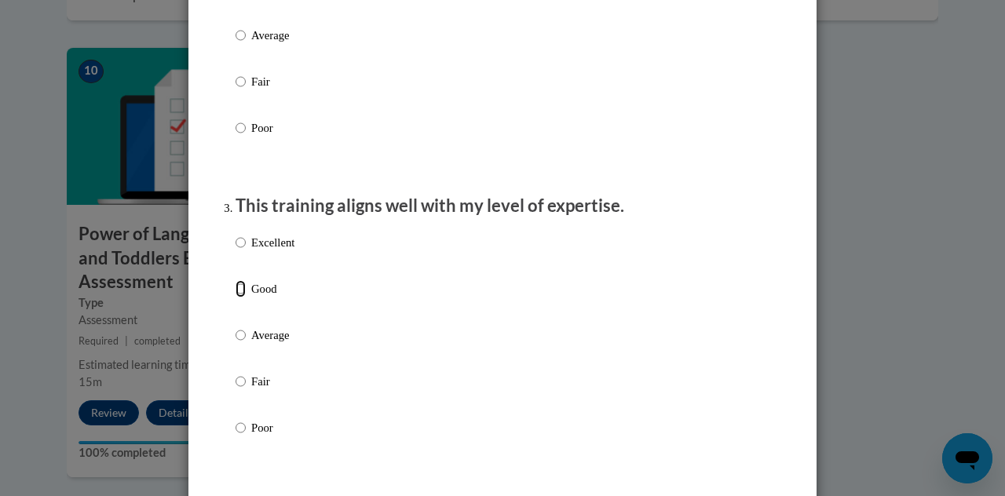
click at [237, 297] on input "Good" at bounding box center [240, 288] width 10 height 17
radio input "true"
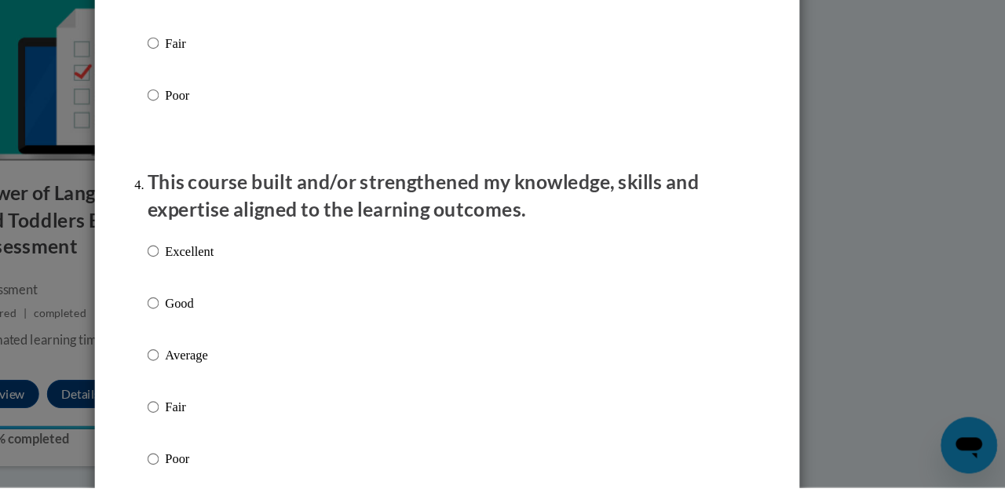
scroll to position [932, 0]
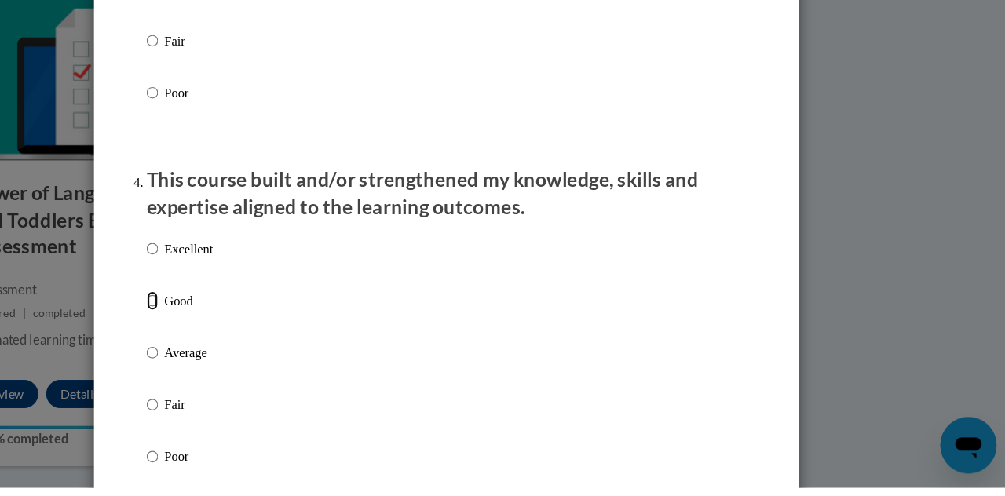
click at [245, 338] on input "Good" at bounding box center [240, 329] width 10 height 17
radio input "true"
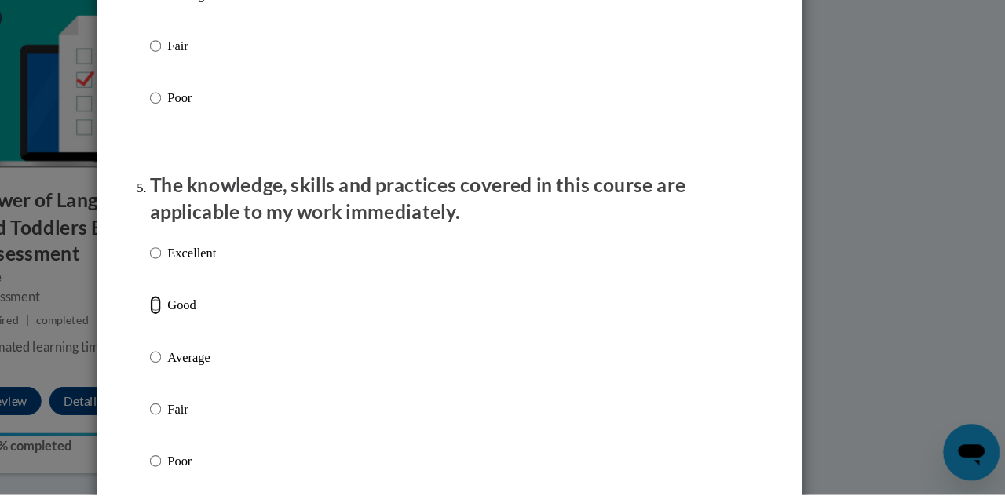
click at [246, 336] on input "Good" at bounding box center [240, 327] width 10 height 17
radio input "true"
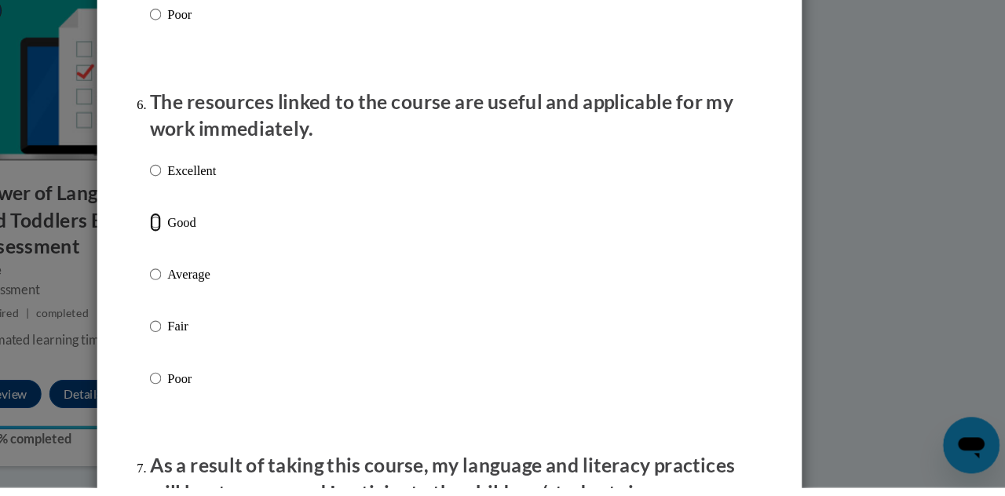
click at [236, 268] on input "Good" at bounding box center [240, 259] width 10 height 17
radio input "true"
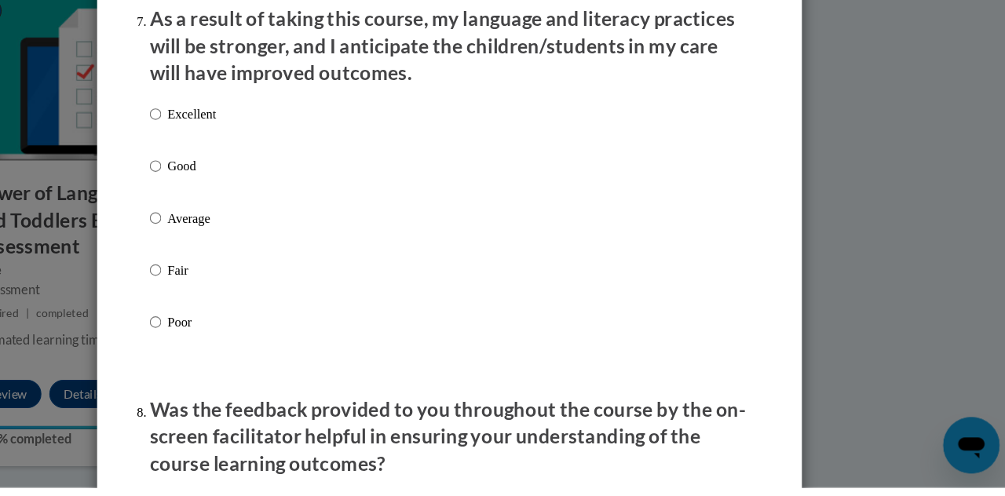
click at [237, 243] on label "Good" at bounding box center [264, 222] width 59 height 42
click at [237, 218] on input "Good" at bounding box center [240, 209] width 10 height 17
radio input "true"
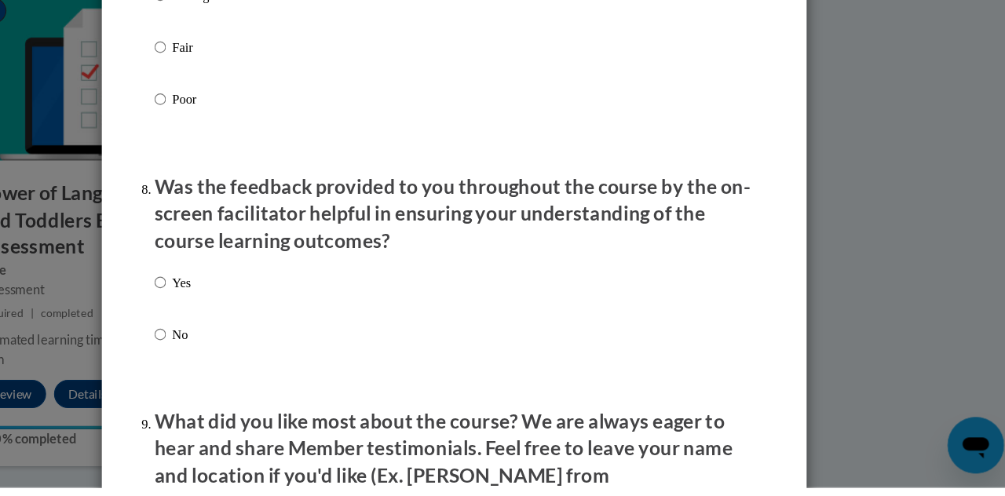
scroll to position [2249, 0]
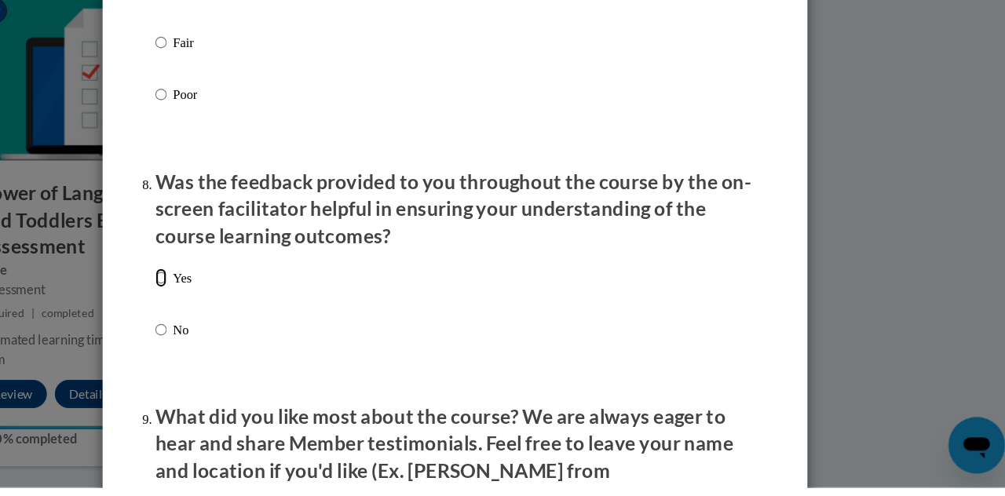
click at [235, 318] on input "Yes" at bounding box center [240, 309] width 10 height 17
radio input "true"
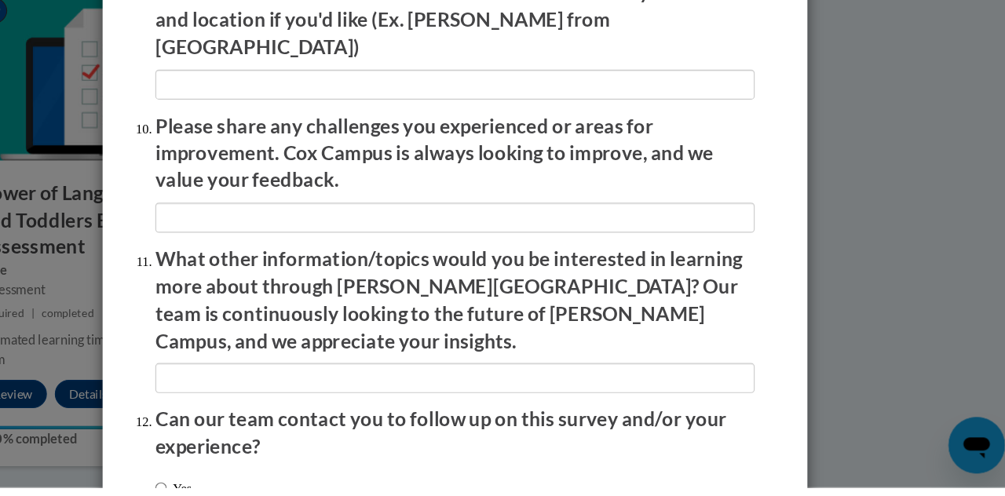
scroll to position [2703, 0]
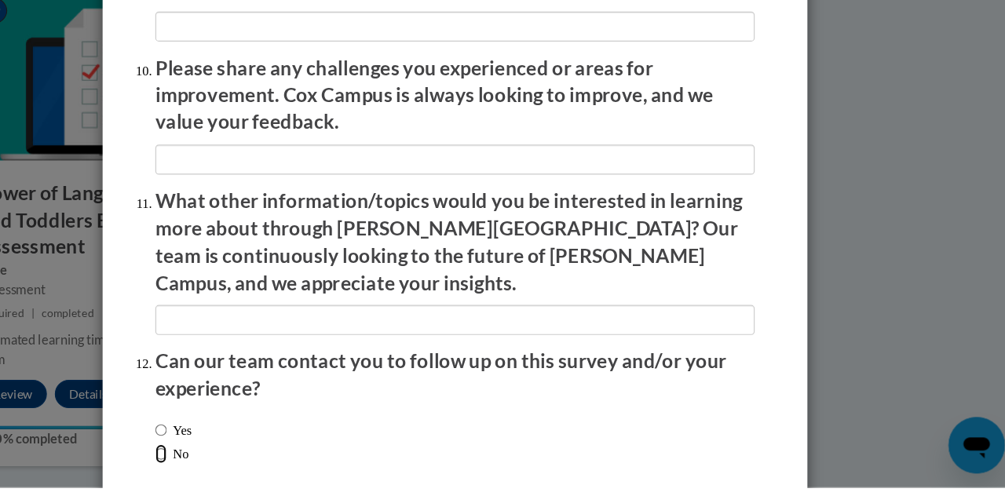
click at [242, 458] on input "No" at bounding box center [240, 466] width 10 height 17
radio input "true"
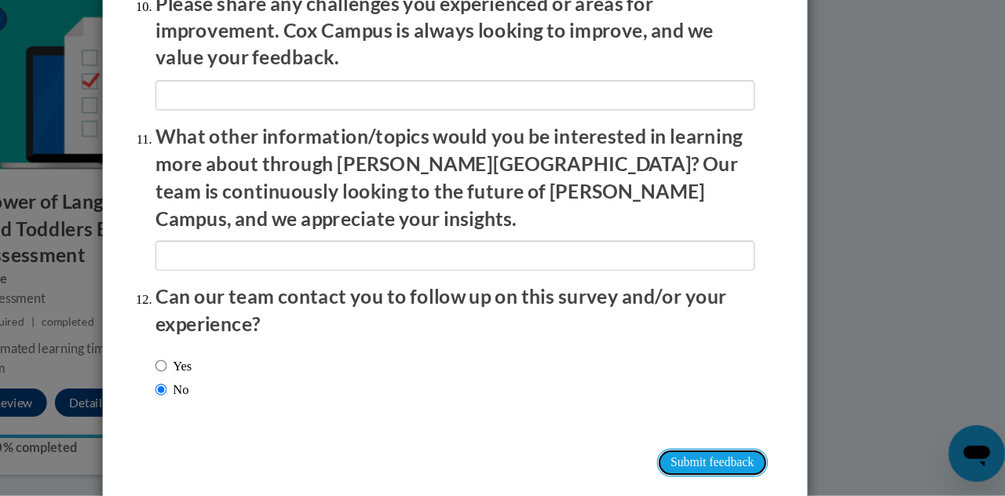
scroll to position [2774, 0]
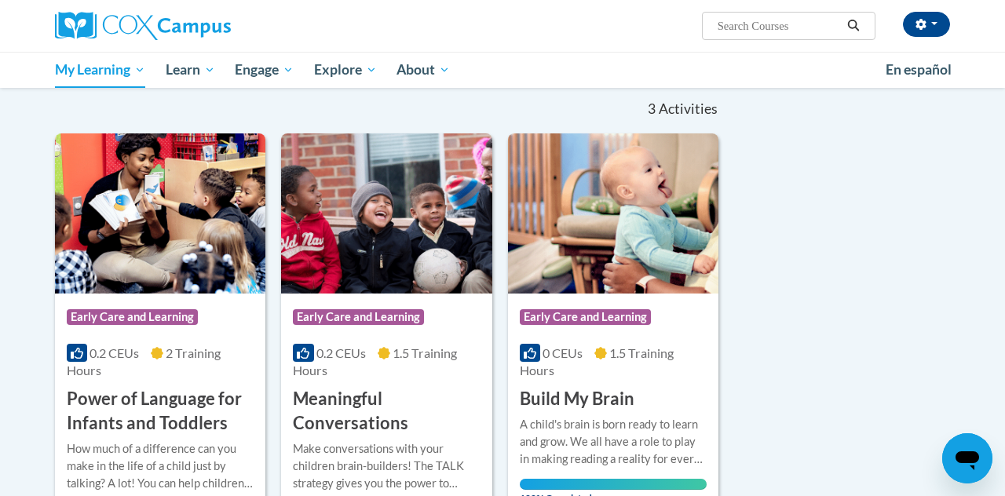
scroll to position [155, 0]
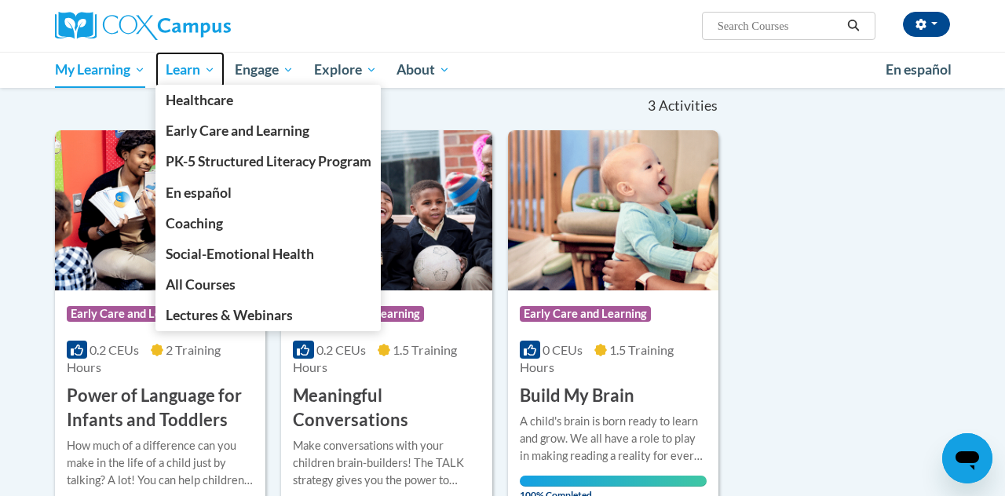
click at [202, 77] on span "Learn" at bounding box center [190, 69] width 49 height 19
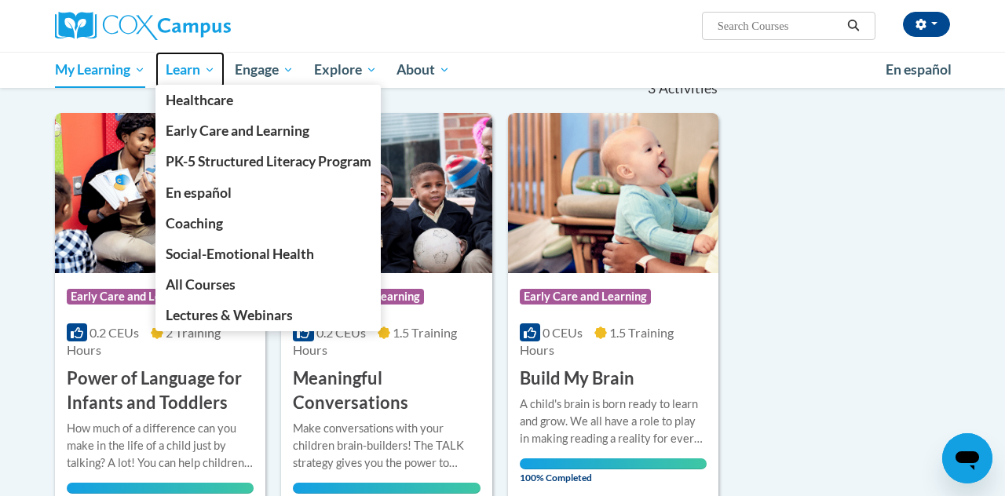
scroll to position [224, 0]
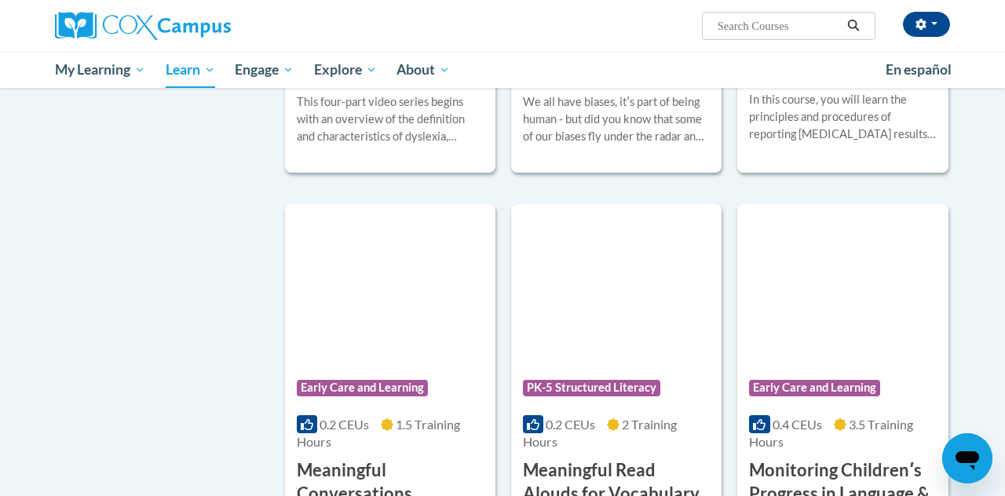
scroll to position [2326, 0]
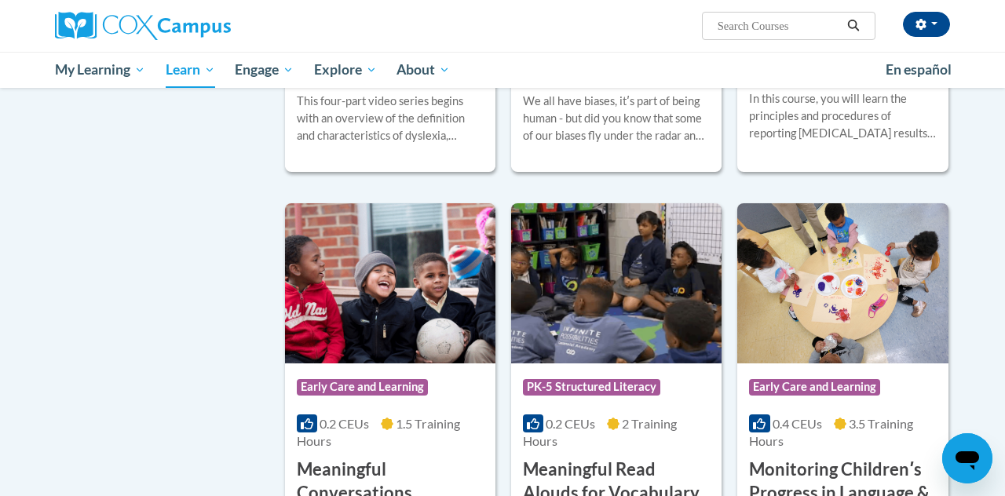
click at [125, 72] on span "My Learning" at bounding box center [100, 69] width 90 height 19
click at [928, 53] on link "En español" at bounding box center [918, 69] width 86 height 33
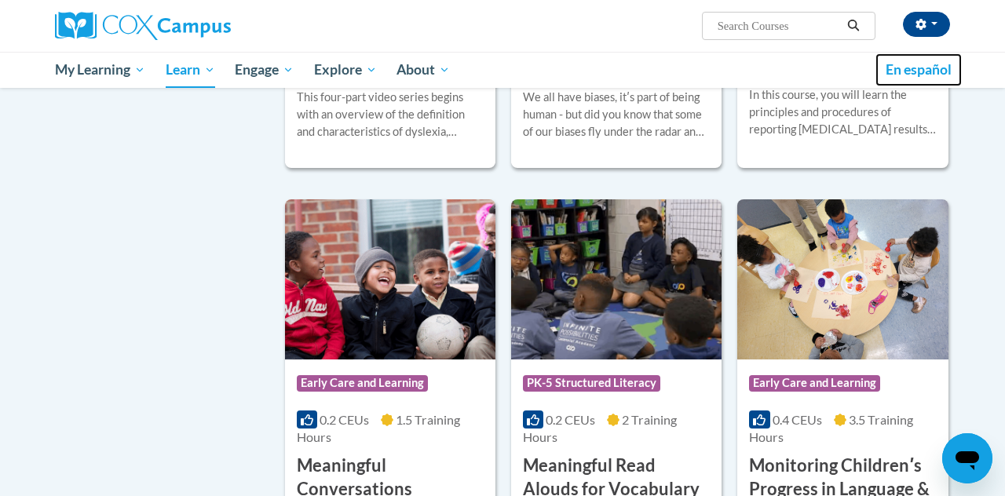
scroll to position [2393, 0]
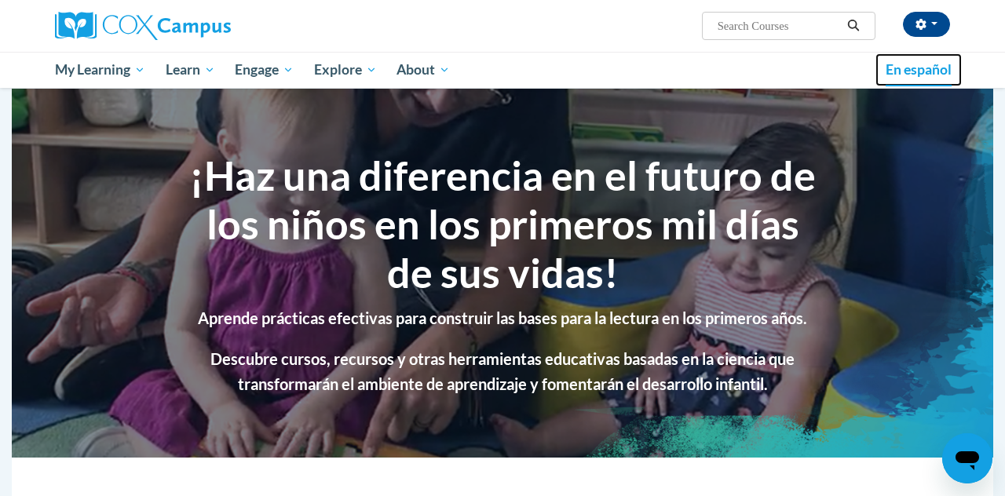
click at [937, 75] on span "En español" at bounding box center [918, 69] width 66 height 16
click at [908, 85] on link "En español" at bounding box center [918, 69] width 86 height 33
click at [934, 31] on button "button" at bounding box center [926, 24] width 47 height 25
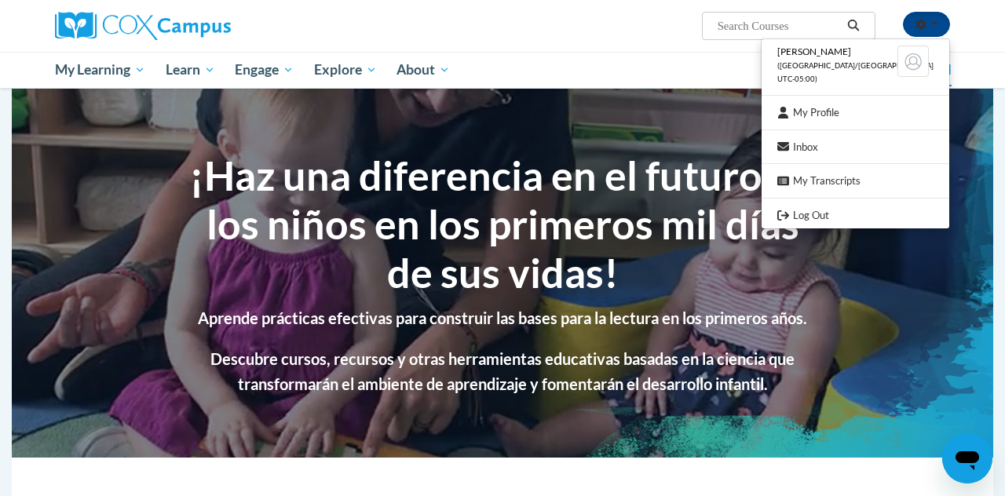
click at [694, 84] on div at bounding box center [502, 248] width 1005 height 496
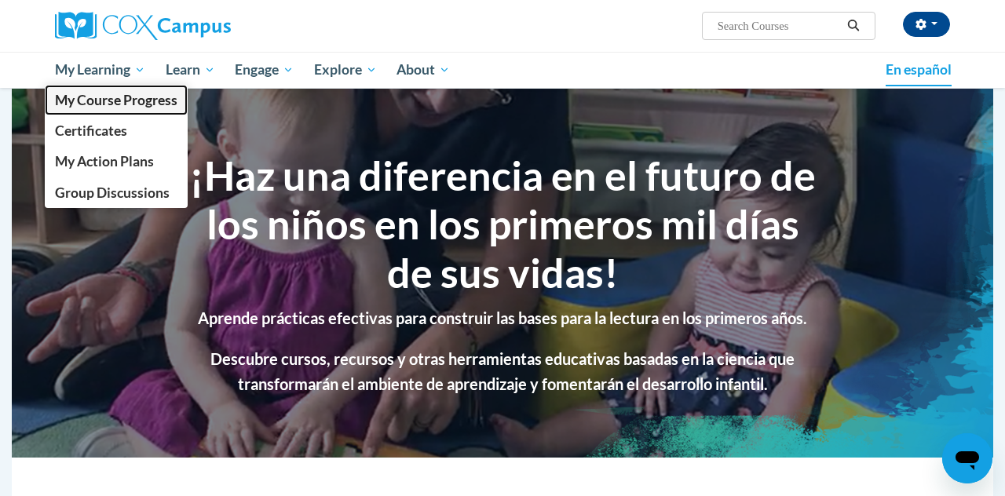
click at [100, 86] on link "My Course Progress" at bounding box center [116, 100] width 143 height 31
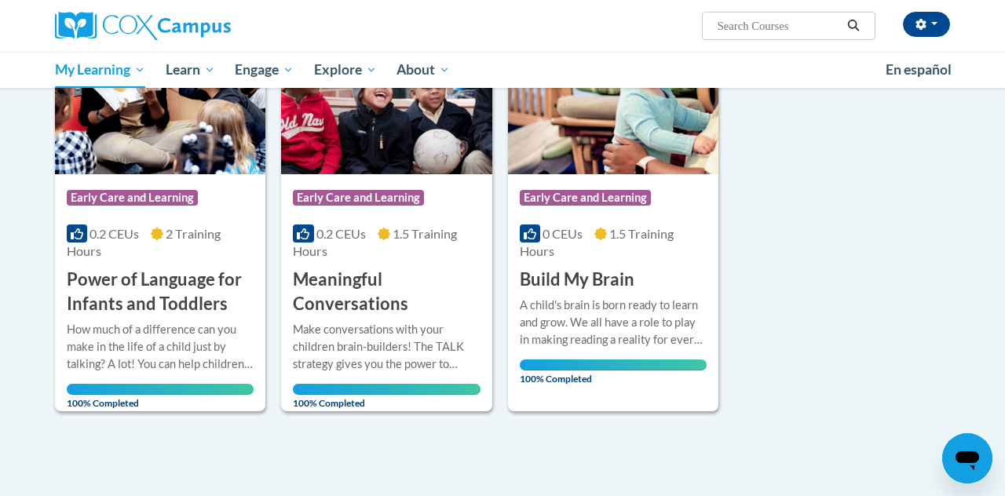
scroll to position [272, 0]
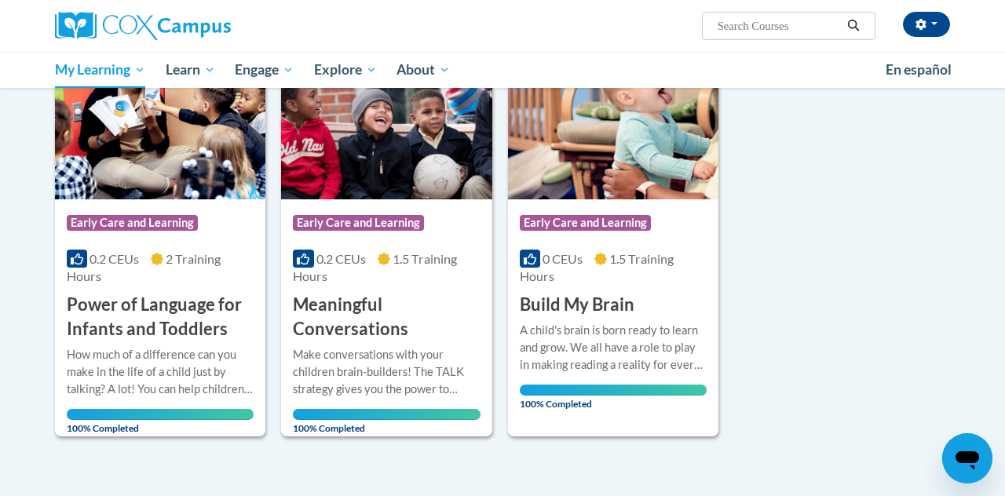
scroll to position [253, 0]
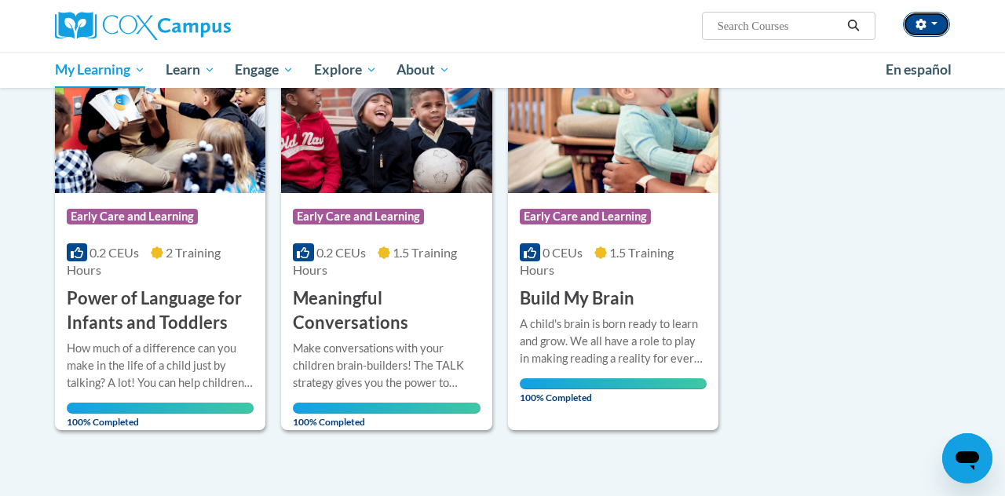
click at [938, 27] on button "button" at bounding box center [926, 24] width 47 height 25
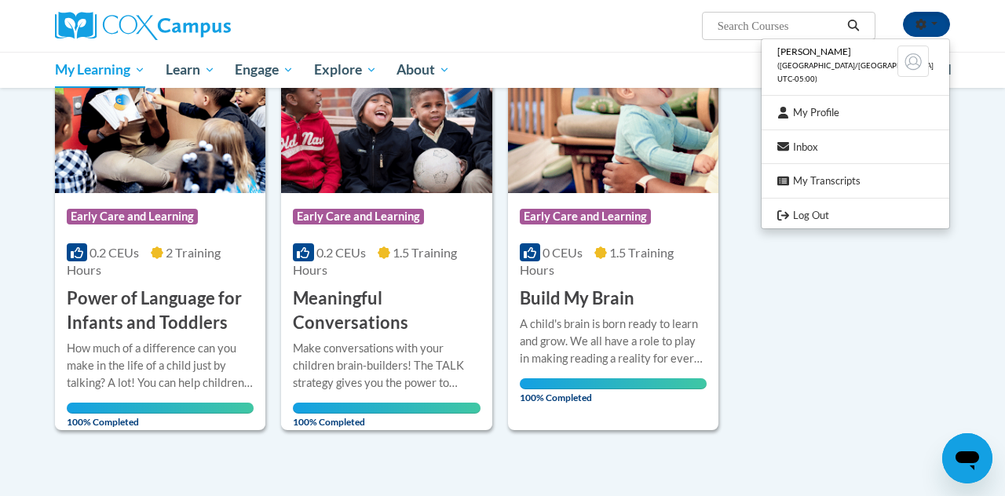
click at [863, 227] on ul "Alexis Gurule (America/Chicago UTC-05:00) My Profile Inbox My Transcripts Log O…" at bounding box center [854, 133] width 189 height 191
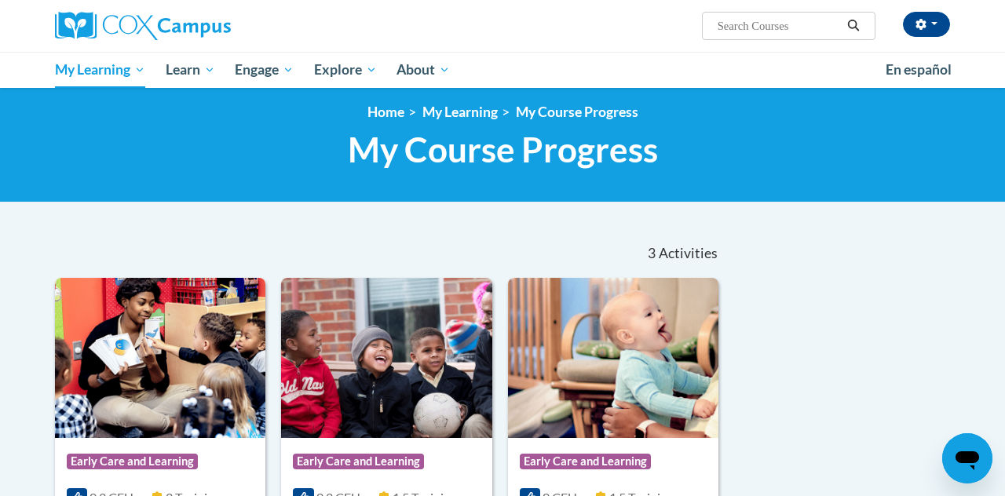
scroll to position [0, 0]
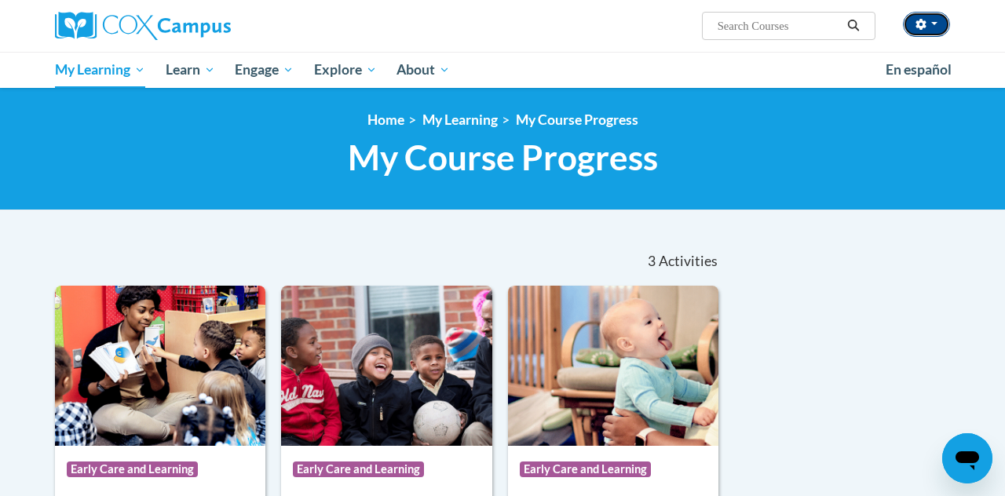
click at [928, 20] on button "button" at bounding box center [926, 24] width 47 height 25
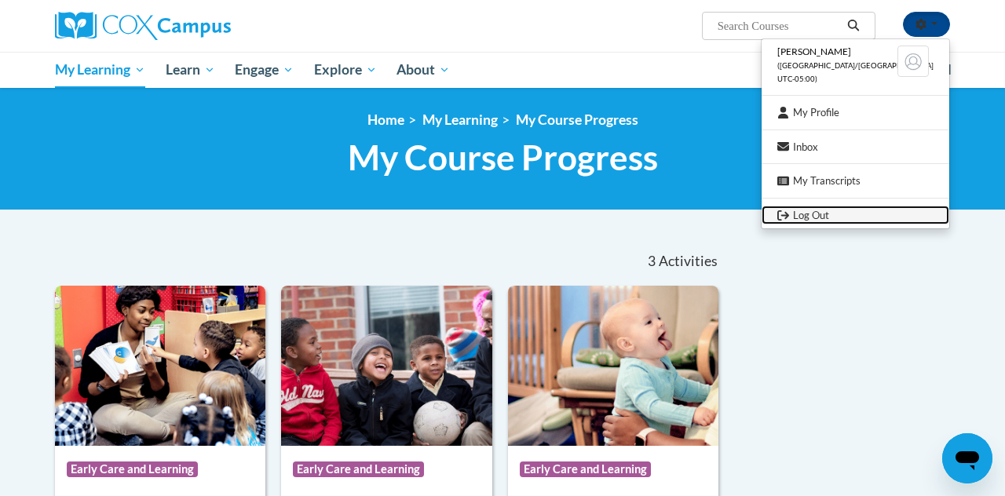
click at [830, 218] on link "Log Out" at bounding box center [855, 216] width 188 height 20
